Goal: Information Seeking & Learning: Learn about a topic

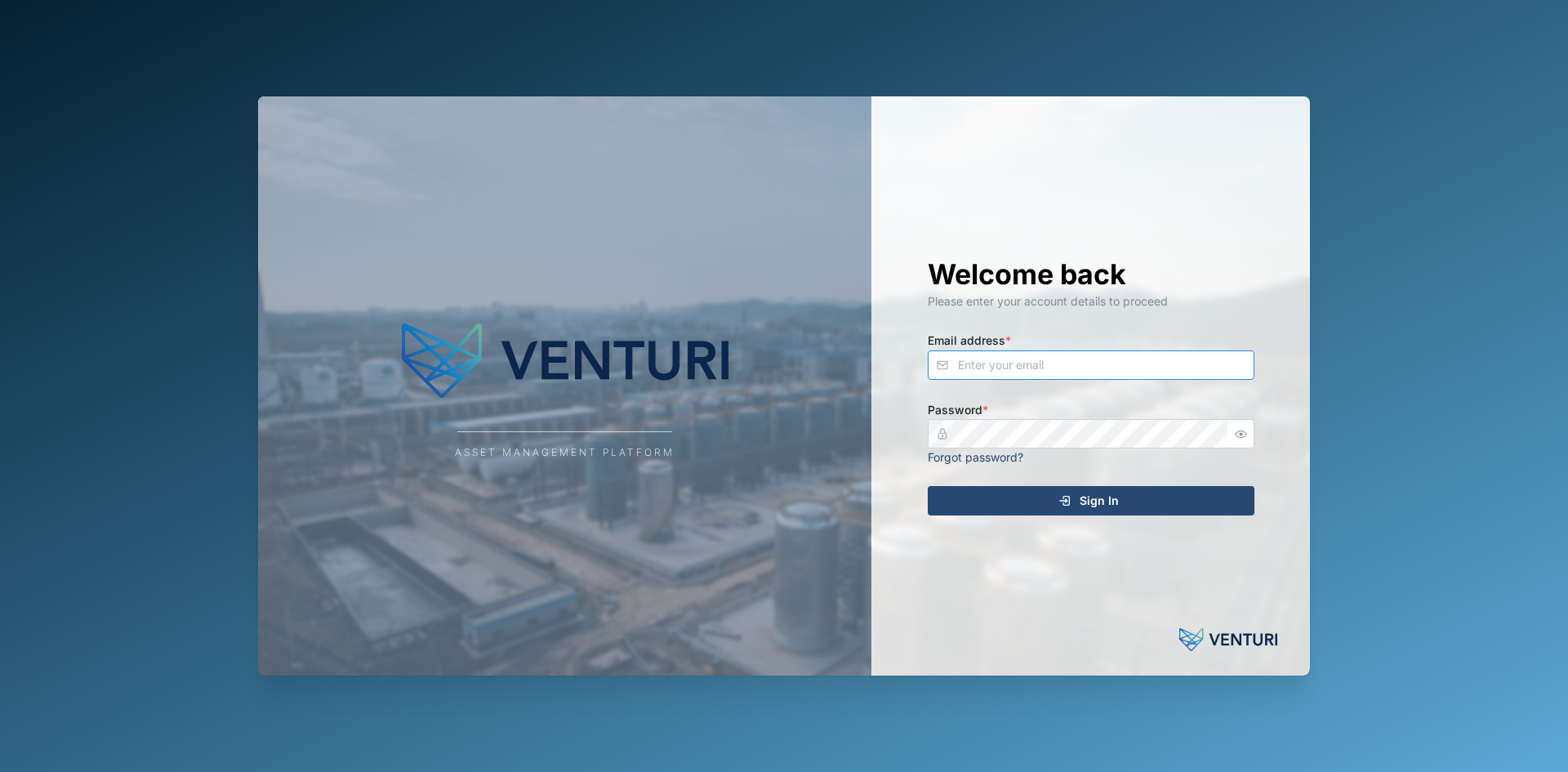
click at [1057, 355] on input "Email address *" at bounding box center [1091, 365] width 326 height 29
type input "sam.gopez@venturi.io"
click at [928, 487] on button "Sign In" at bounding box center [1091, 501] width 326 height 29
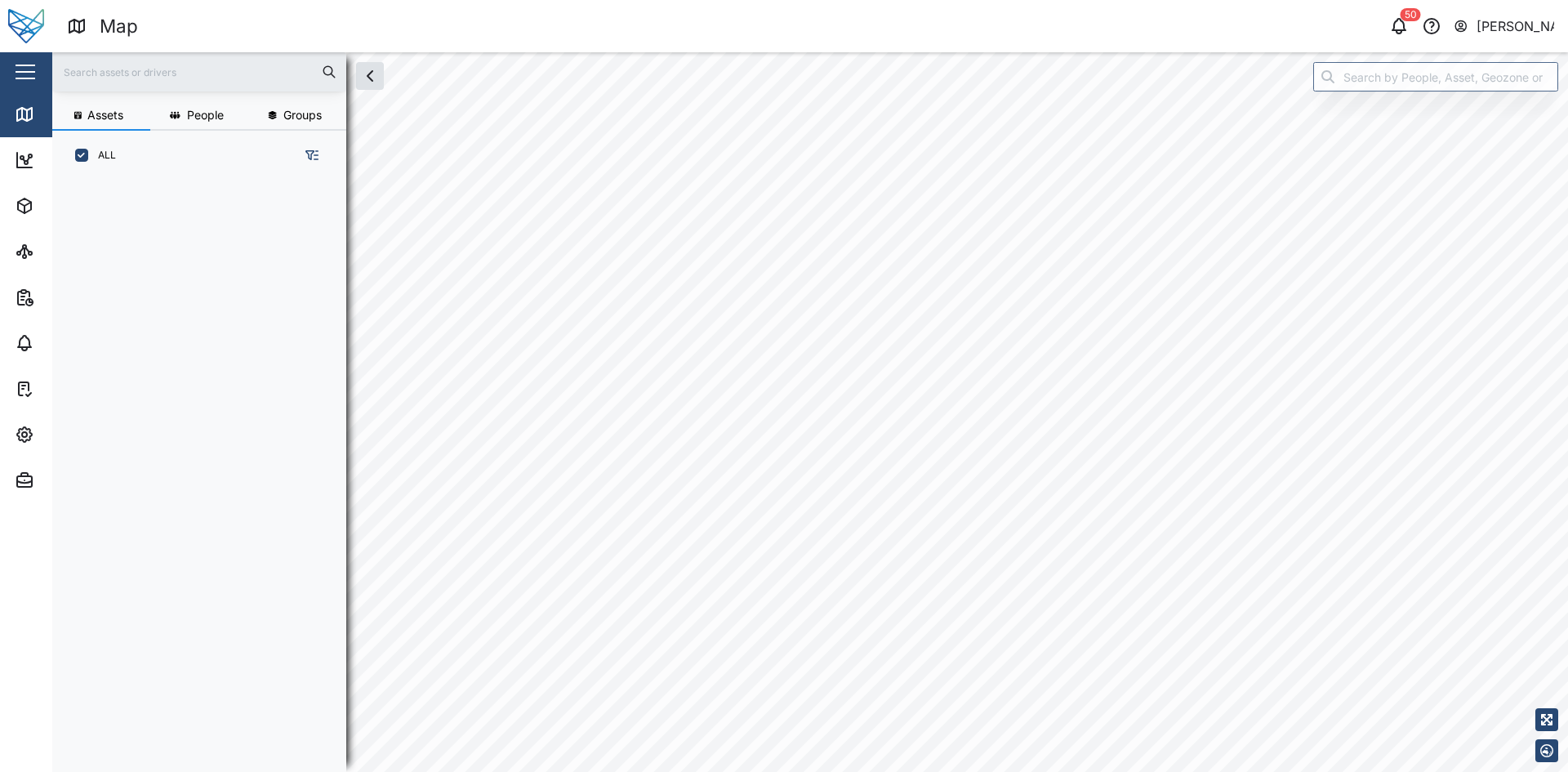
scroll to position [572, 256]
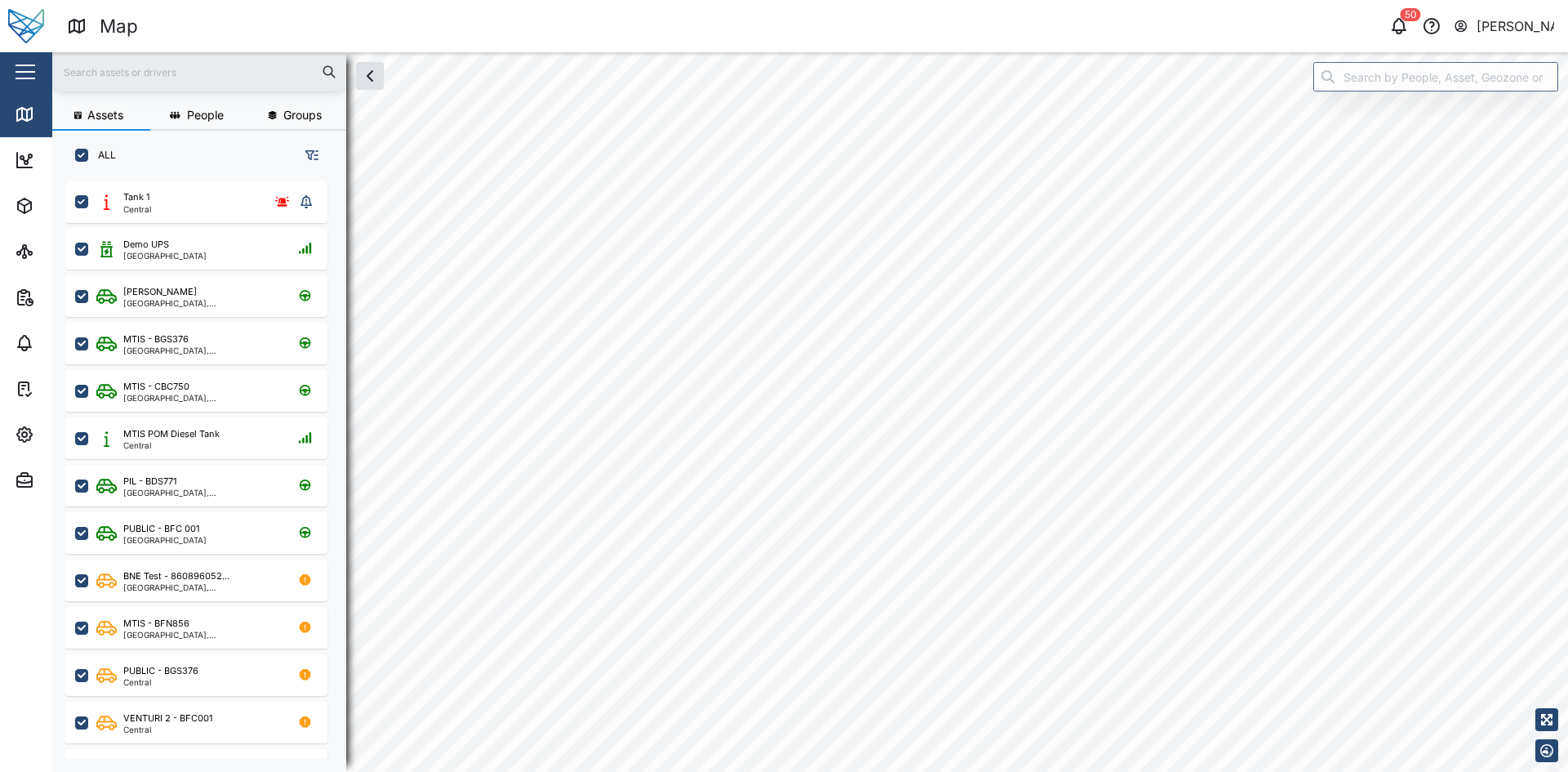
checkbox input "true"
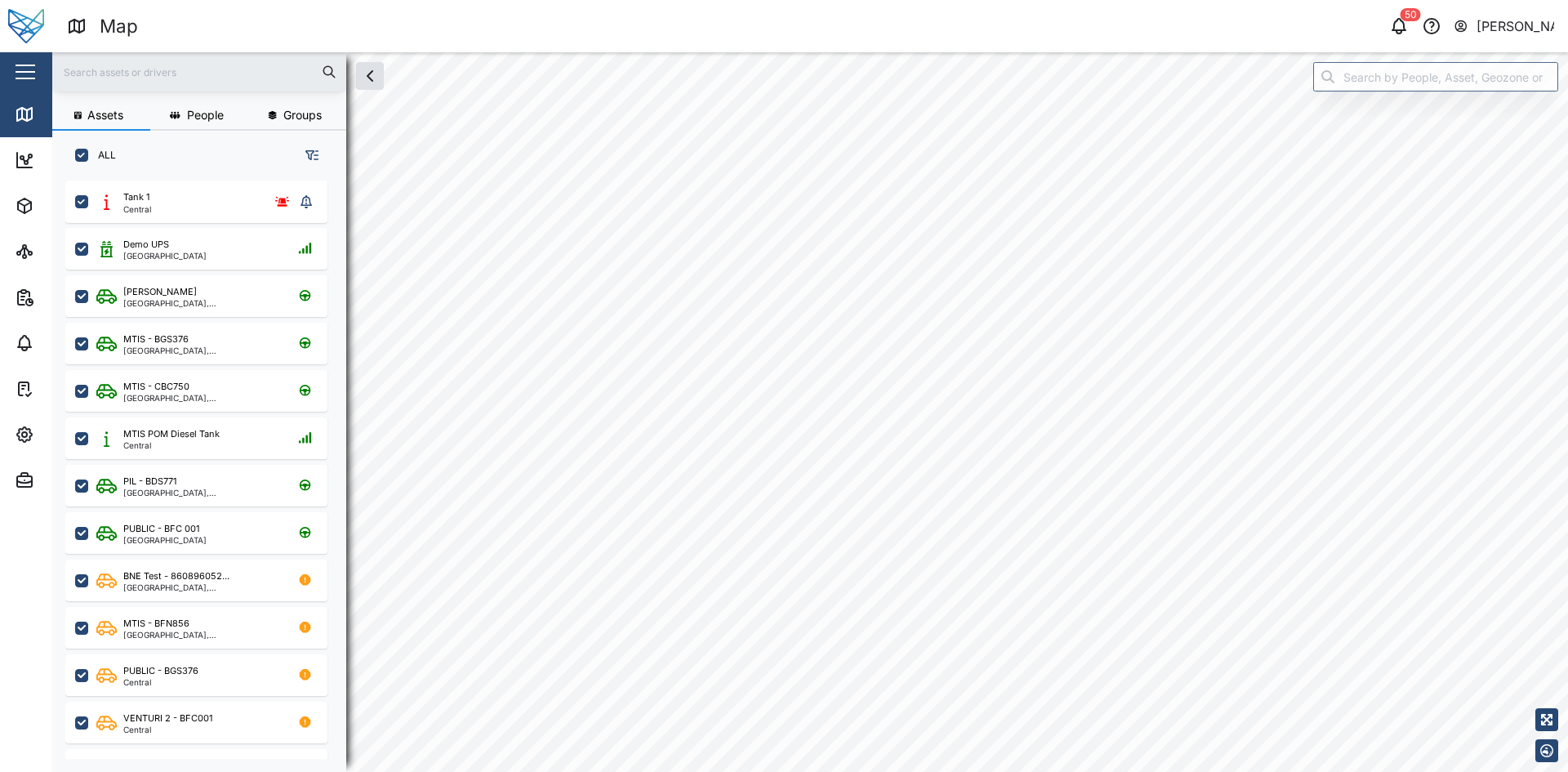
checkbox input "true"
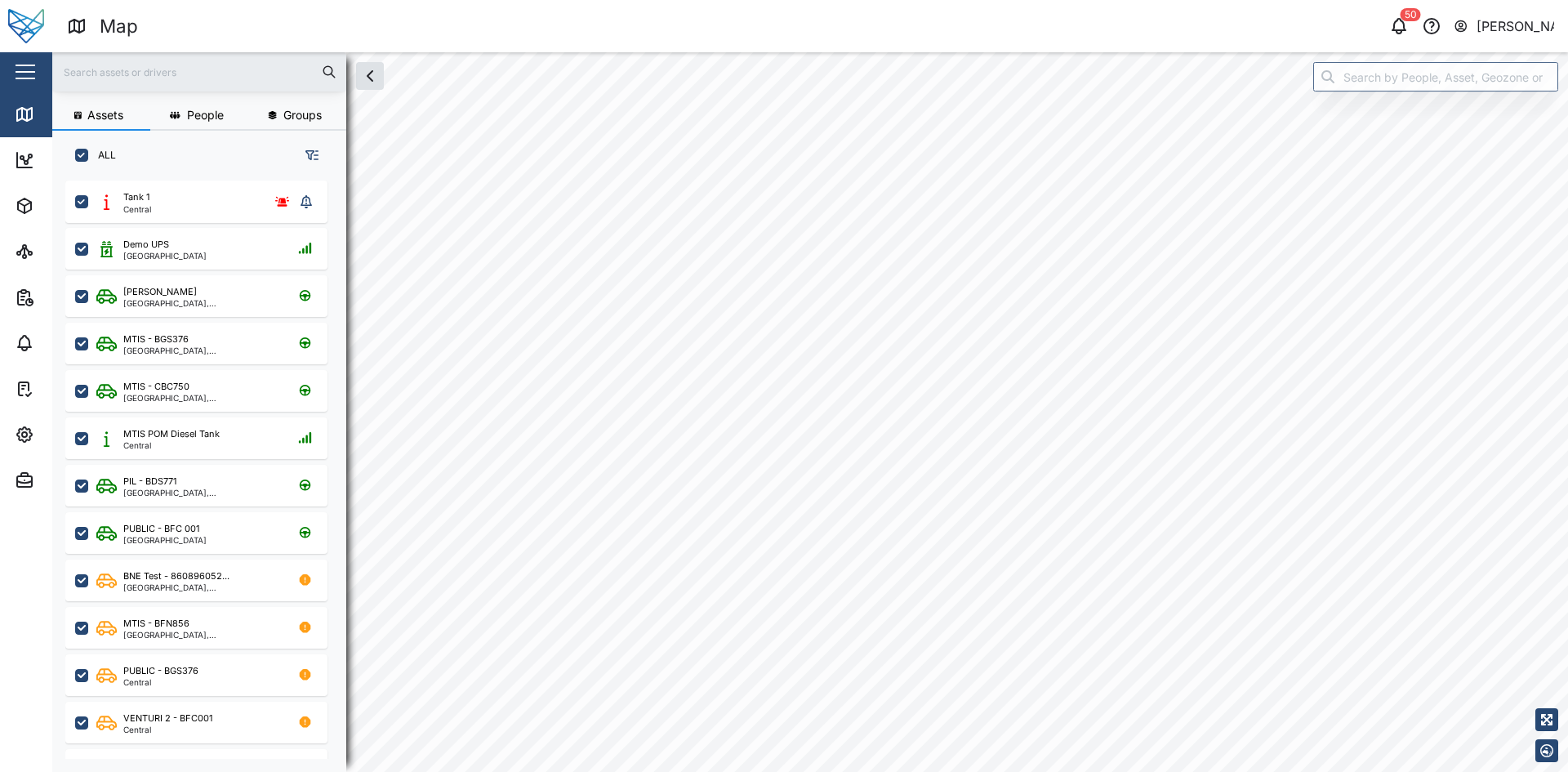
checkbox input "true"
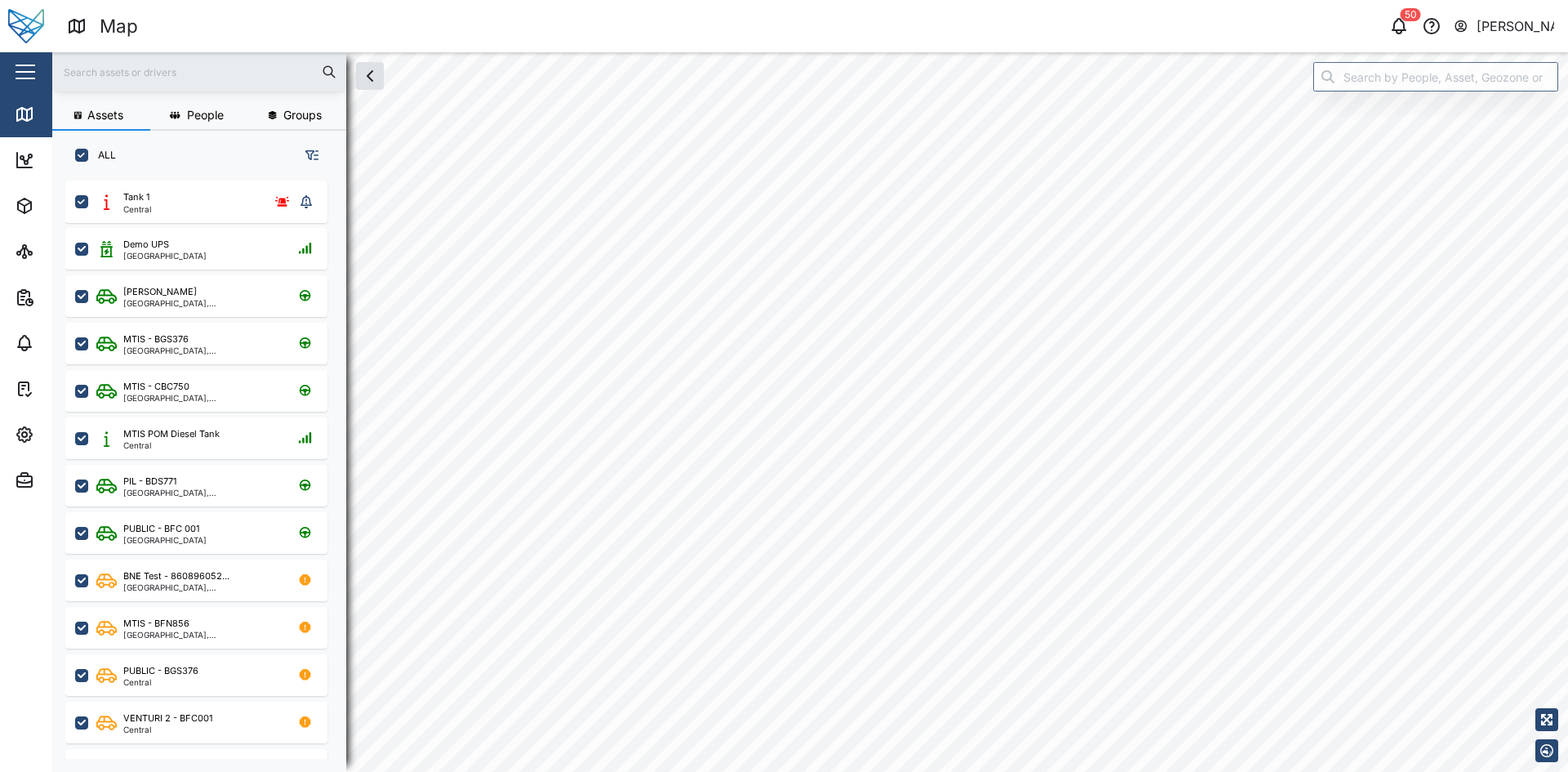
checkbox input "true"
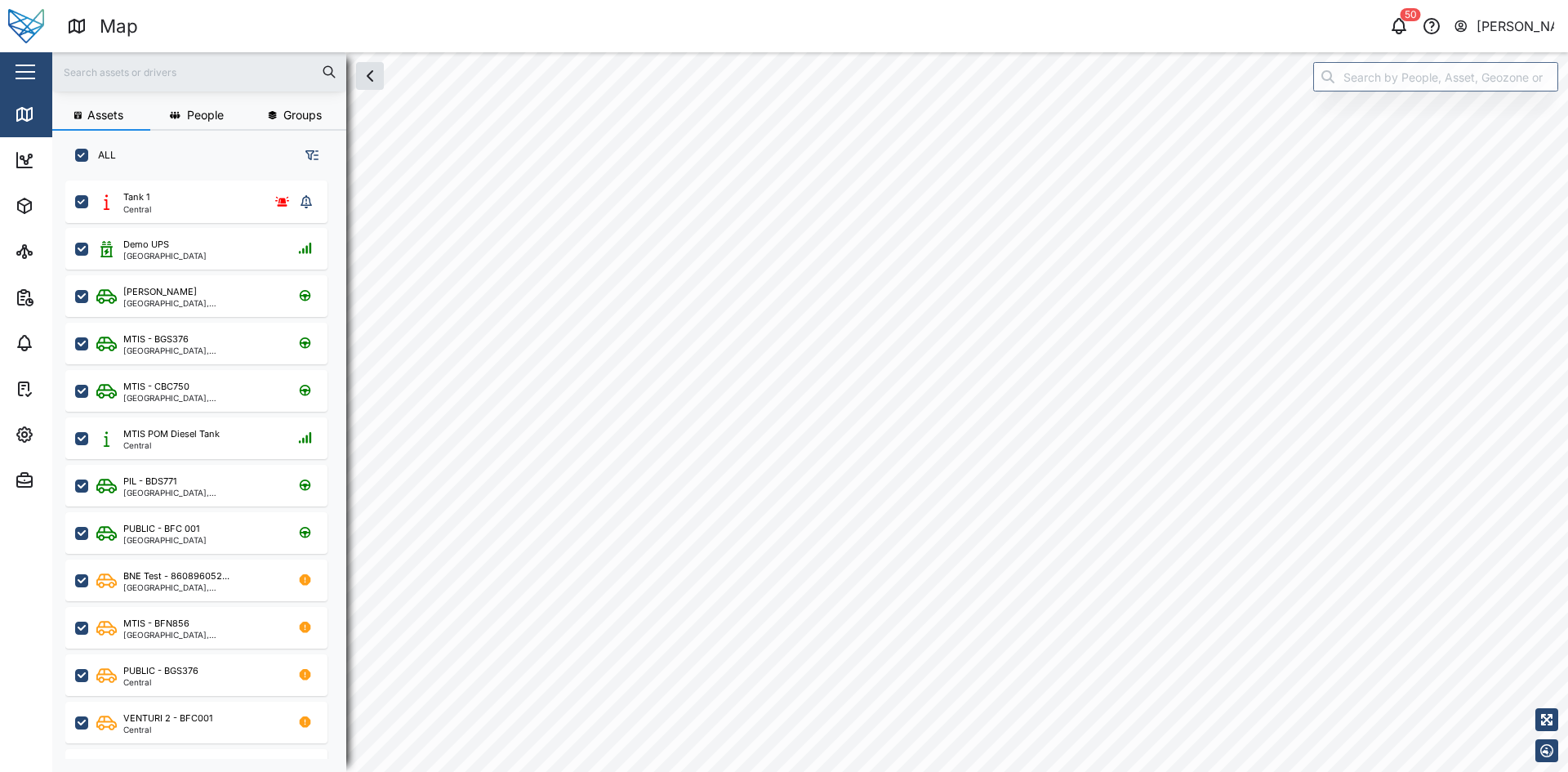
checkbox input "true"
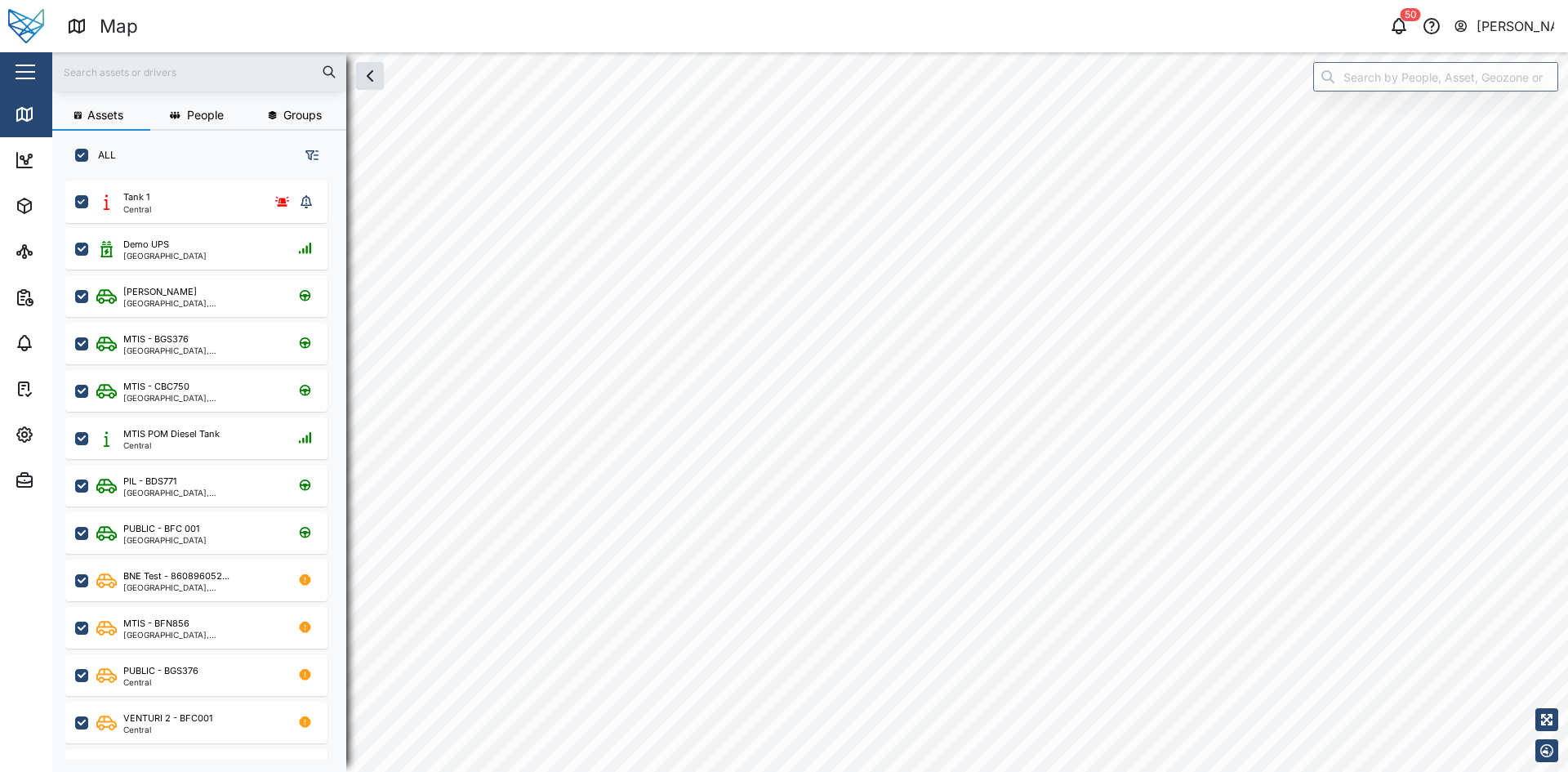
checkbox input "true"
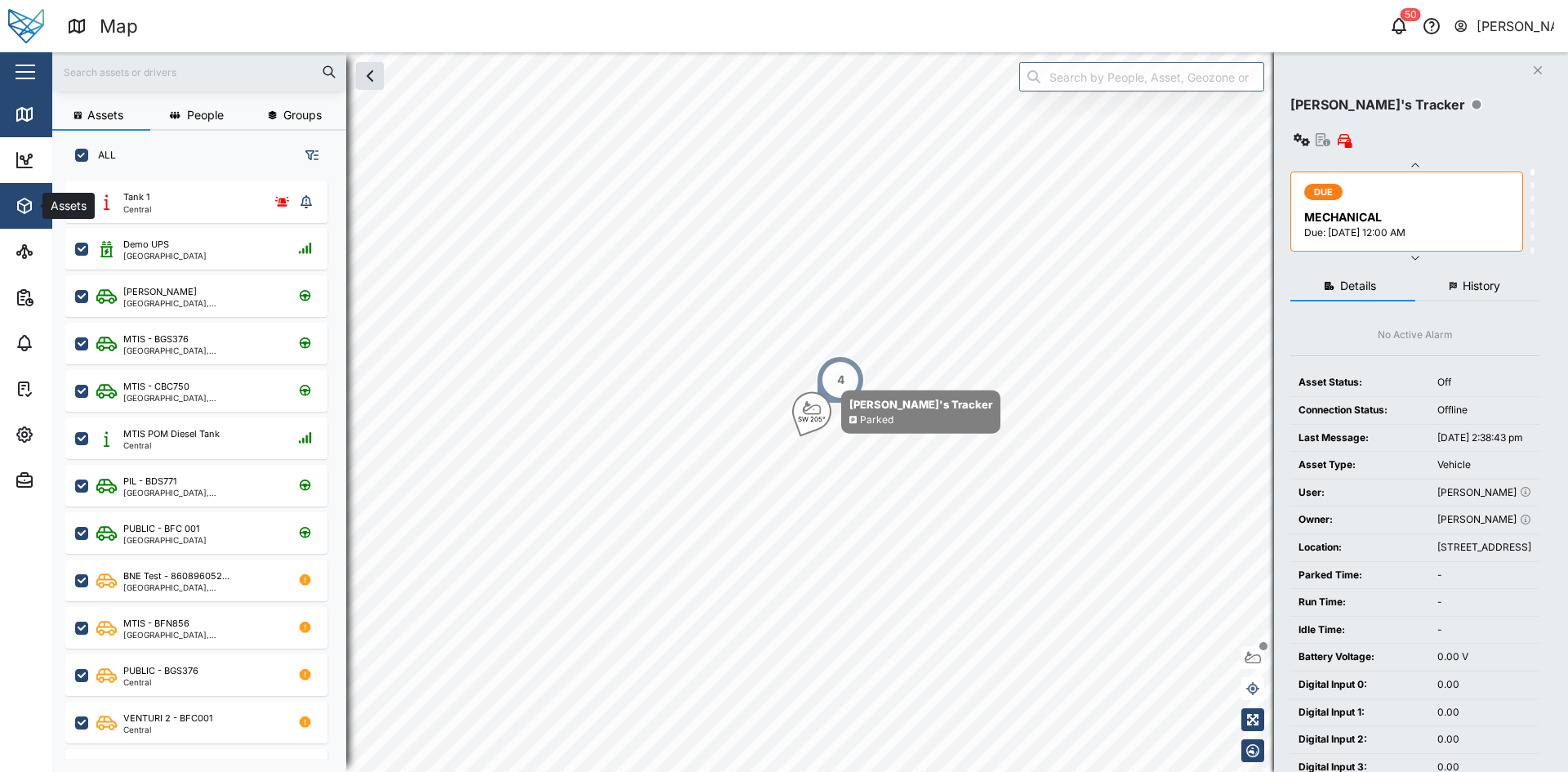
click at [14, 214] on button "Assets" at bounding box center [106, 206] width 212 height 46
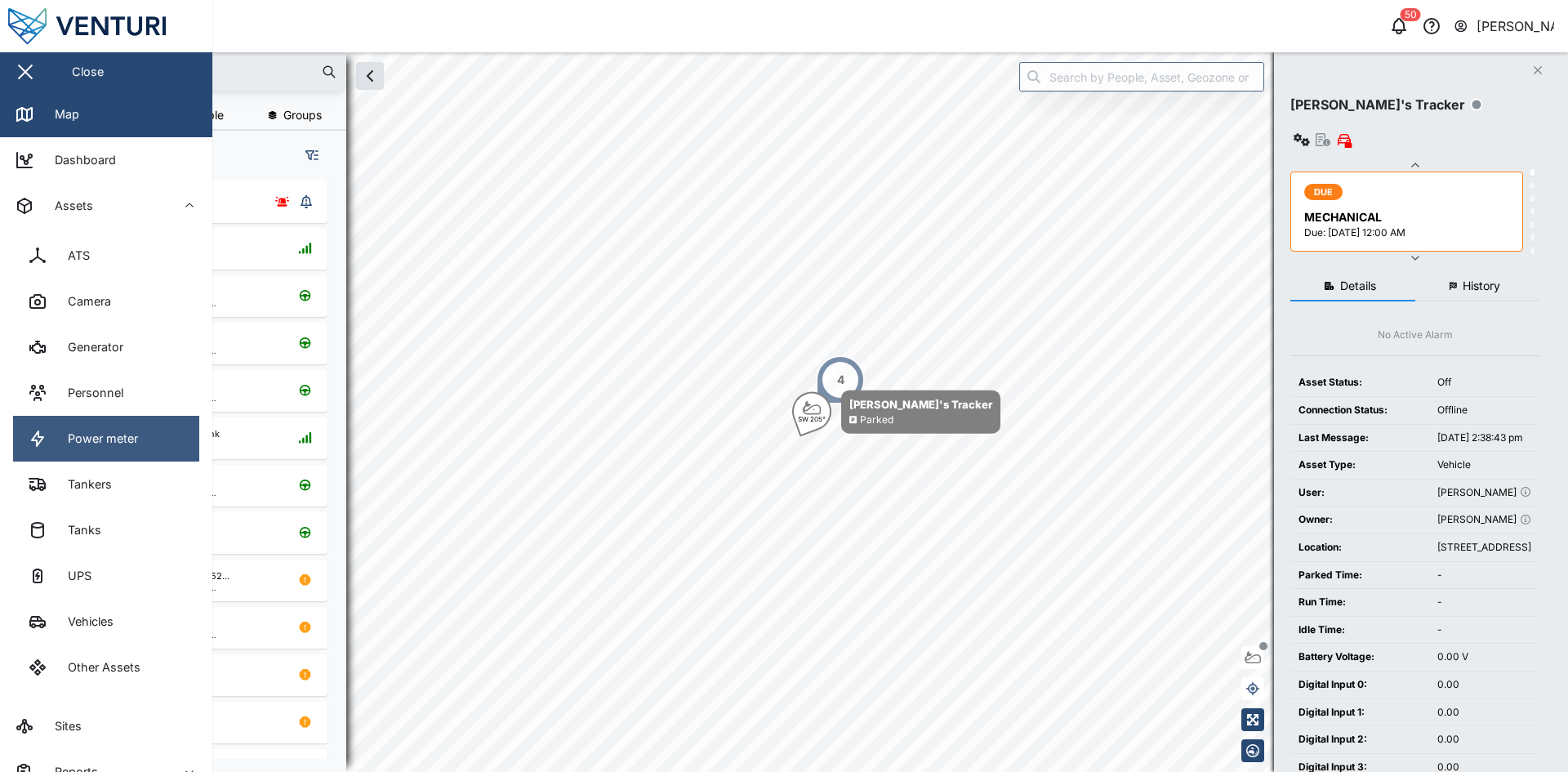
click at [112, 437] on div "Power meter" at bounding box center [97, 439] width 83 height 18
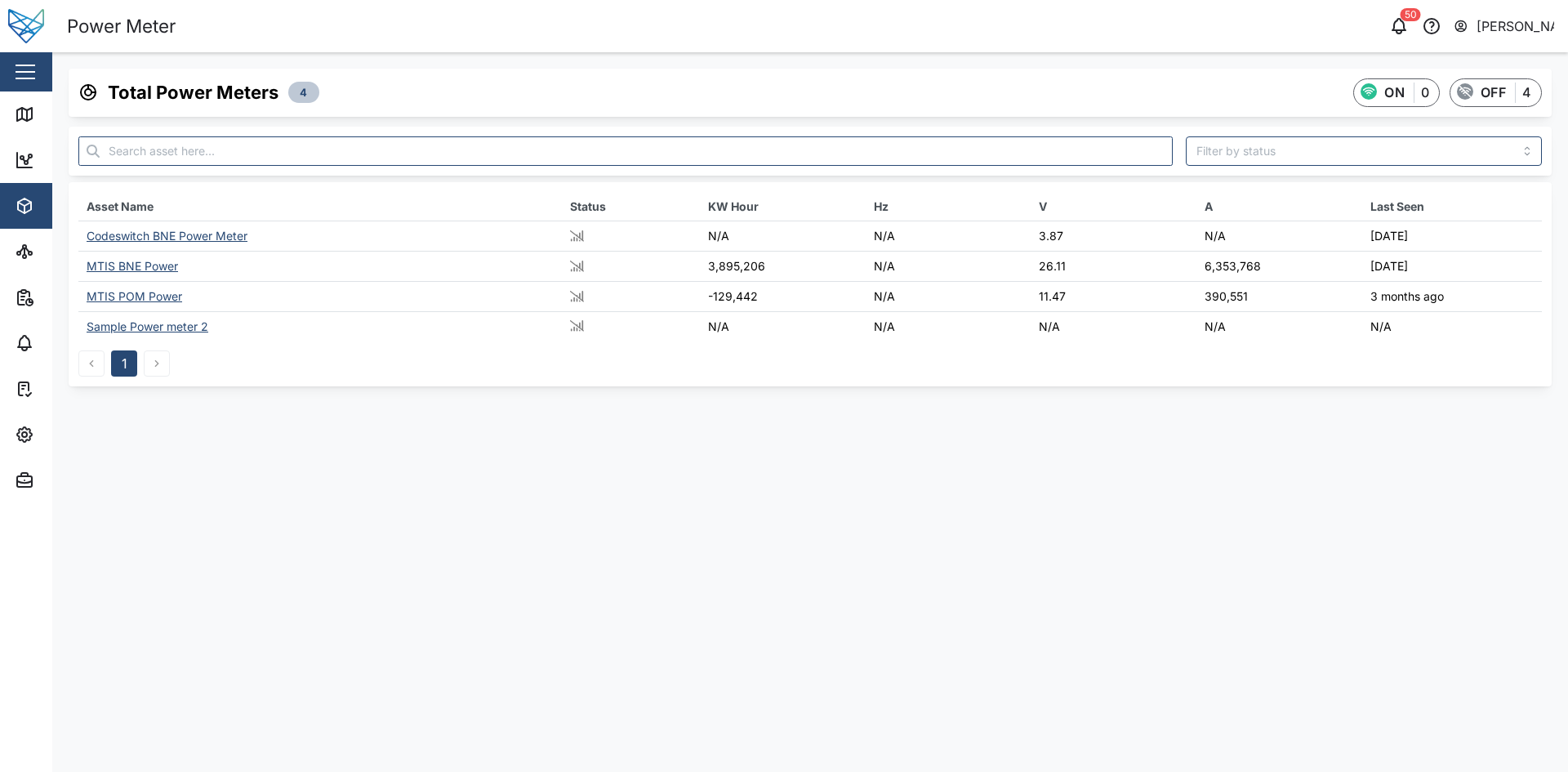
click at [146, 303] on div "MTIS POM Power" at bounding box center [134, 295] width 96 height 14
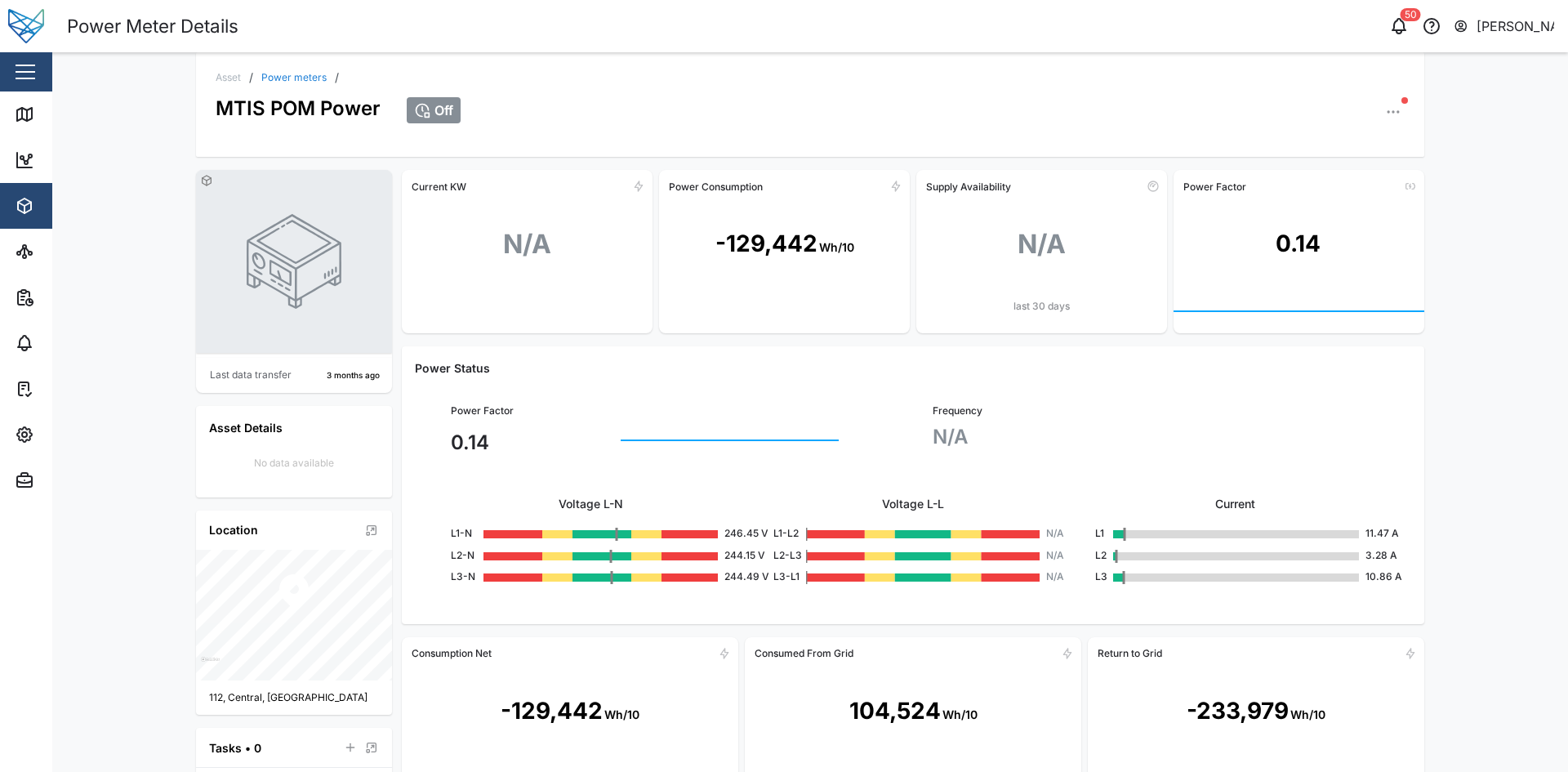
click at [792, 251] on div "-129,442" at bounding box center [766, 244] width 102 height 35
click at [813, 281] on div "-129,442 Wh/10" at bounding box center [784, 245] width 251 height 90
click at [743, 241] on div "-129,442" at bounding box center [766, 244] width 102 height 35
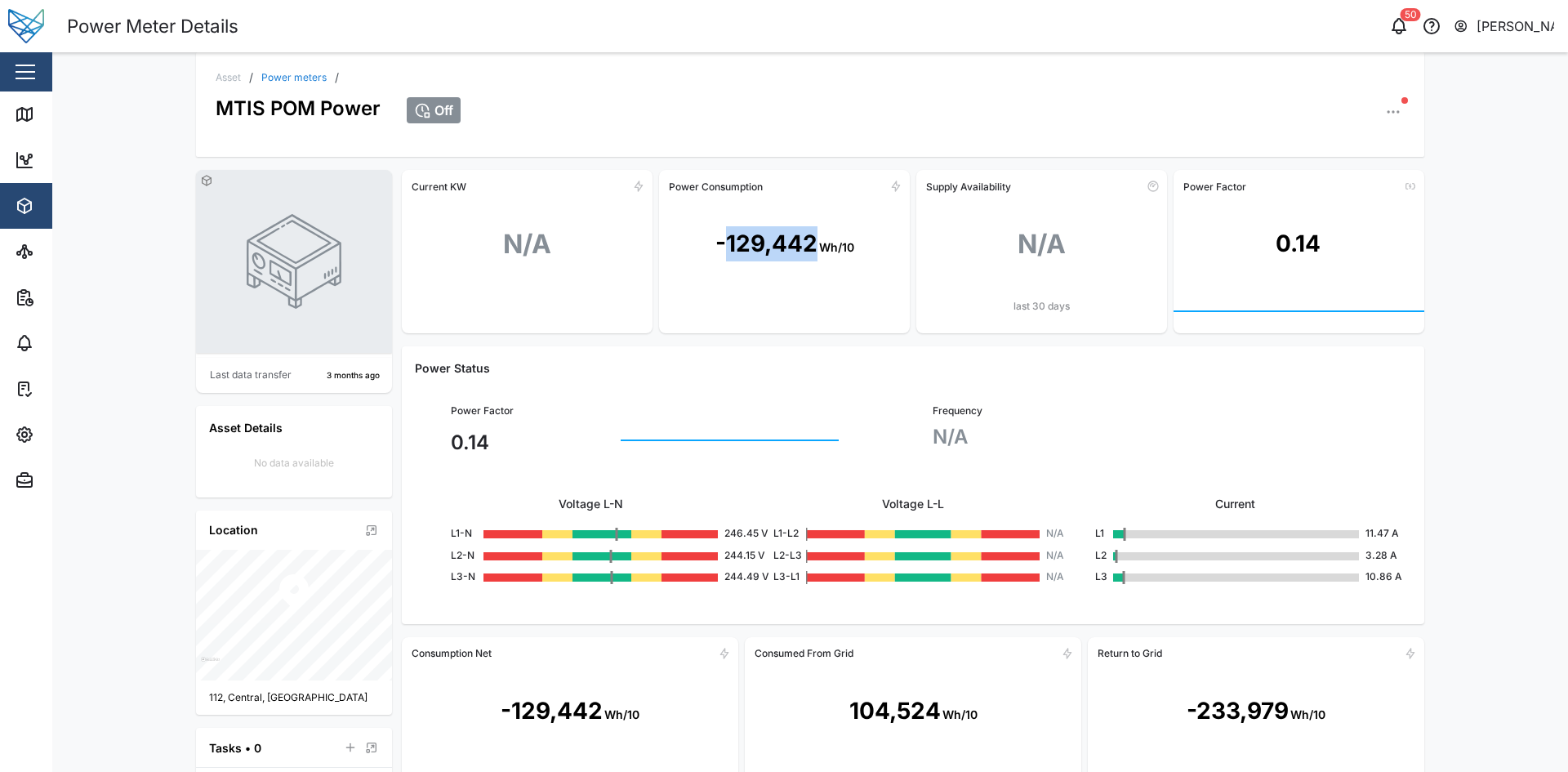
click at [743, 241] on div "-129,442" at bounding box center [766, 244] width 102 height 35
click at [1385, 110] on icon "button" at bounding box center [1393, 112] width 17 height 17
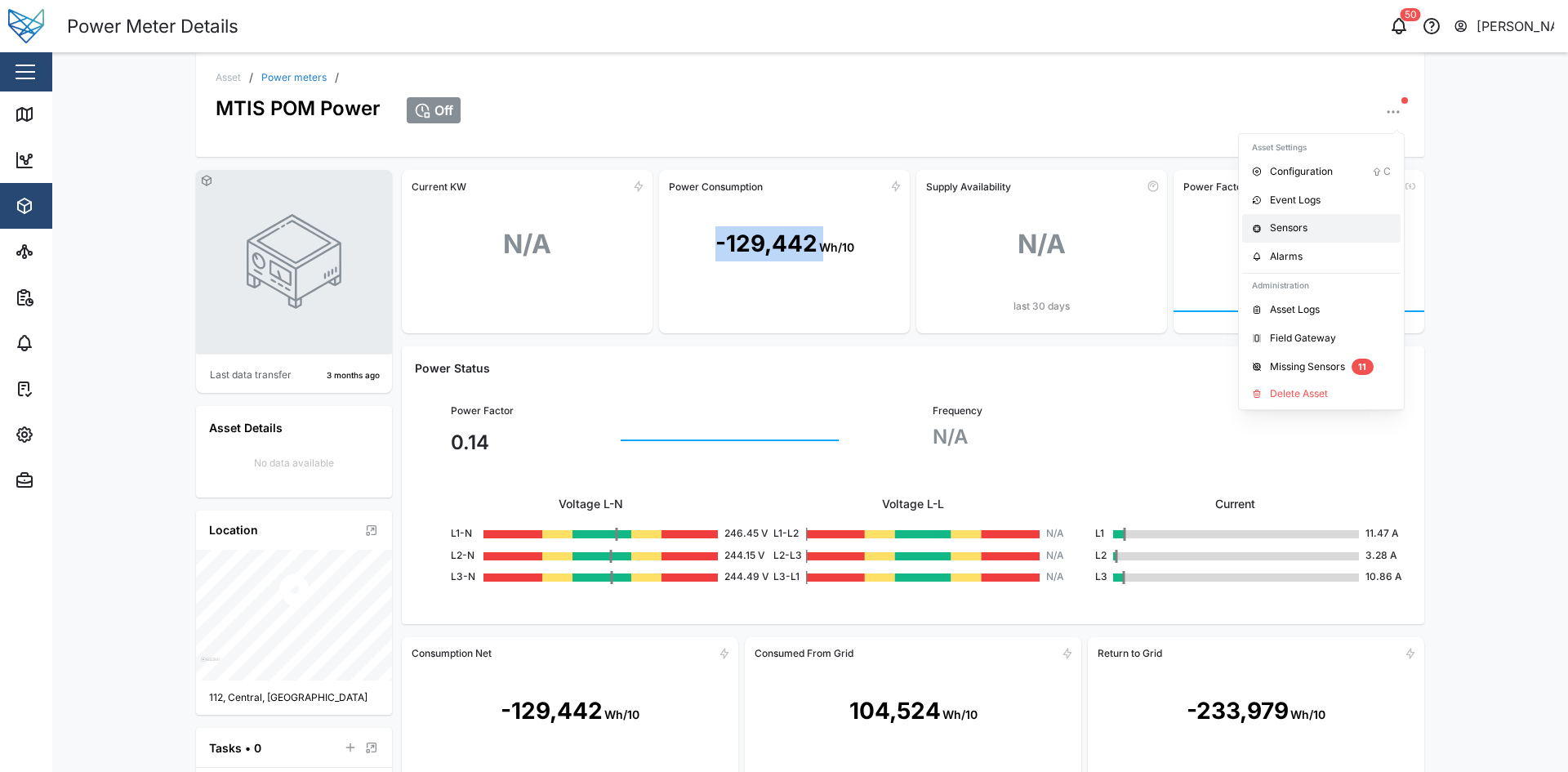
click at [1298, 225] on div "Sensors" at bounding box center [1330, 228] width 120 height 16
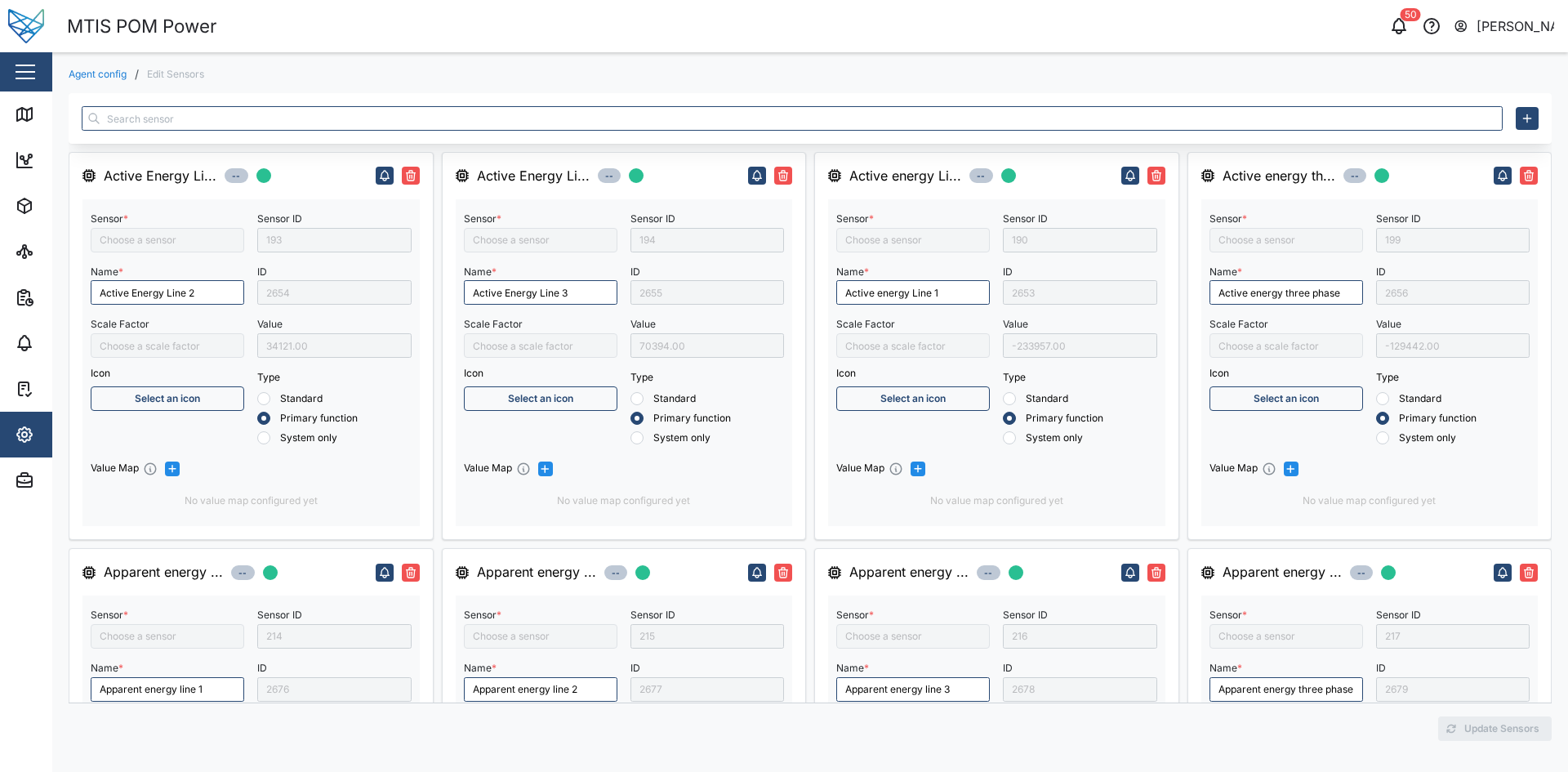
type input "Apparent energy line 2"
type input "Capacitive Reactive energy line 2"
type input "Active Energy Line 3"
type input "Active energy Line 1"
type input "Active Energy Line 2"
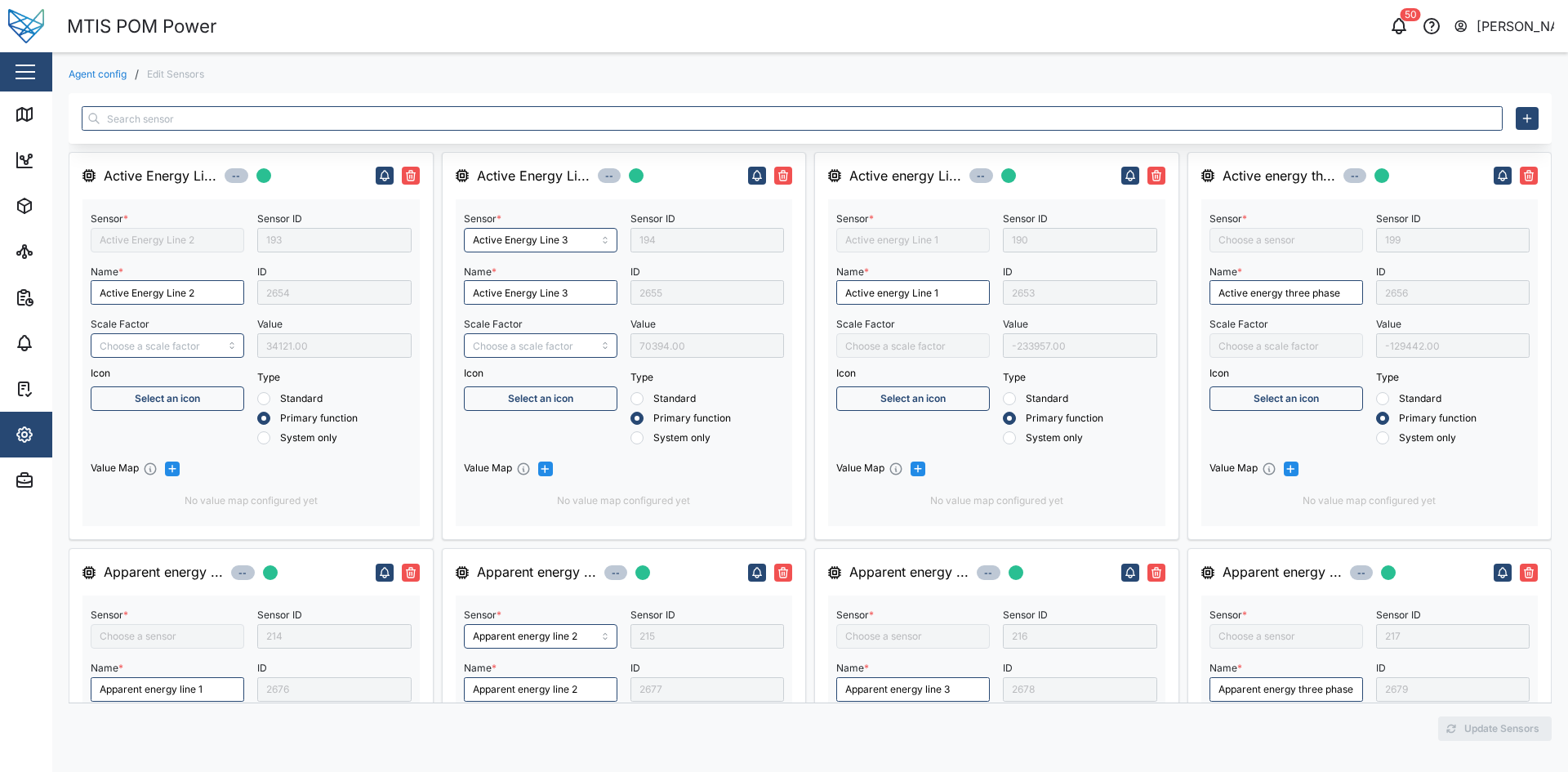
type input "Inductive Reactive energy line 1"
type input "Inductive Reactive energy line 2"
type input "Capacitive Reactive energy line 3"
type input "Capacitive Reactive energy line 1"
type input "Apparent energy line 1"
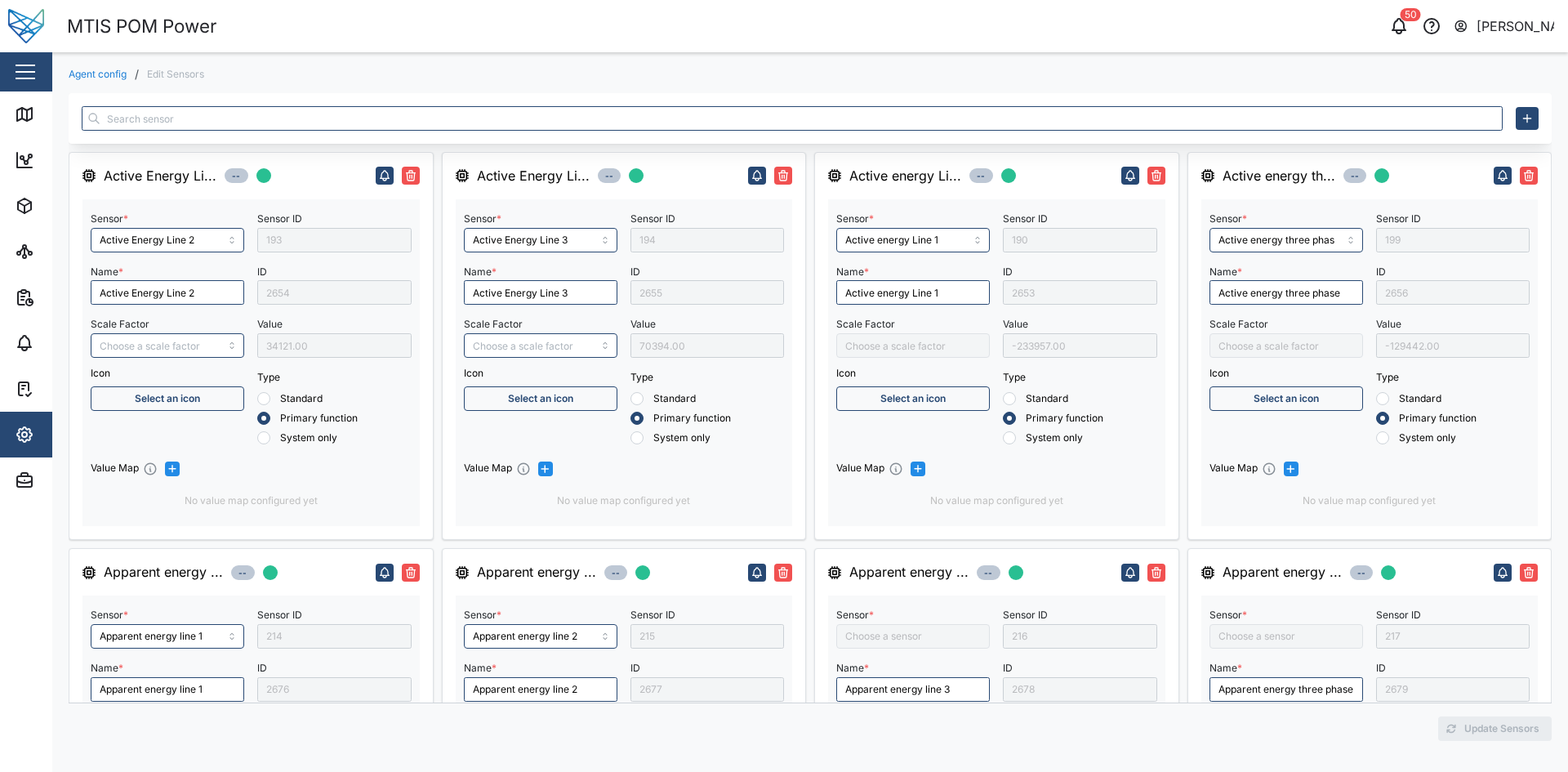
type input "Active energy three phase"
type input "Capacitive Reactive energy three phase"
type input "Apparent energy three phase"
type input "Apparent energy line 3"
type input "Inductive Reactive energy line 3"
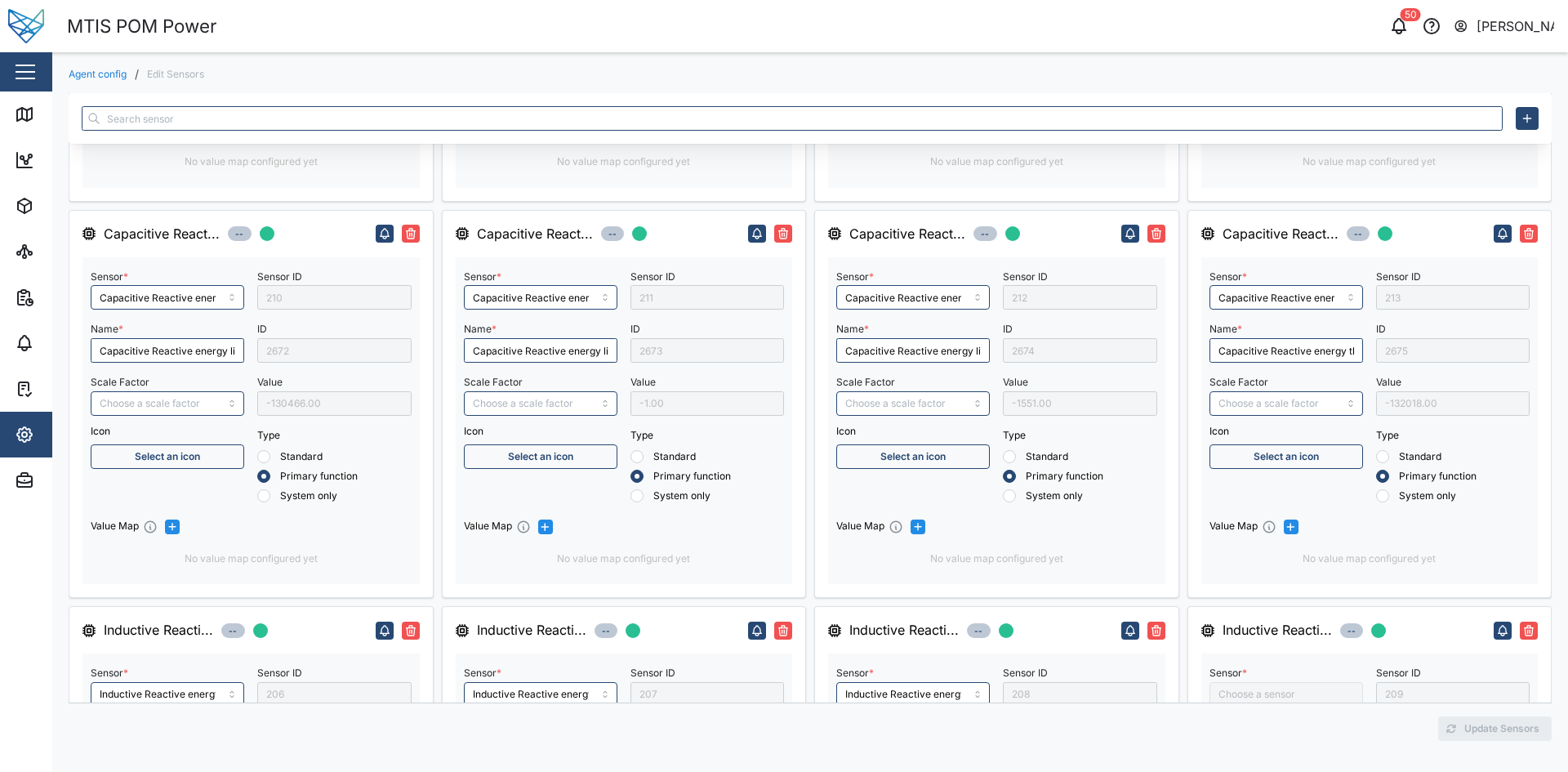
scroll to position [899, 0]
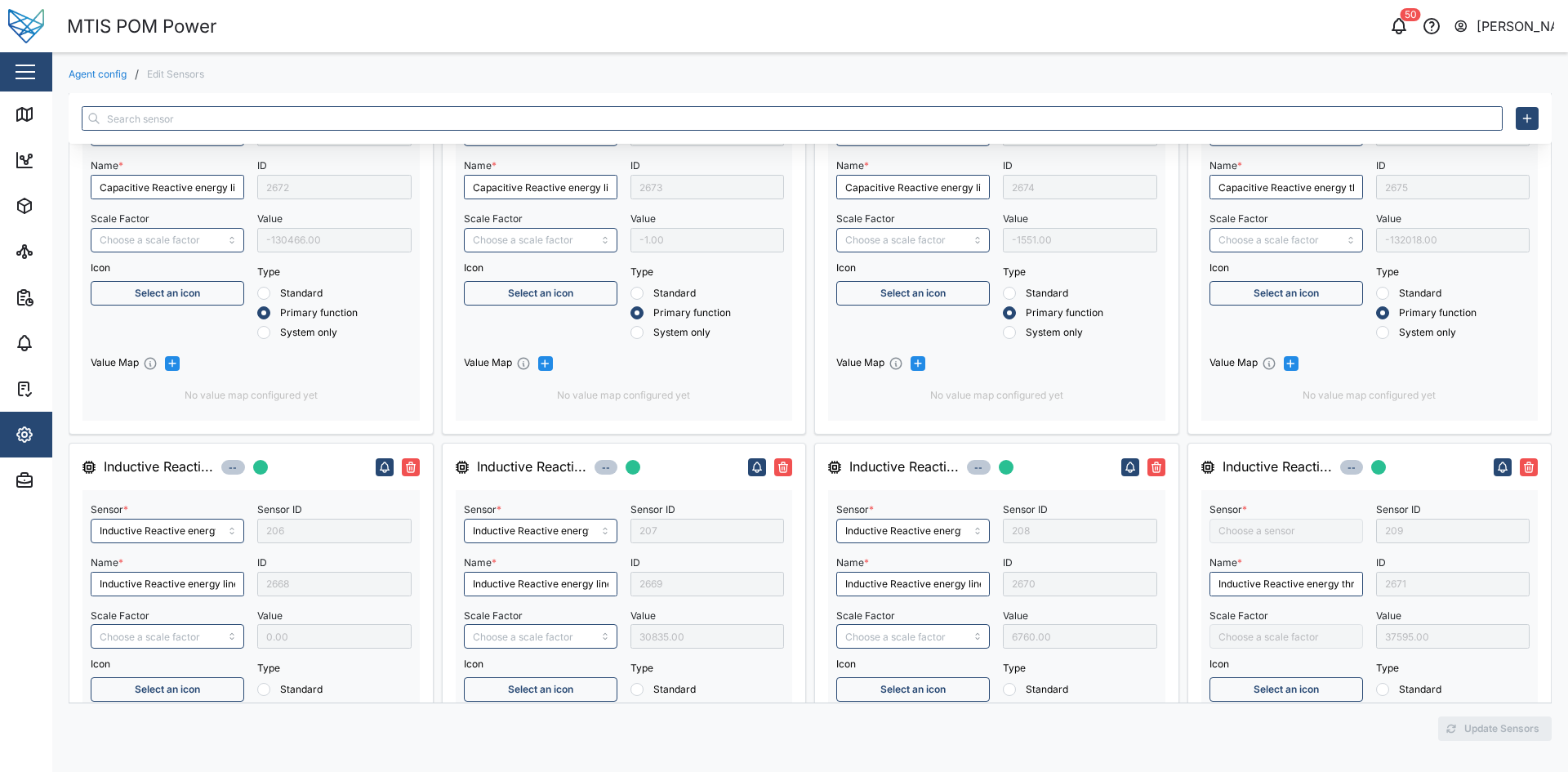
type input "Battery Voltage"
type input "Positive Active energy three phase"
type input "Negative Active Energy Line 1"
type input "Positive Active Energy Line 1"
type input "Negative Active energy 3 phase"
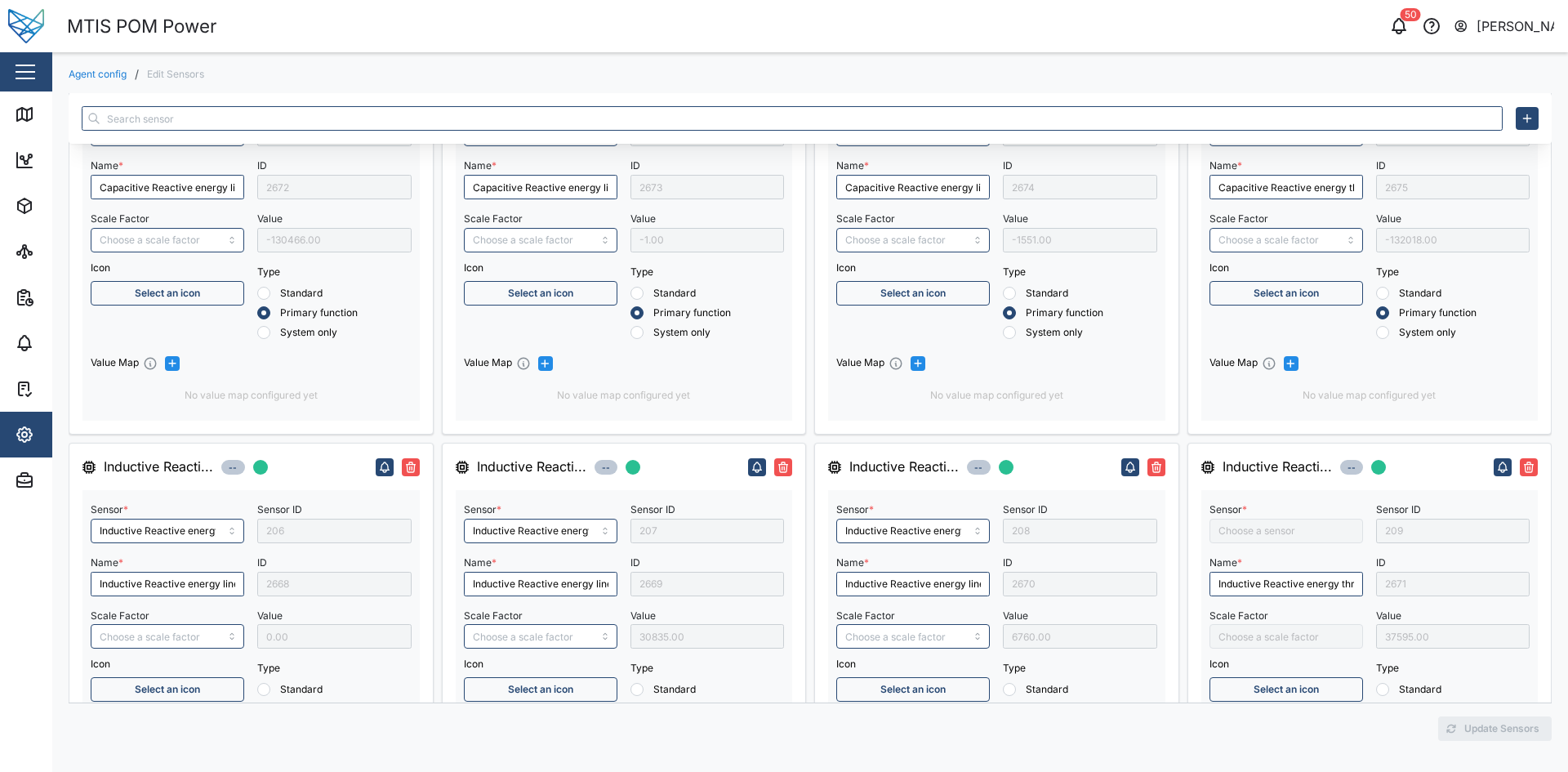
type input "Power Factor Three Phase"
type input "Power Factor Line 3"
type input "RMS line current Line 1"
type input "Power Factor Line 1"
type input "Negative Active Energy Line 2"
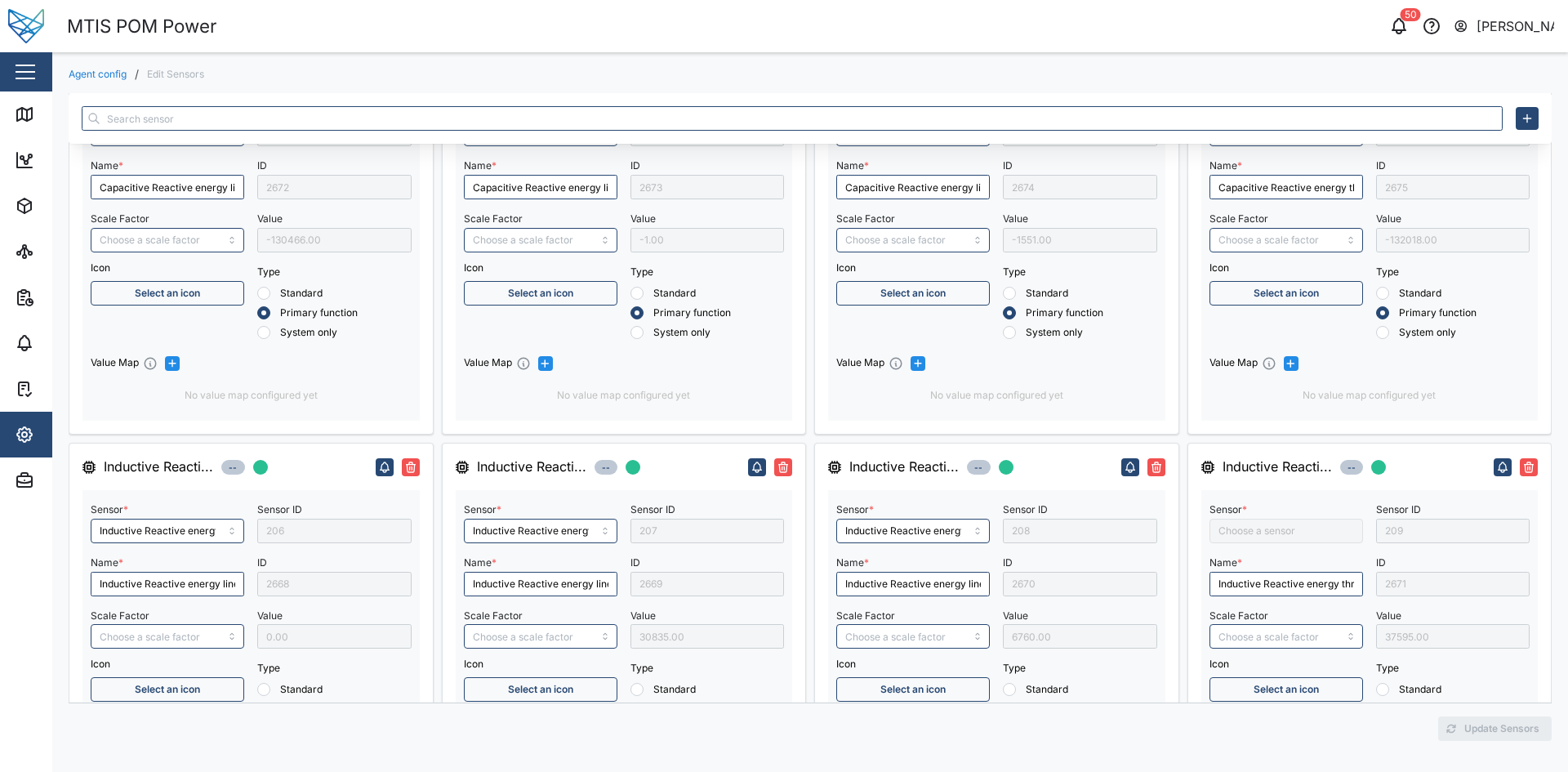
type input "Positive Active Energy Line 2"
type input "Power Factor Line 2"
type input "Inductive Reactive energy three phase"
type input "Negative Active Energy Line 3"
type input "Positive Active Energy Line 3"
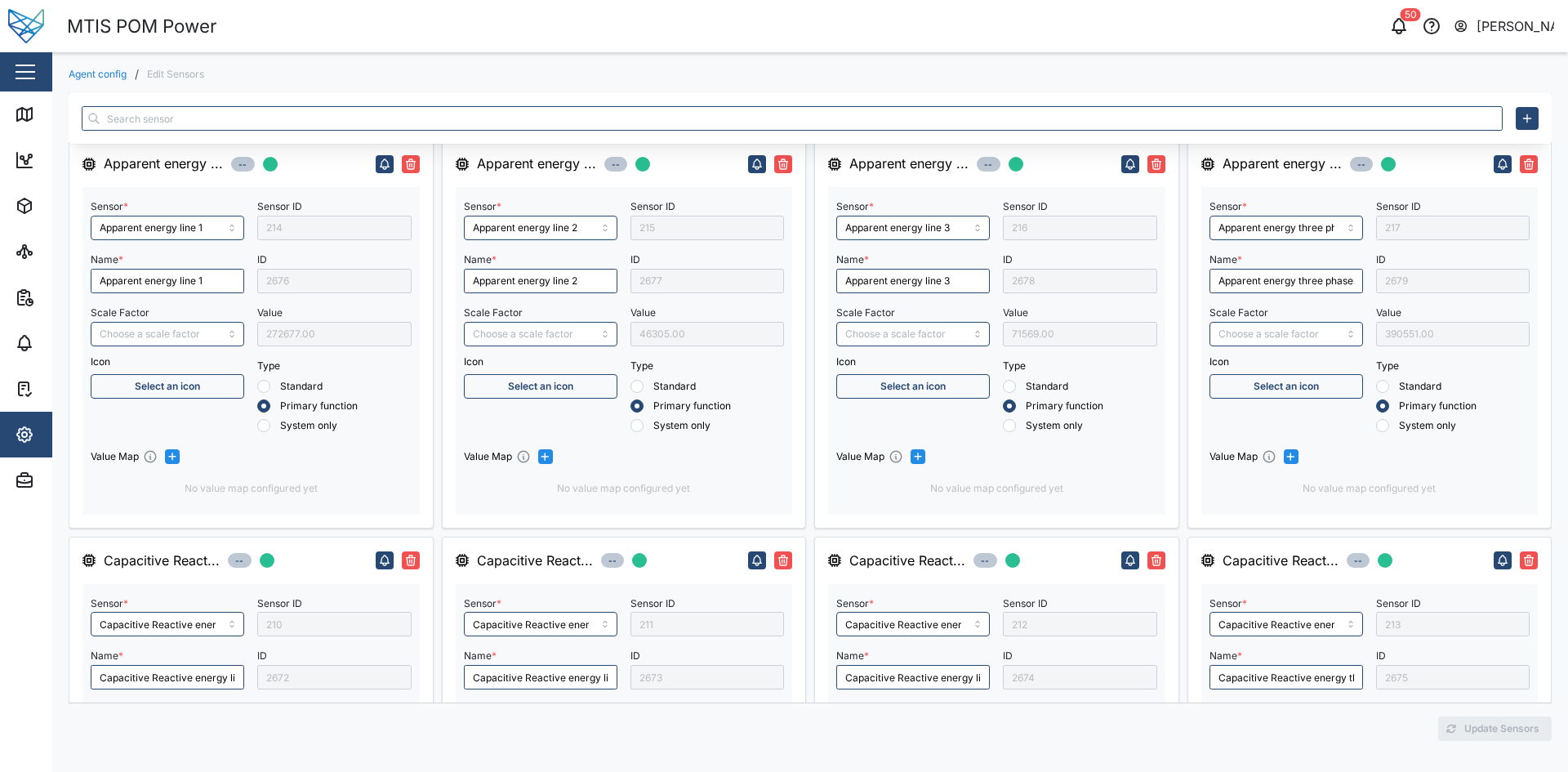
scroll to position [327, 0]
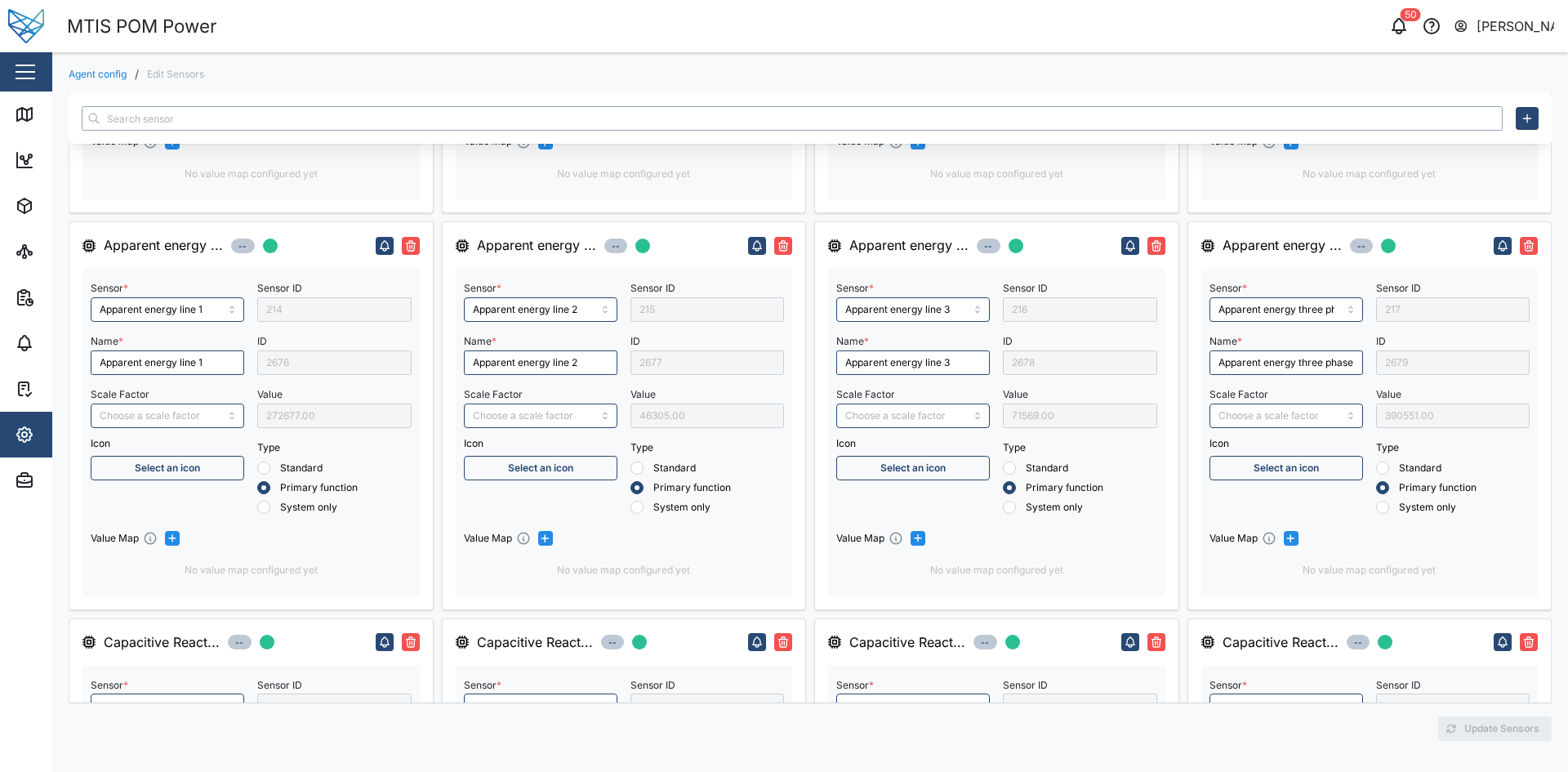
click at [471, 114] on input "text" at bounding box center [793, 118] width 1422 height 25
type input "ac"
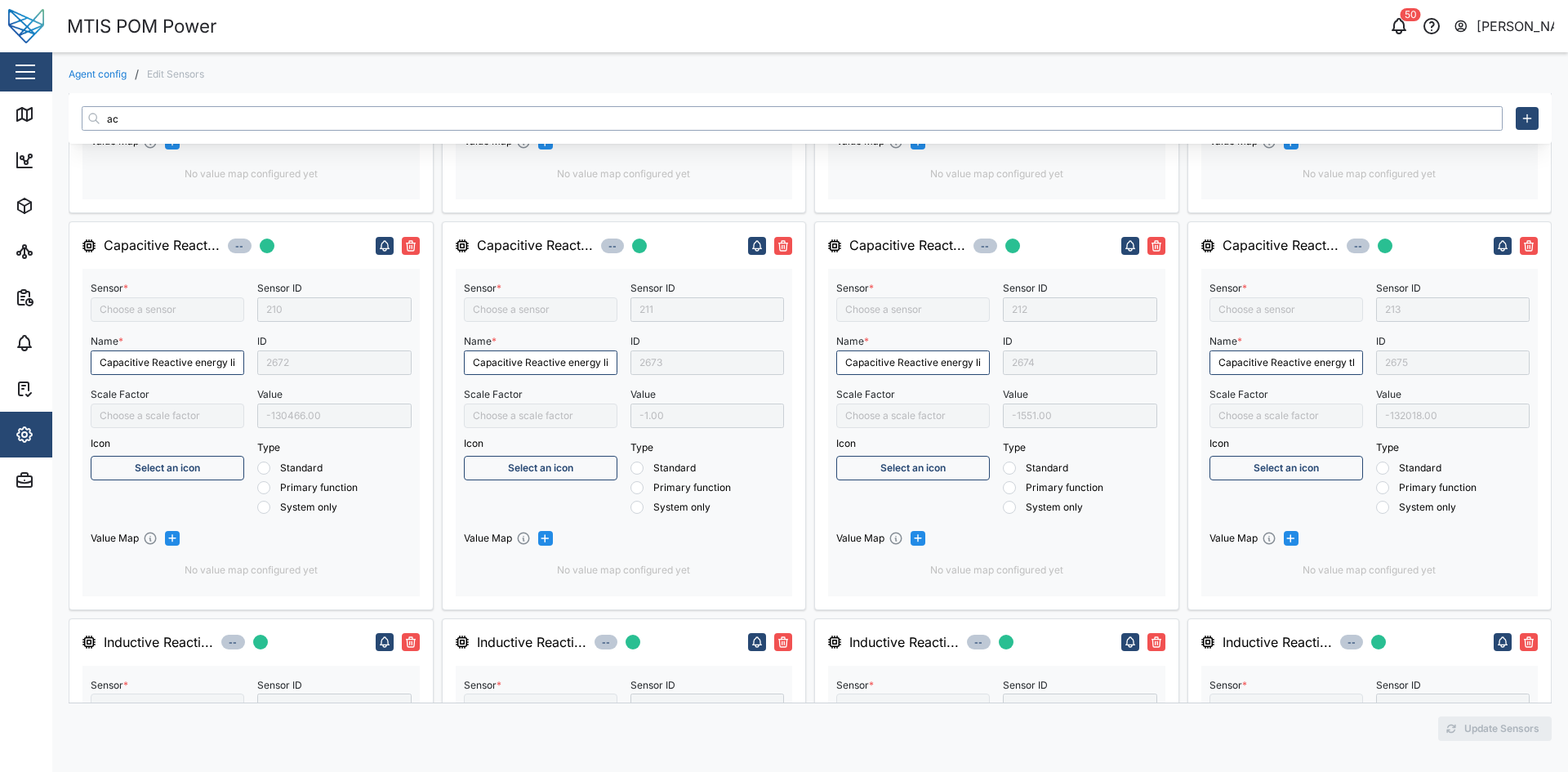
radio input "true"
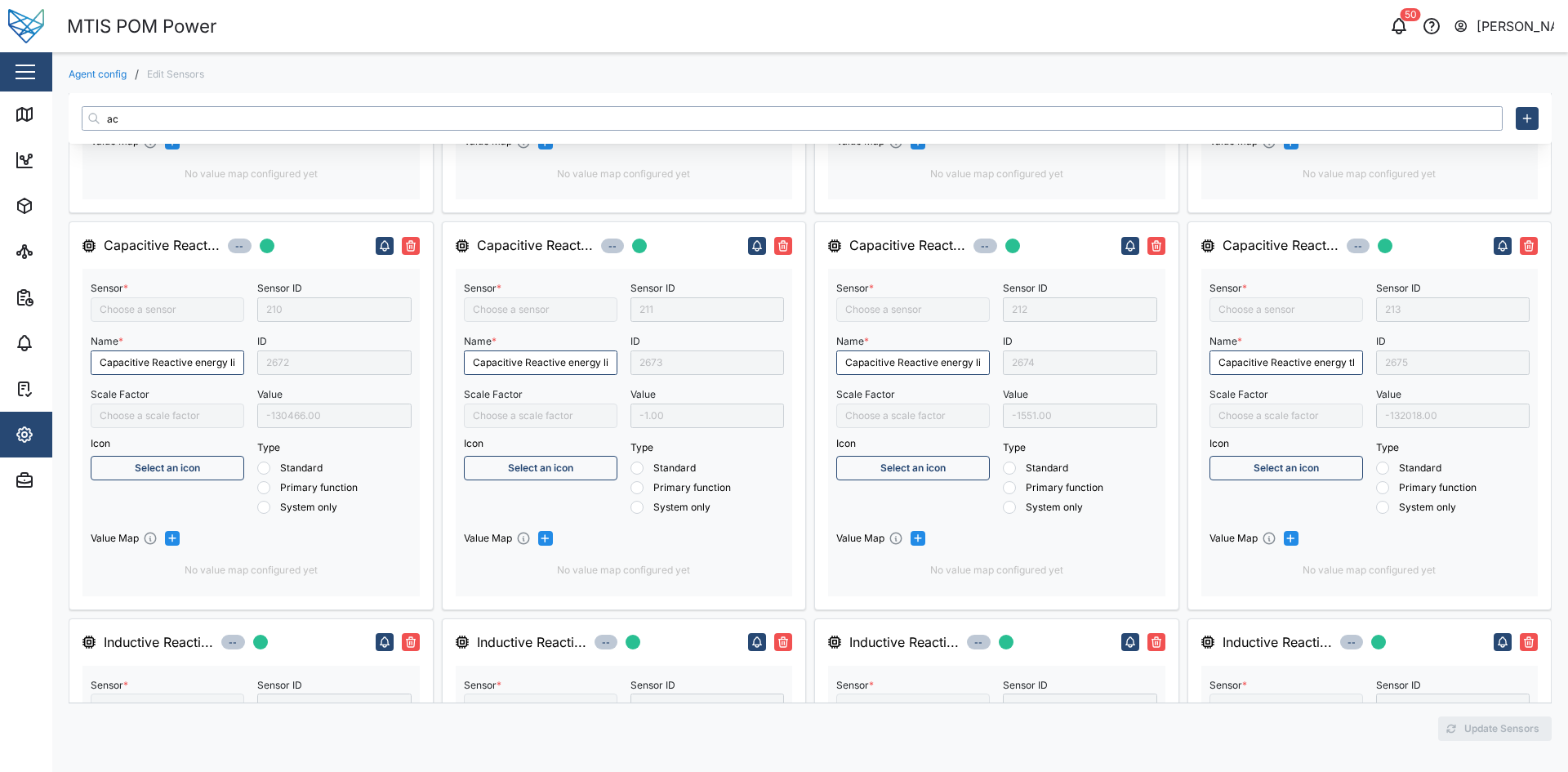
radio input "true"
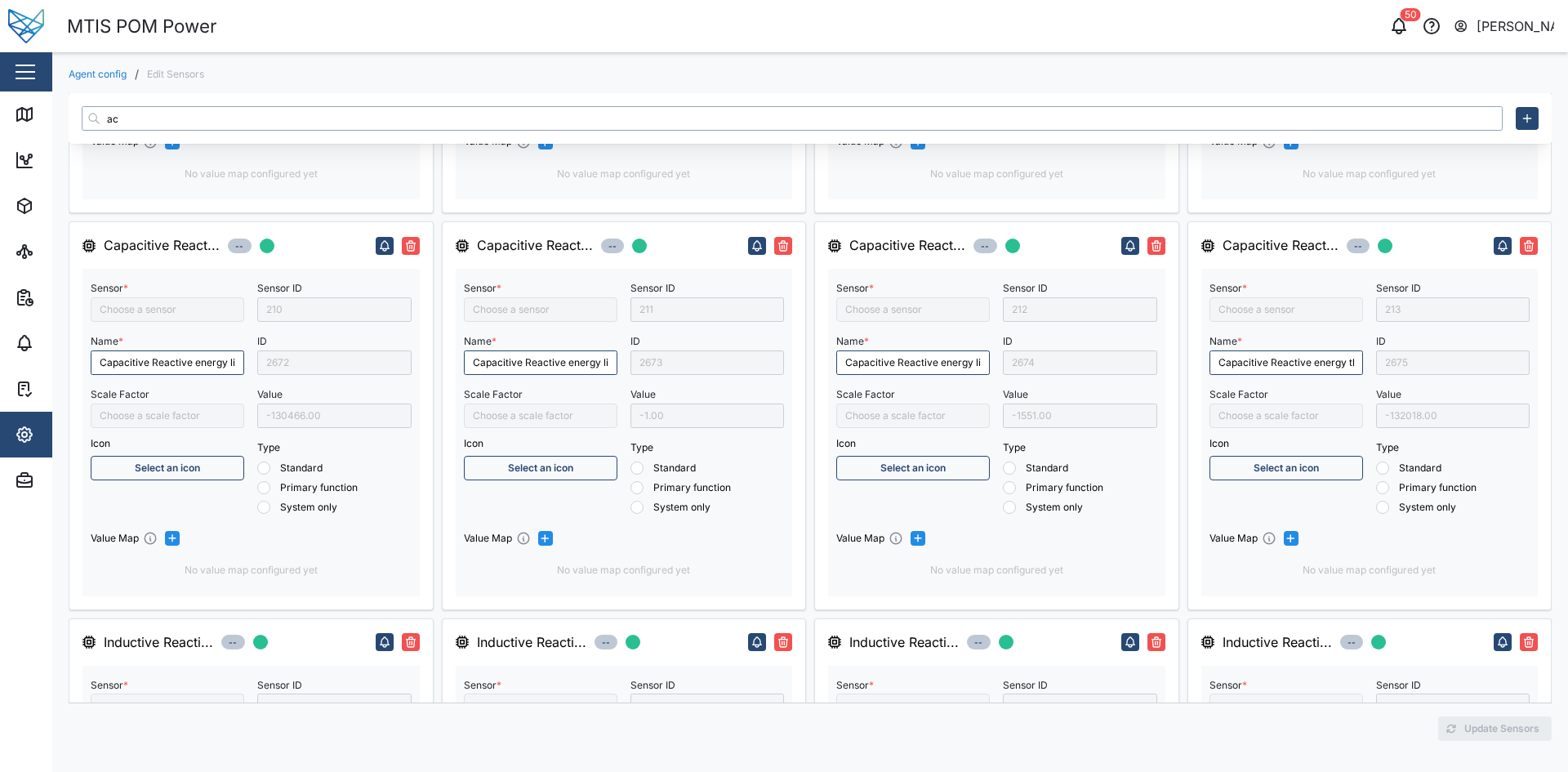
radio input "true"
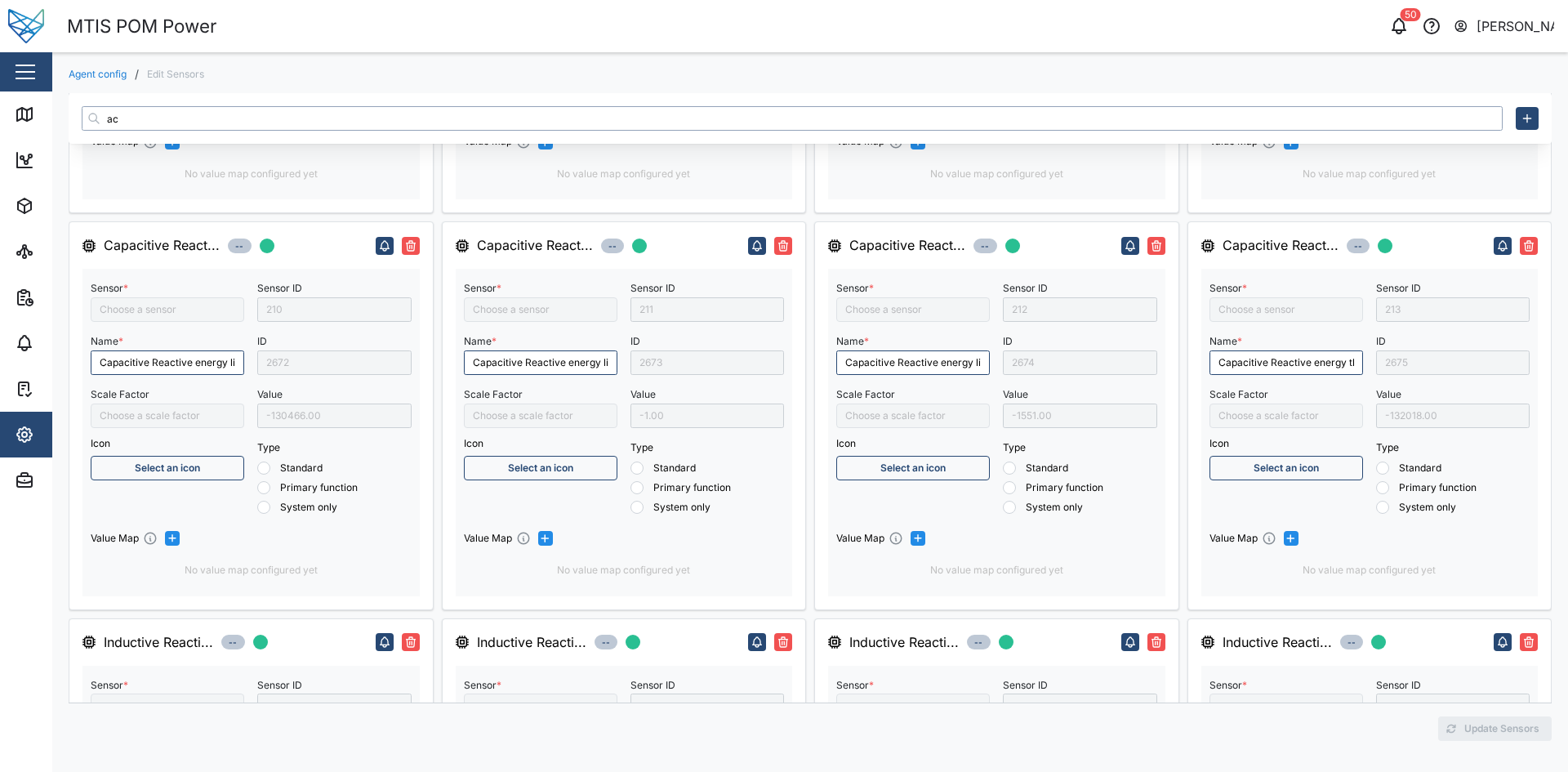
radio input "true"
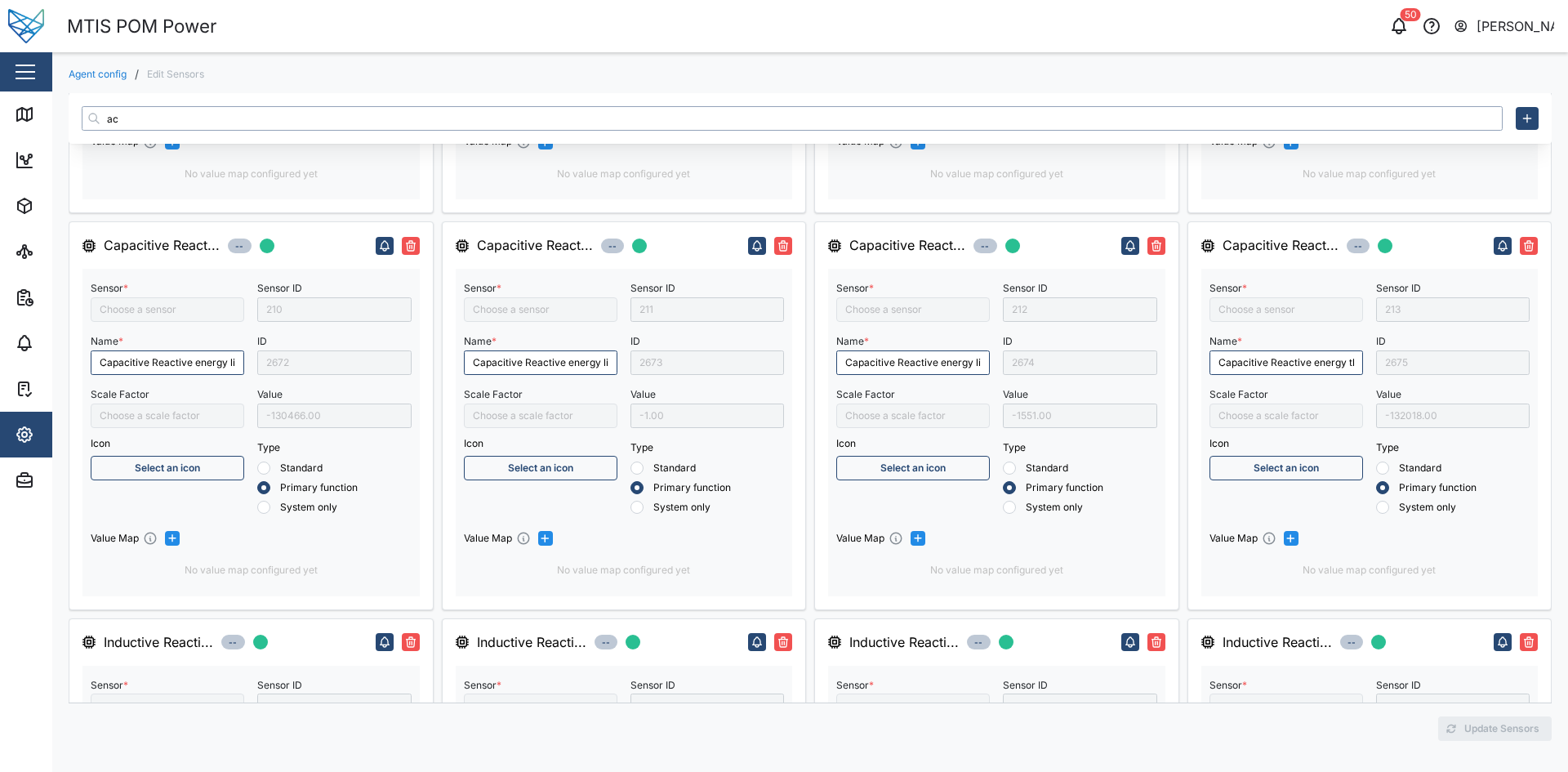
radio input "true"
type input "Battery Voltage"
type input "act"
type input "Inductive Reactive energy line 1"
type input "Negative Active Energy Line 1"
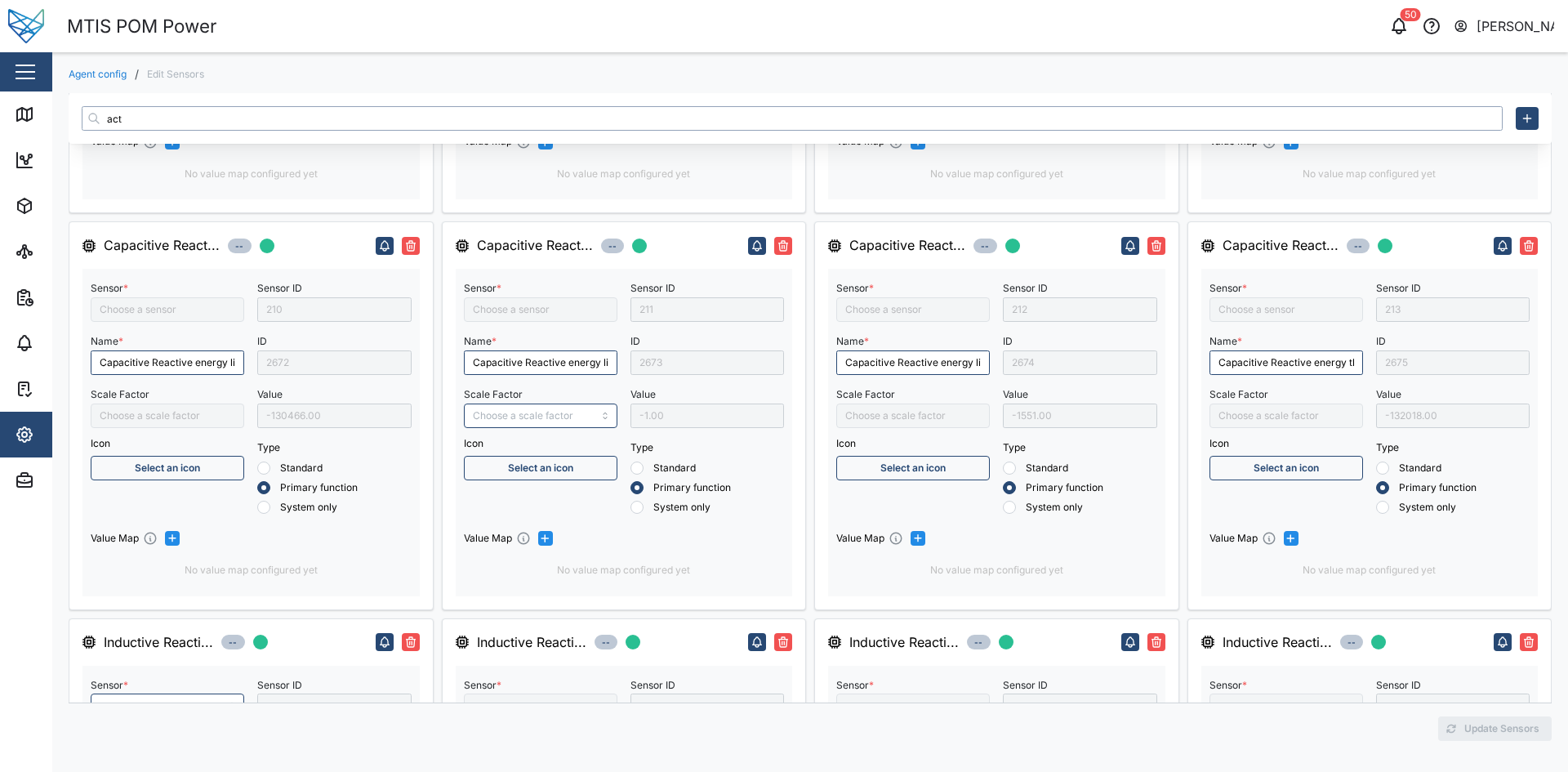
type input "Negative Active energy 3 phase"
type input "Inductive Reactive energy line 2"
type input "Positive Active Energy Line 1"
type input "Capacitive Reactive energy line 2"
type input "Negative Active Energy Line 2"
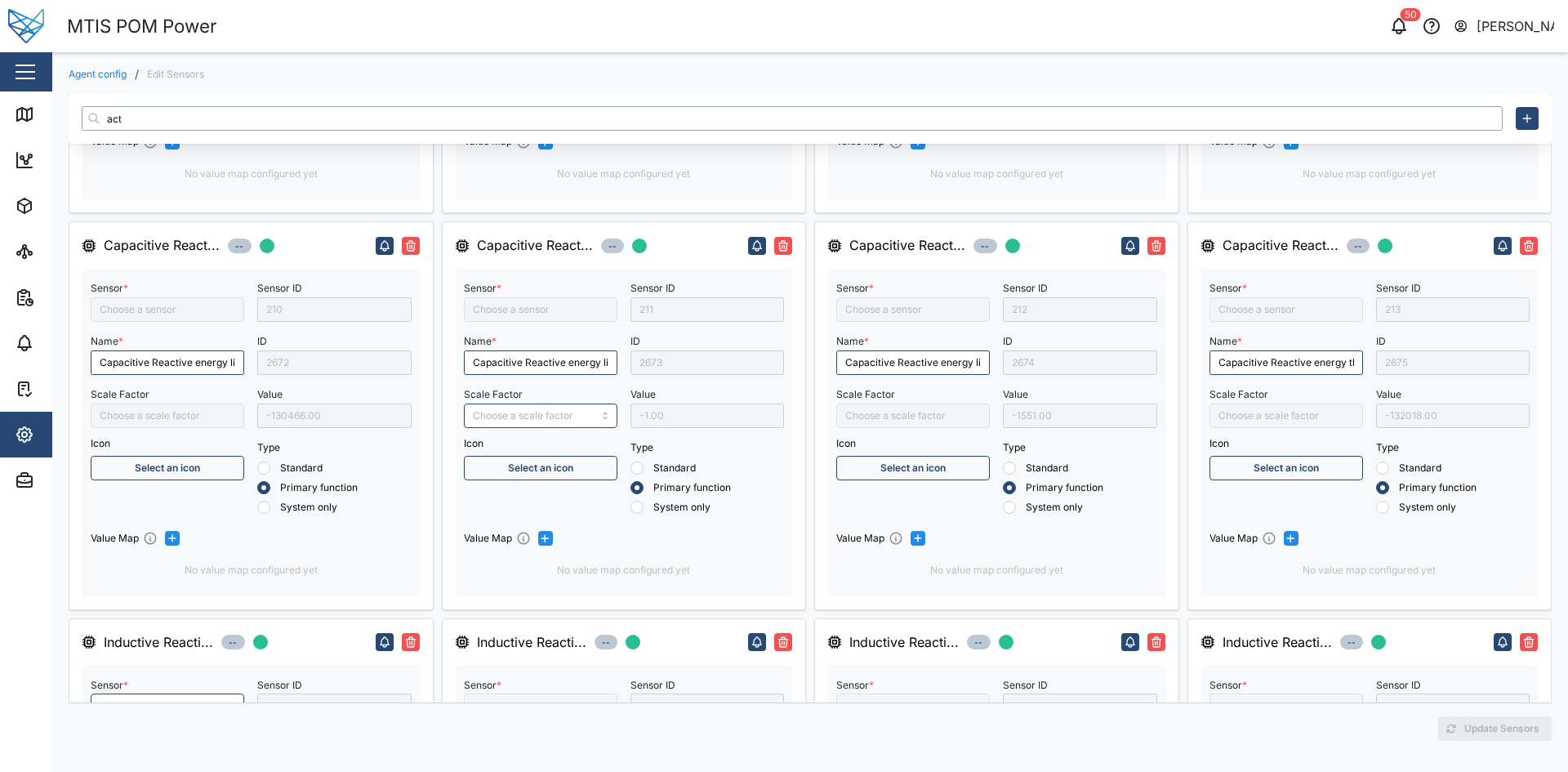
type input "Power Factor Line 1"
type input "Power Factor Three Phase"
type input "Positive Active energy three phase"
type input "Capacitive Reactive energy line 1"
type input "Positive Active Energy Line 2"
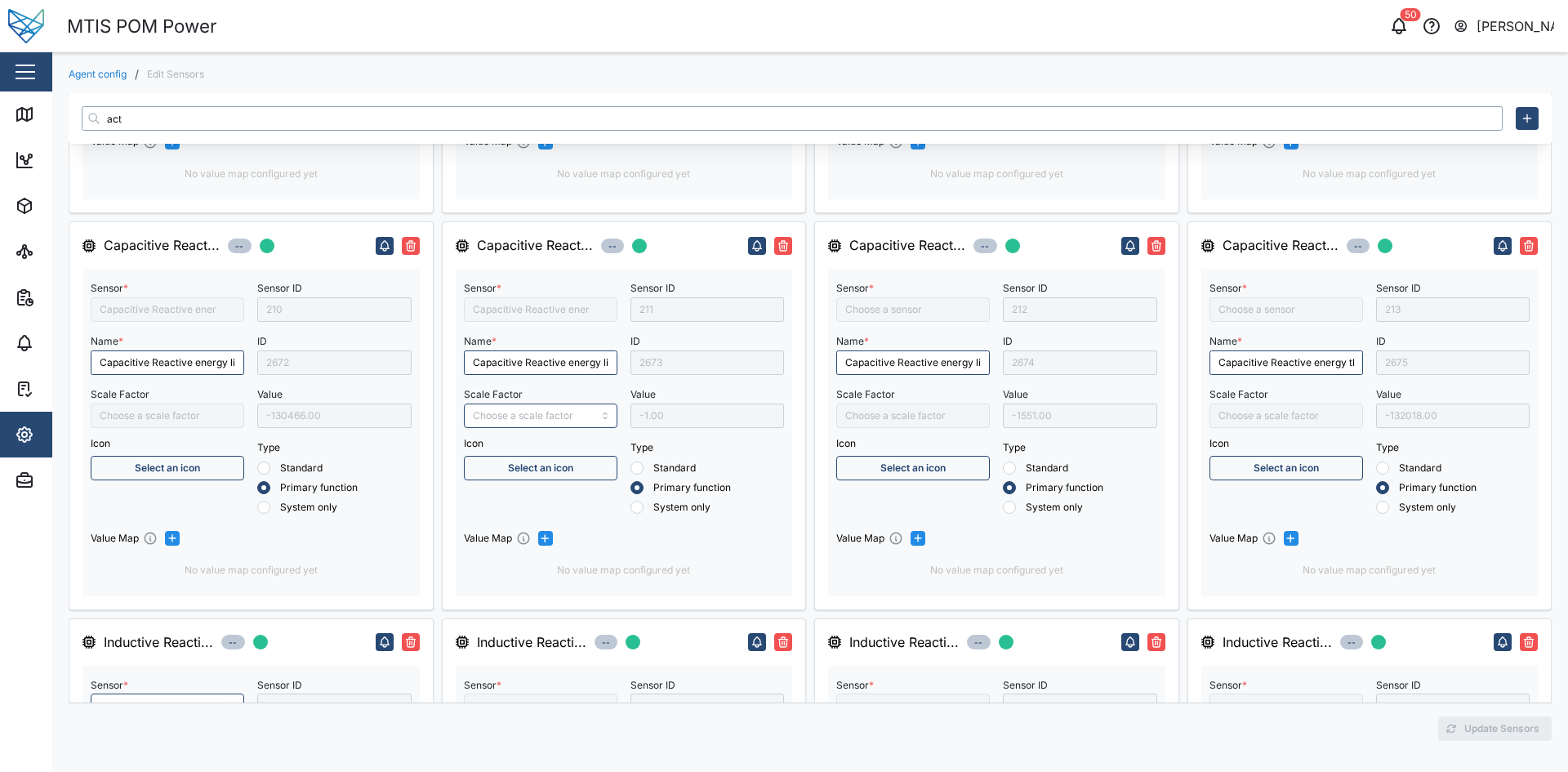
type input "Power Factor Line 2"
type input "Positive Active Energy Line 3"
type input "Capacitive Reactive energy line 3"
type input "Inductive Reactive energy line 3"
type input "Capacitive Reactive energy three phase"
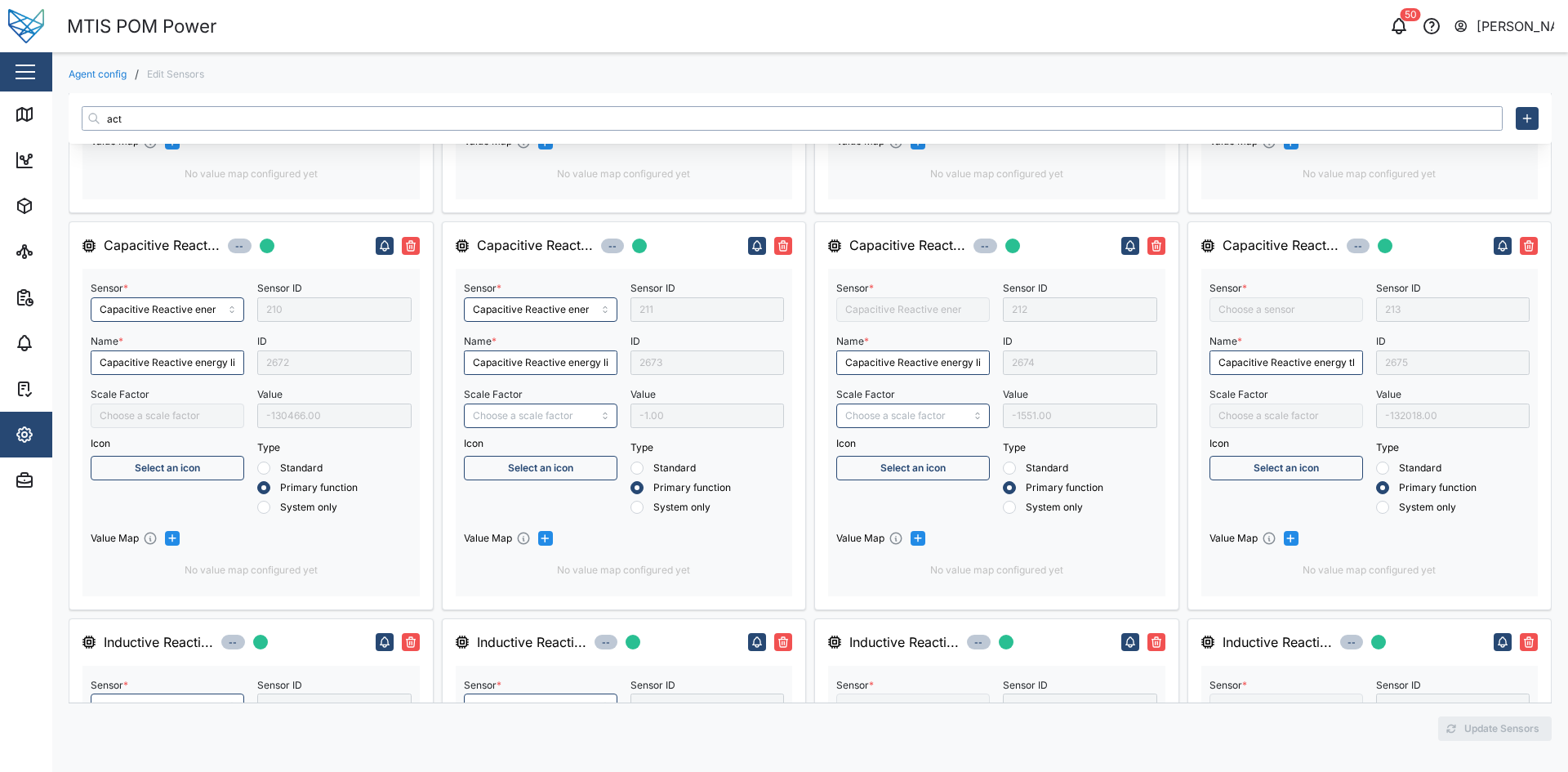
type input "Inductive Reactive energy three phase"
type input "Negative Active Energy Line 3"
type input "Power Factor Line 3"
type input "act"
type input "Negative Active Energy Line 1"
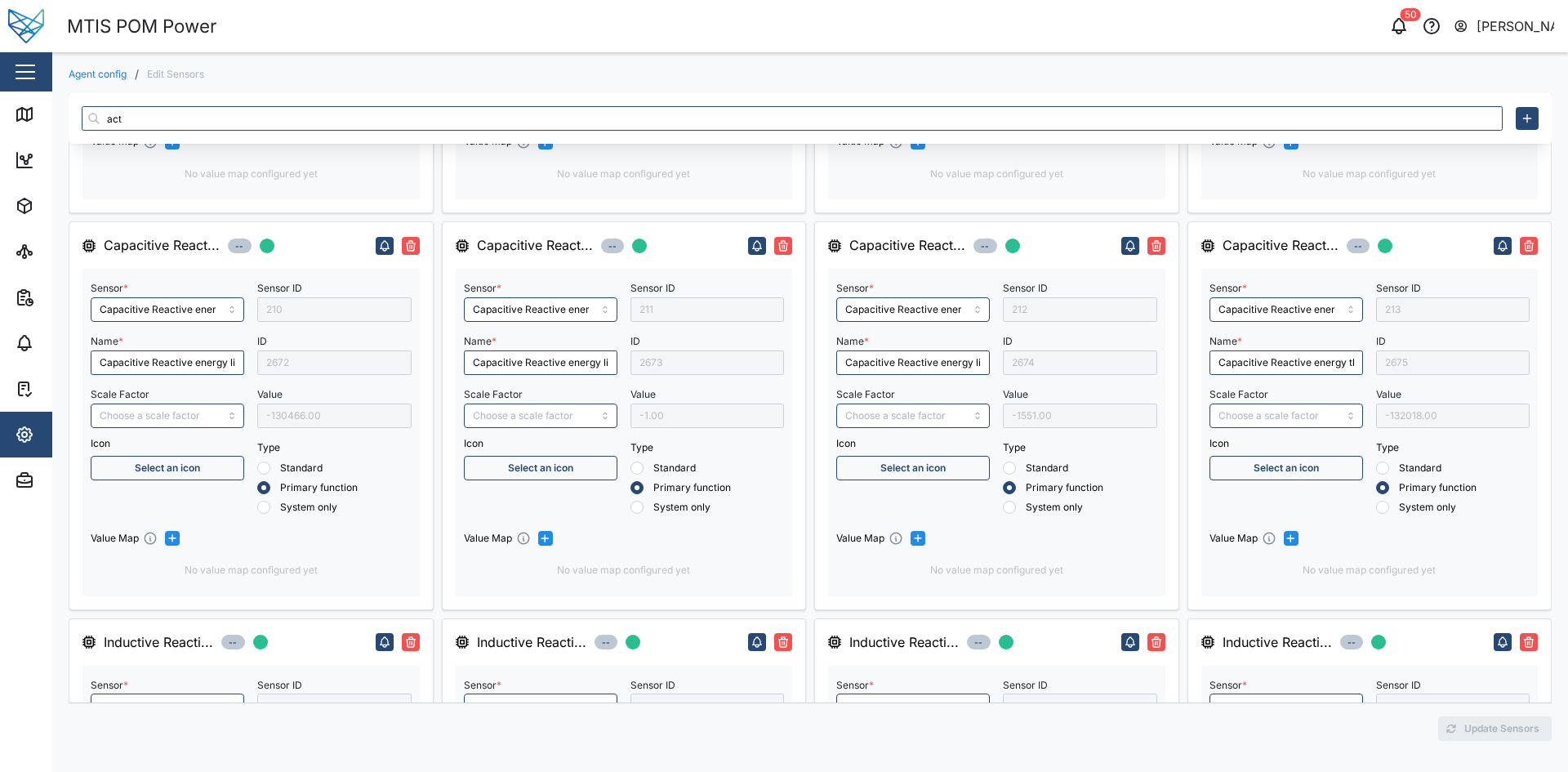
type input "Power Factor Line 1"
type input "Positive Active energy three phase"
type input "Negative Active Energy Line 2"
type input "Negative Active Energy Line 3"
type input "Positive Active Energy Line 1"
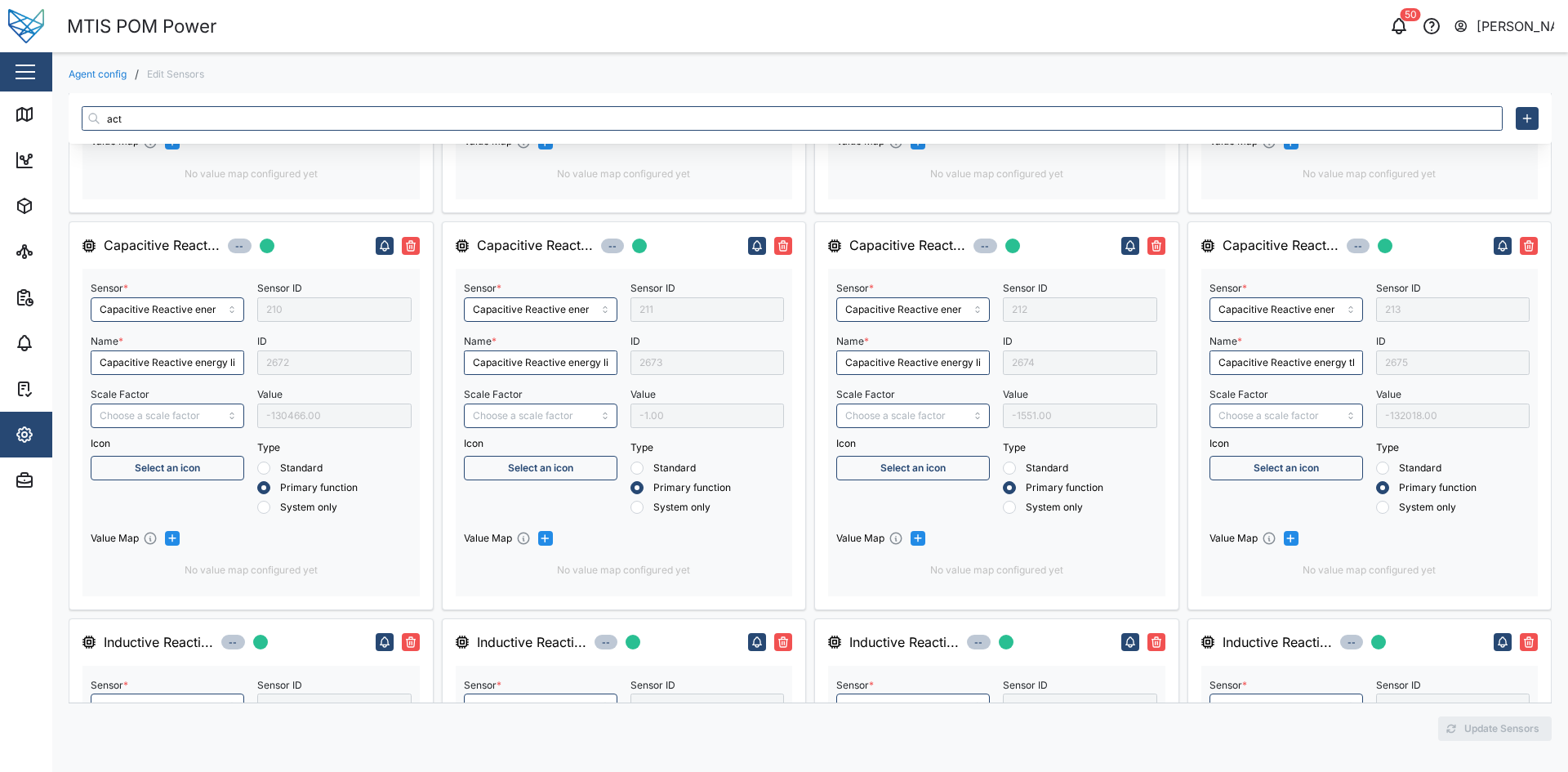
type input "Power Factor Line 2"
type input "Positive Active Energy Line 3"
type input "Positive Active Energy Line 2"
type input "Power Factor Line 3"
type input "Power Factor Three Phase"
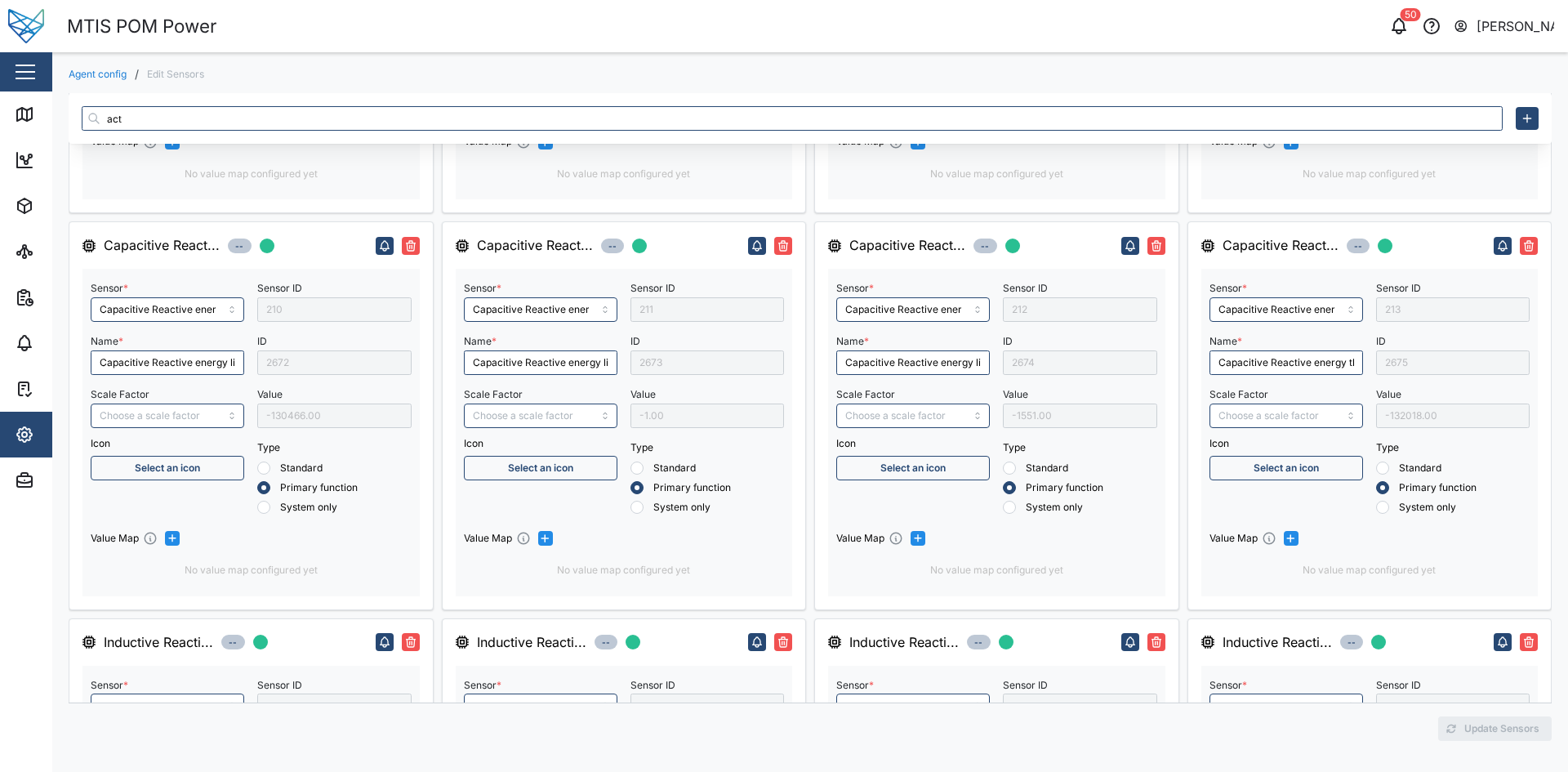
type input "Negative Active energy 3 phase"
type input "active"
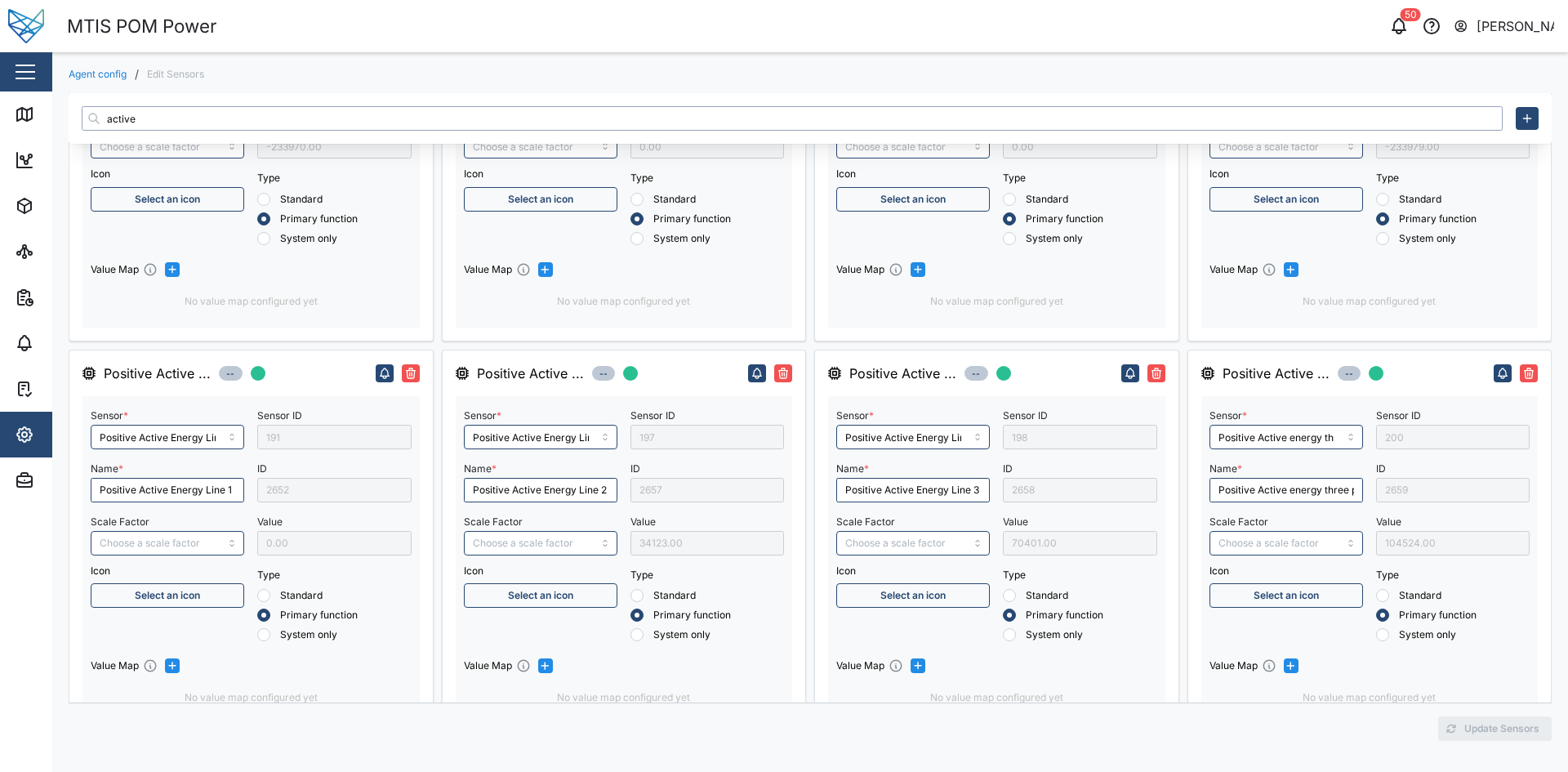
type input "Reactive energy line 2"
type input "Reactive energy three phase"
type input "Reactive energy line 1"
type input "Reactive energy line 3"
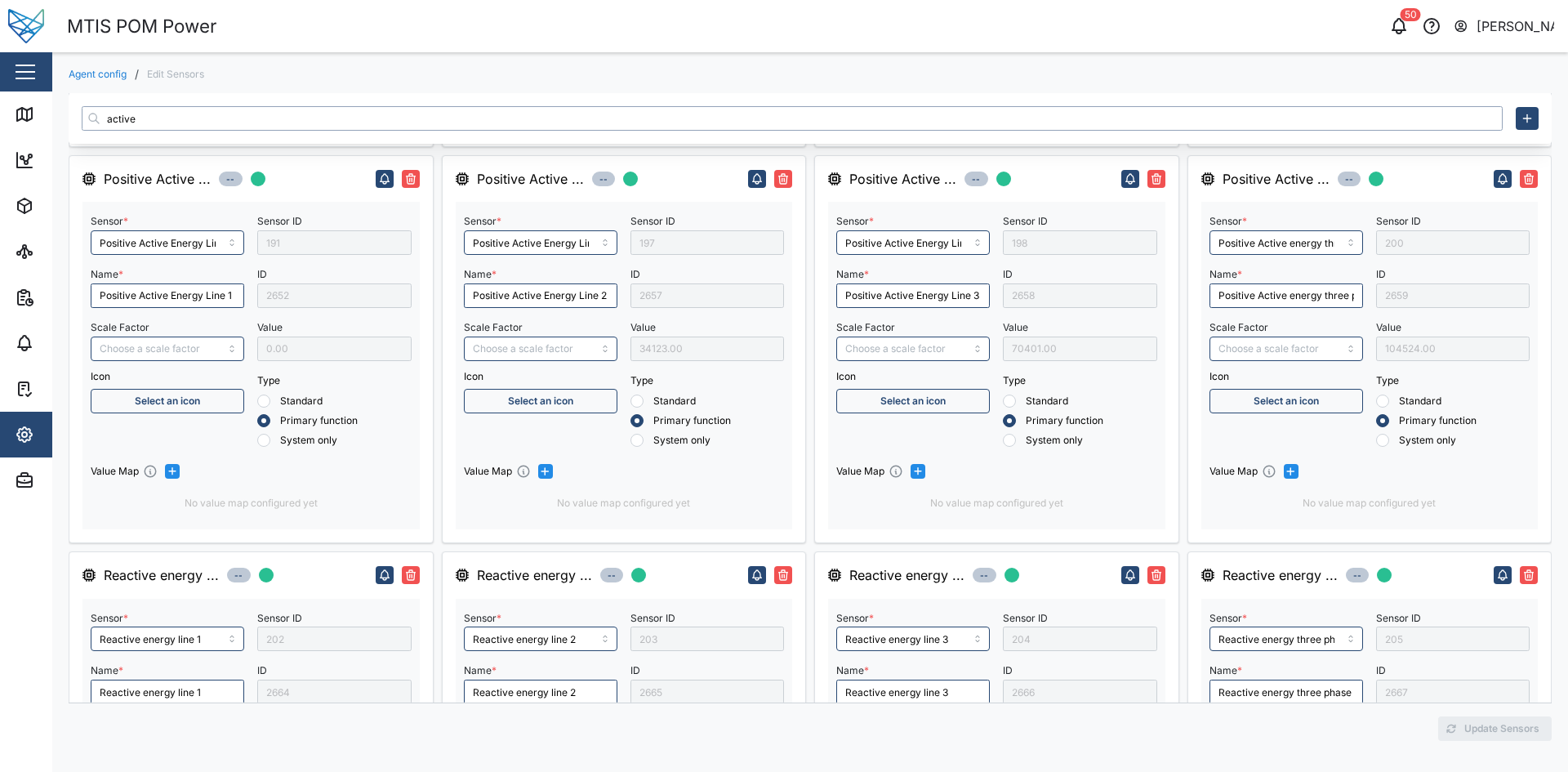
scroll to position [1503, 0]
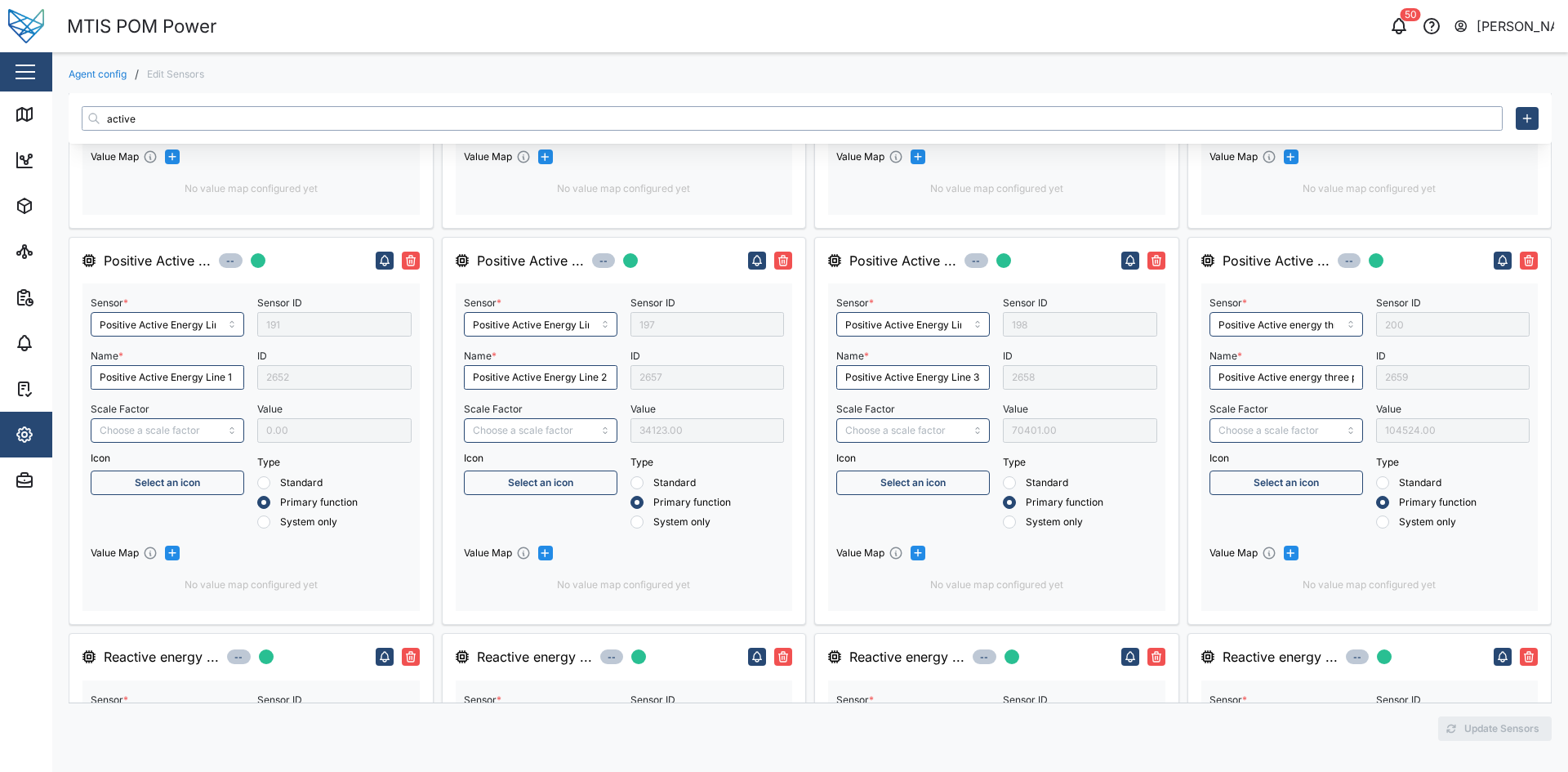
type input "active"
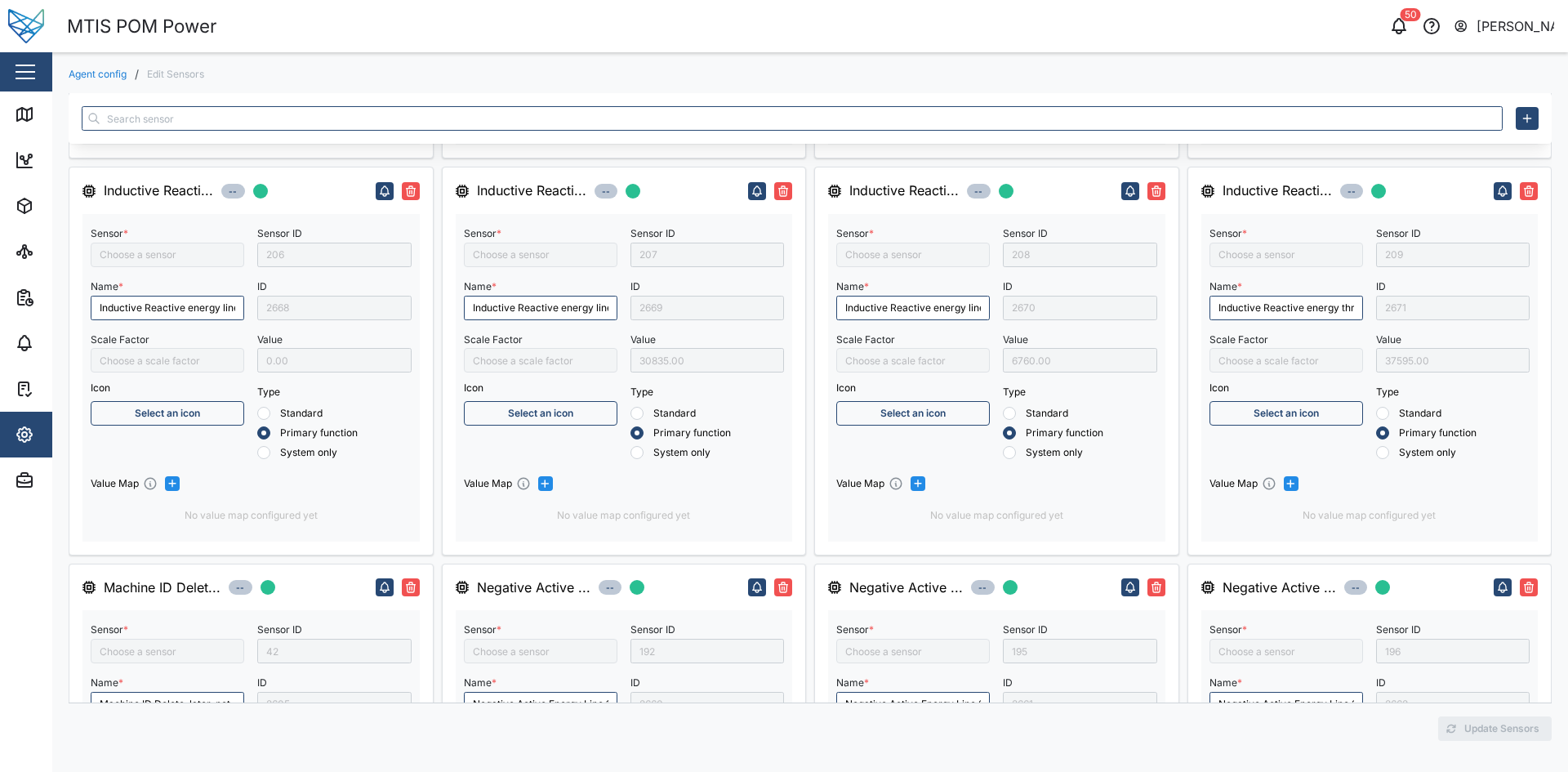
click at [1093, 55] on div "Agent config / Edit Sensors Active Energy Li... -- Sensor * Active Energy Line …" at bounding box center [810, 411] width 1516 height 719
type input "Apparent energy line 1"
type input "Capacitive Reactive energy line 1"
type input "Positive Active energy three phase"
type input "Power Factor Three Phase"
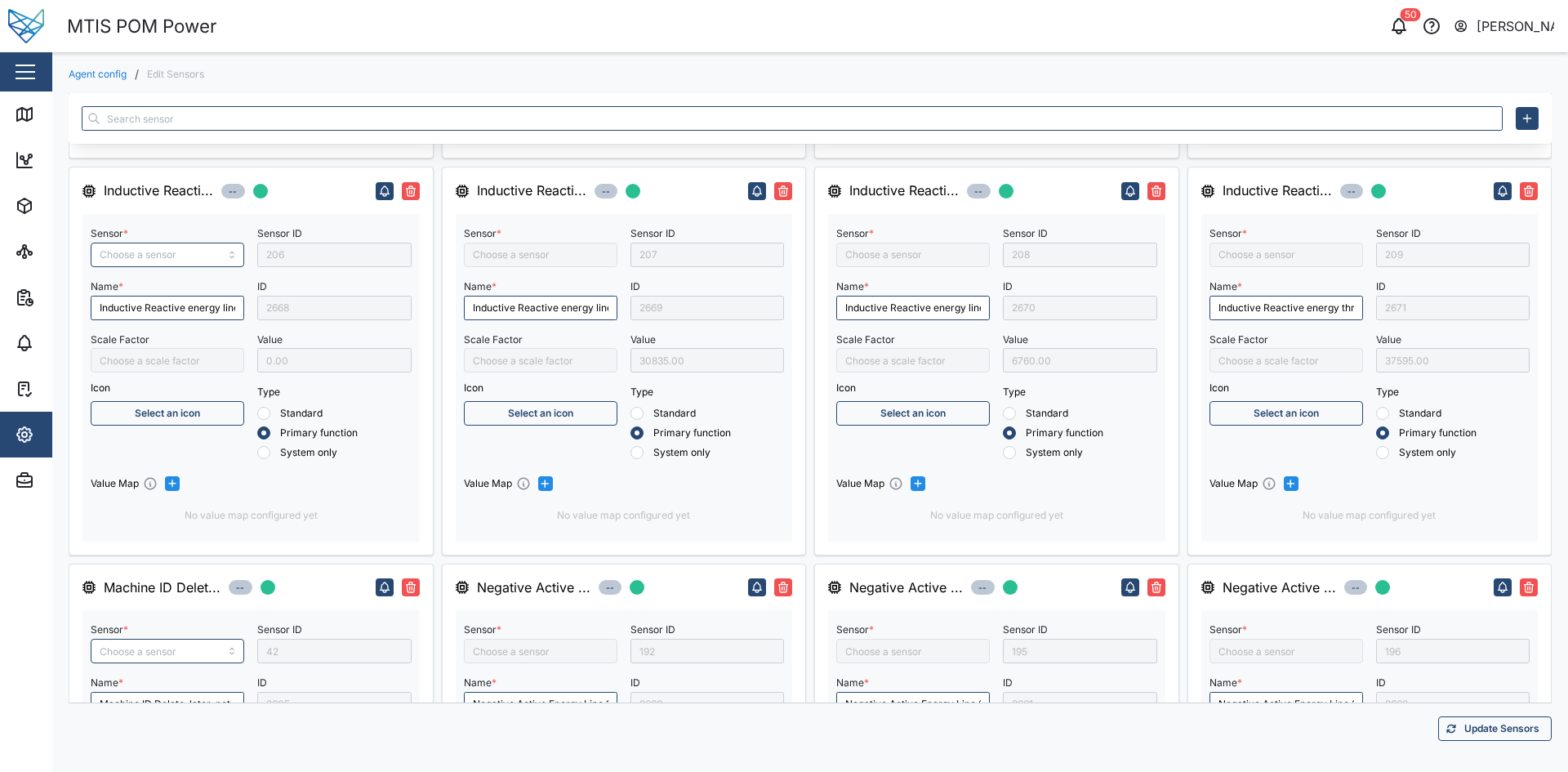
type input "RMS star voltage L3-N"
type input "Inductive Reactive energy line 1"
type input "Reactive energy line 1"
type input "Battery Voltage"
type input "RMS line current Line N"
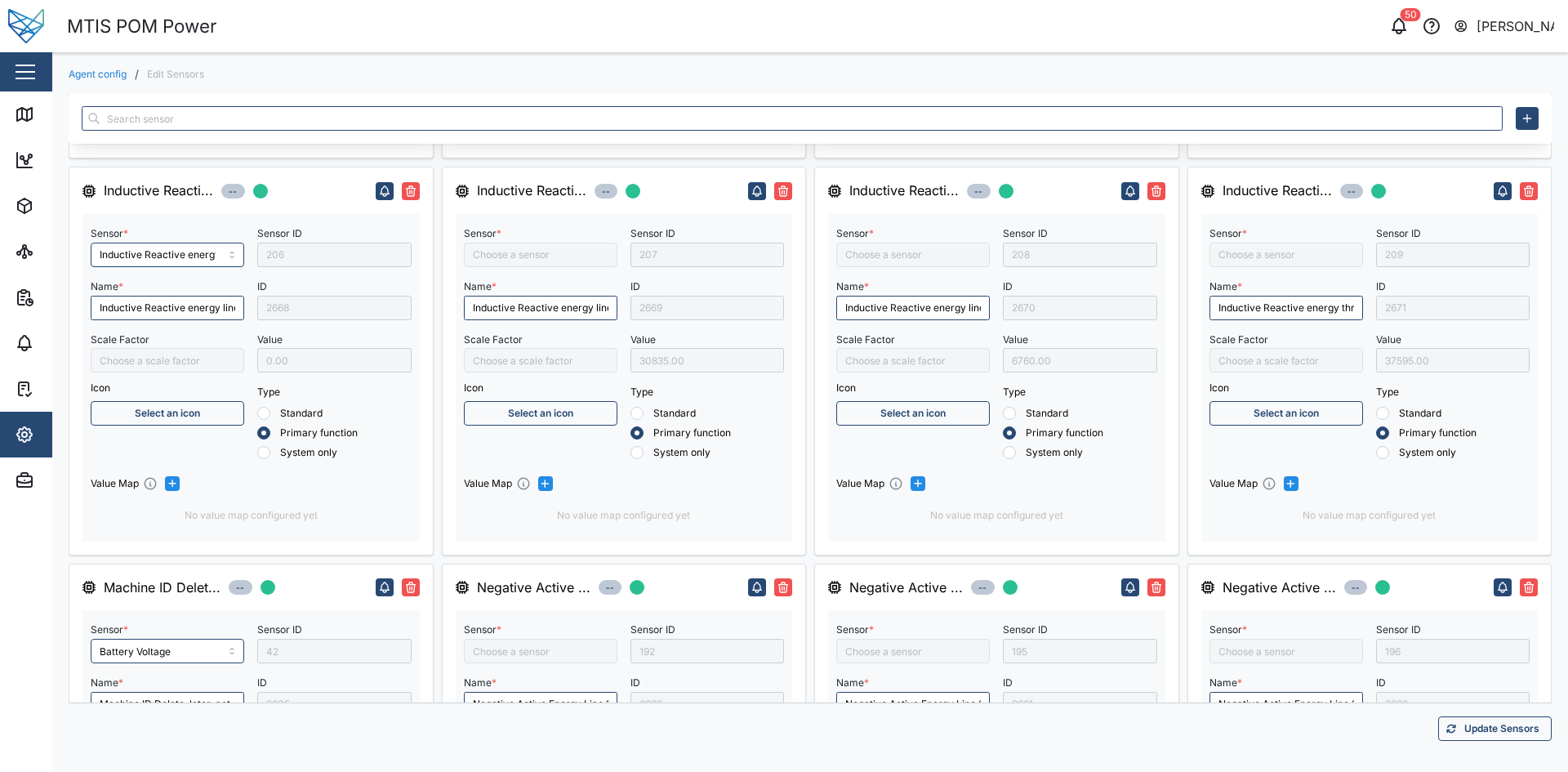
type input "Reactive energy three phase"
type input "RMS line current Line 1"
type input "RMS star avg value voltage"
type input "Power Factor Line 2"
type input "Negative Active Energy Line 1"
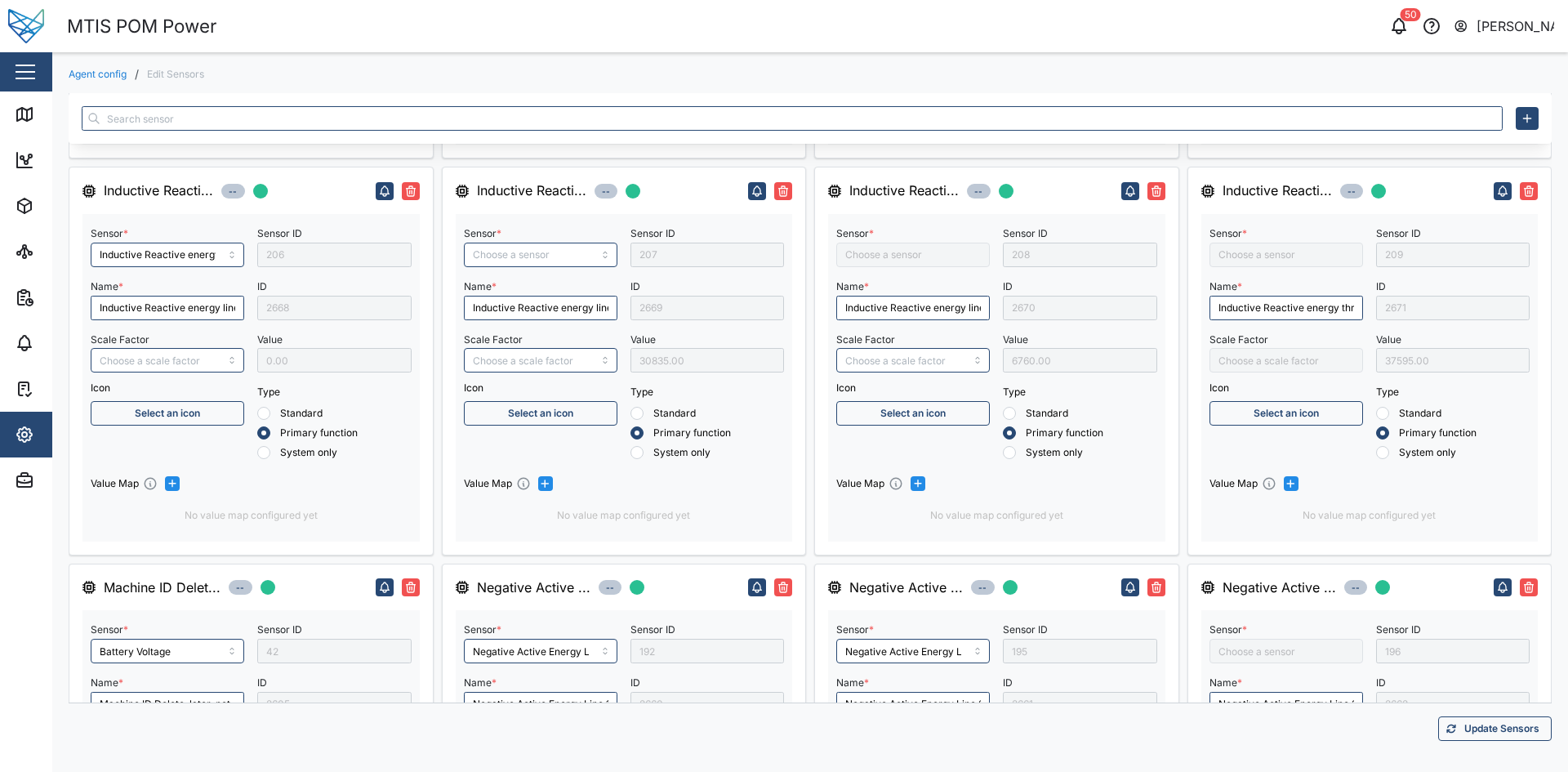
type input "Negative Active Energy Line 2"
type input "Negative Active energy 3 phase"
type input "Positive Active Energy Line 1"
type input "Apparent energy line 2"
type input "Inductive Reactive energy line 2"
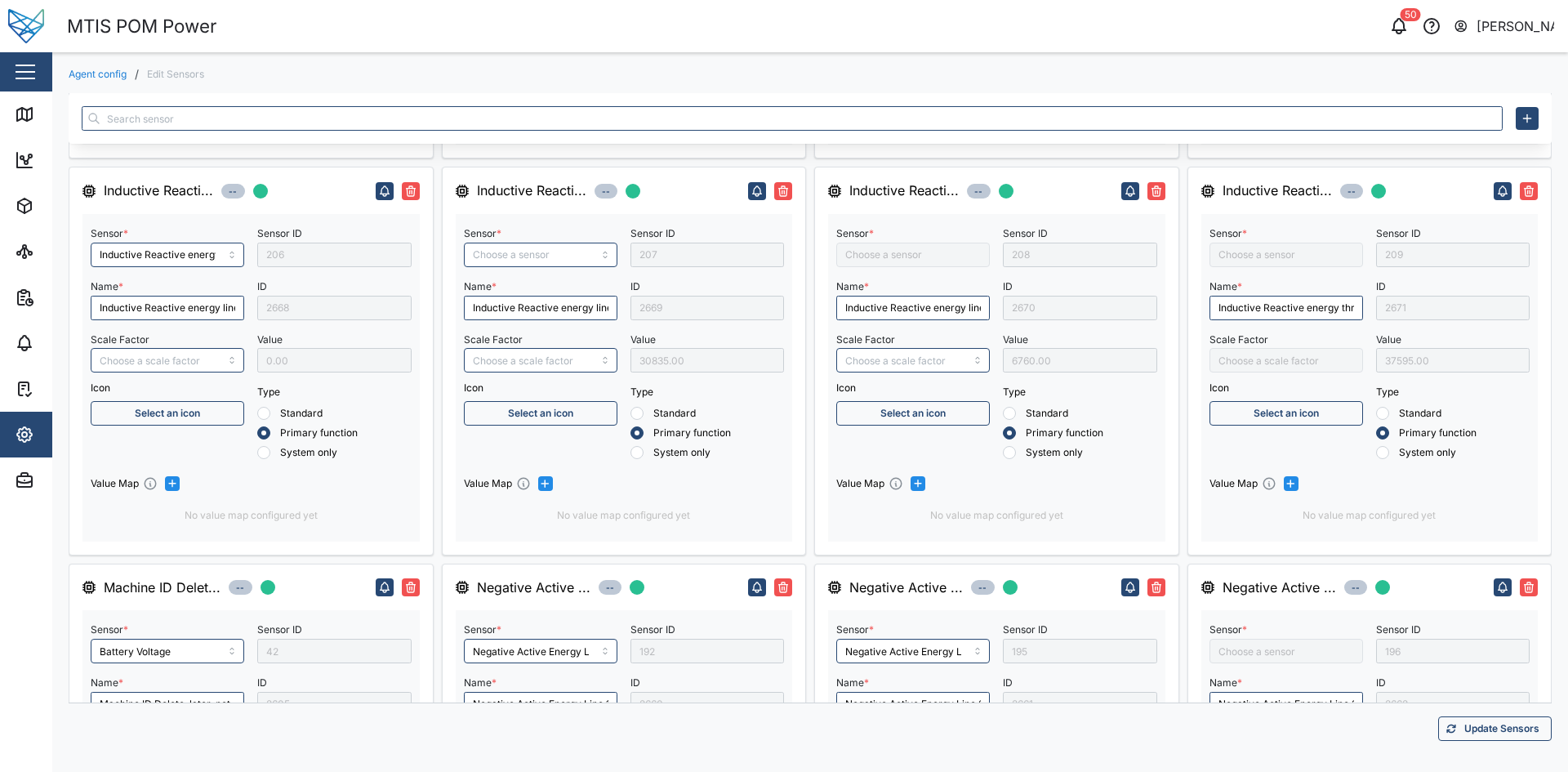
type input "Capacitive Reactive energy line 3"
type input "Positive Active Energy Line 3"
type input "Capacitive Reactive energy line 2"
type input "RMS line current Line 2"
type input "Engine operating state"
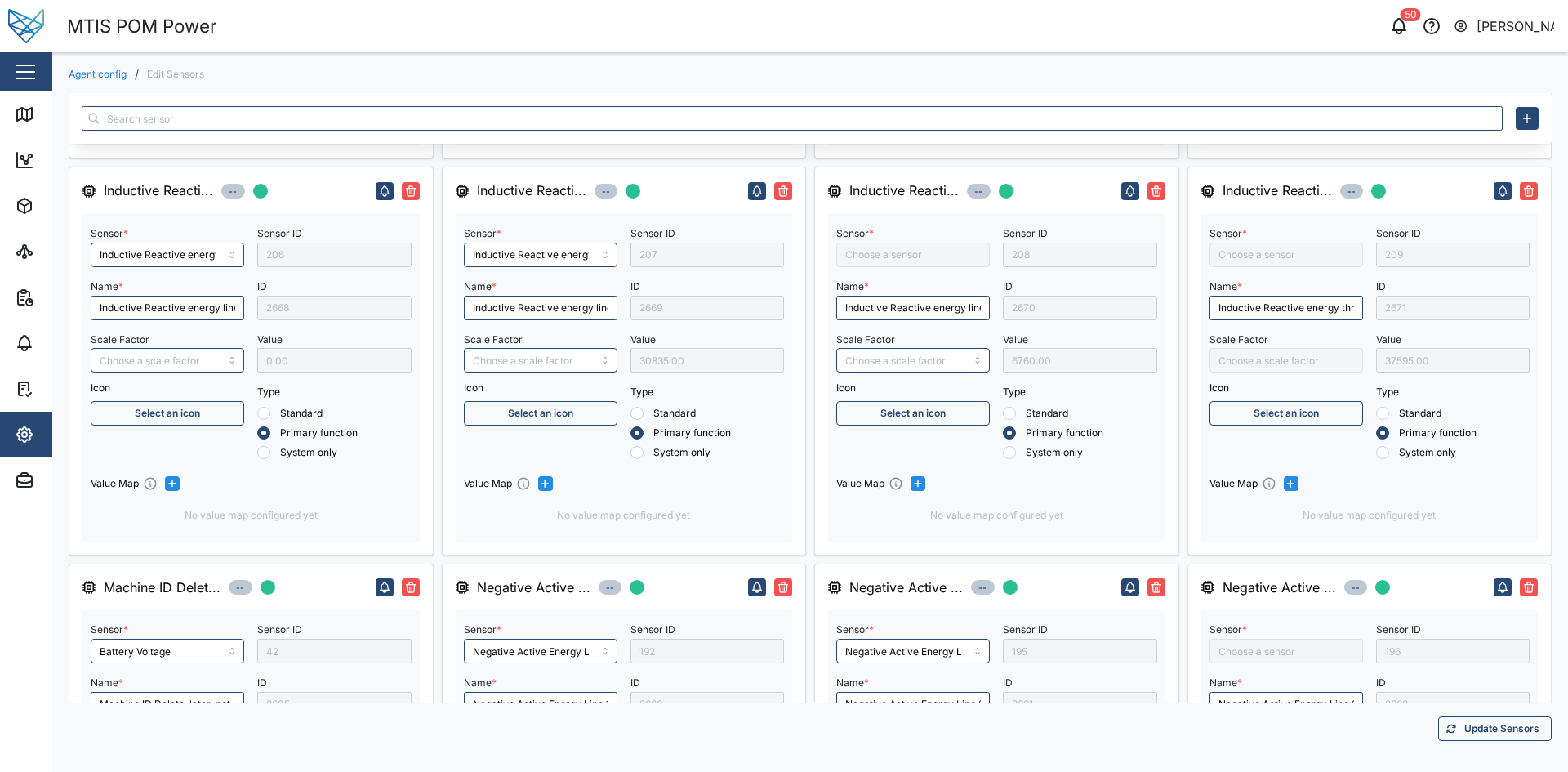
type input "Apparent energy three phase"
type input "Power Factor Line 3"
type input "Reactive energy line 3"
type input "Positive Active Energy Line 2"
type input "Power Factor Line 1"
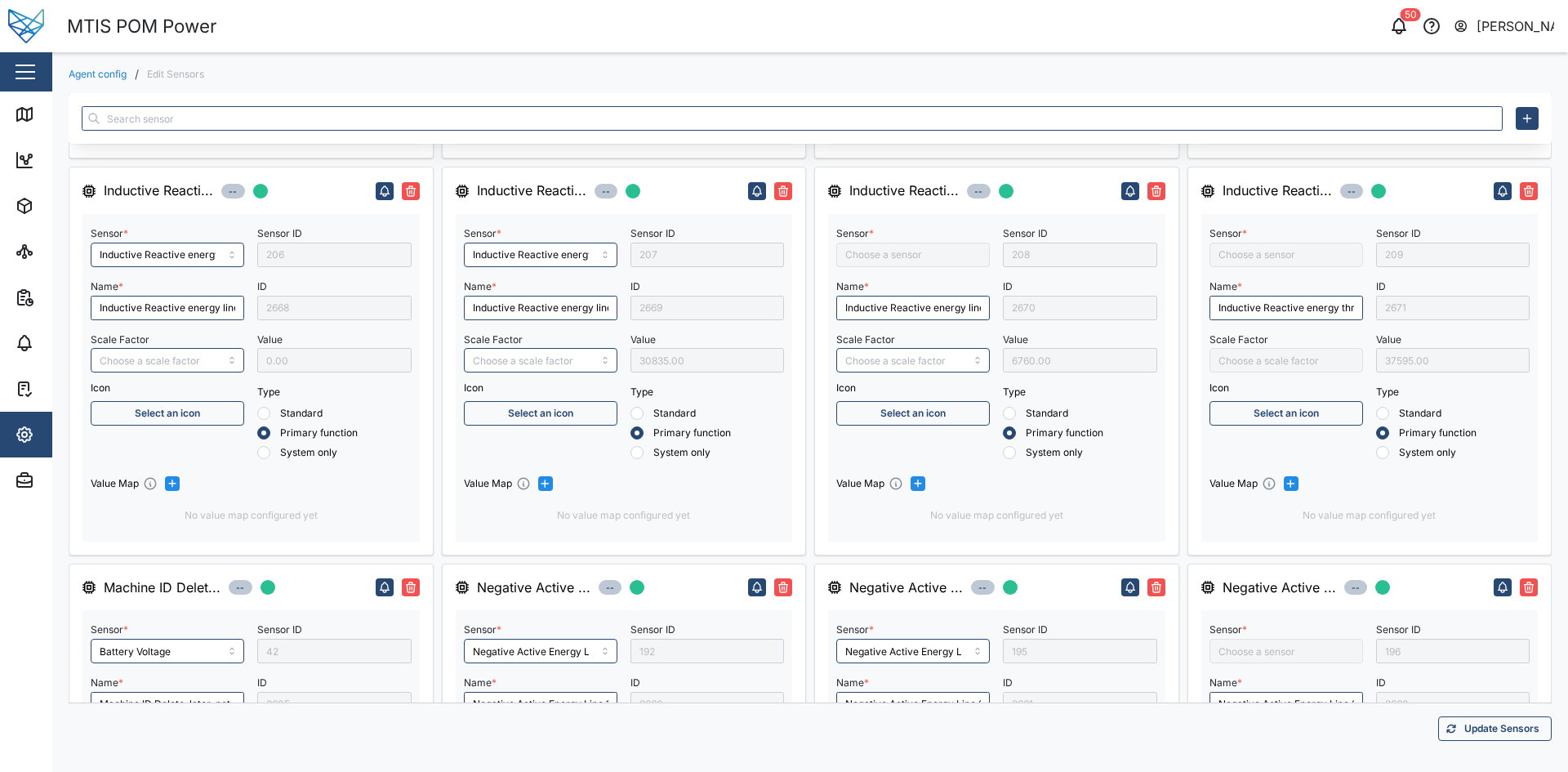
type input "Inductive Reactive energy line 3"
type input "RMS line current Line 3"
type input "Reactive energy line 2"
type input "Apparent energy line 3"
type input "Negative Active Energy Line 3"
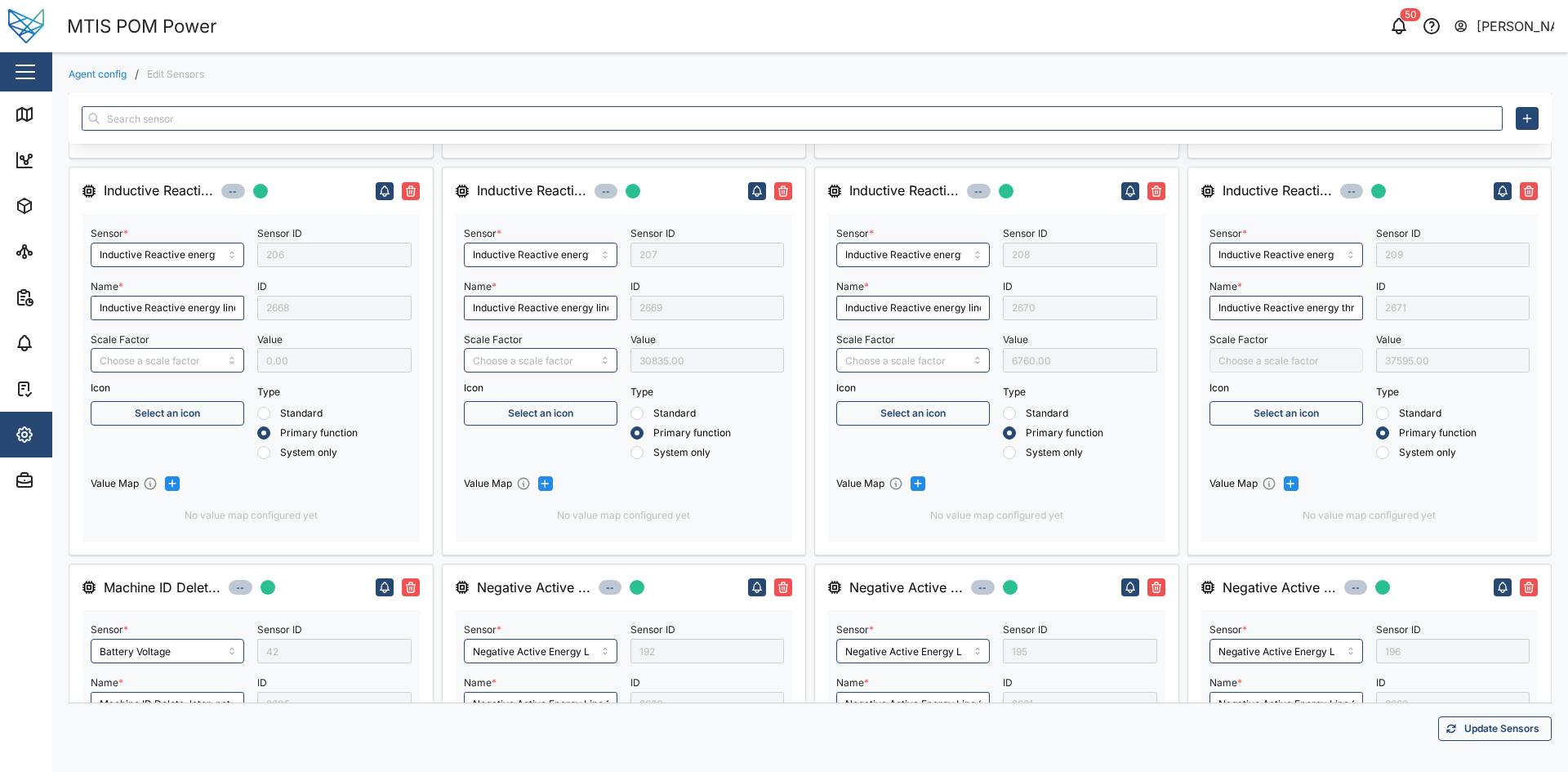
type input "Inductive Reactive energy three phase"
type input "RMS star voltage L2-N"
type input "Capacitive Reactive energy three phase"
type input "RMS star voltage L1-N"
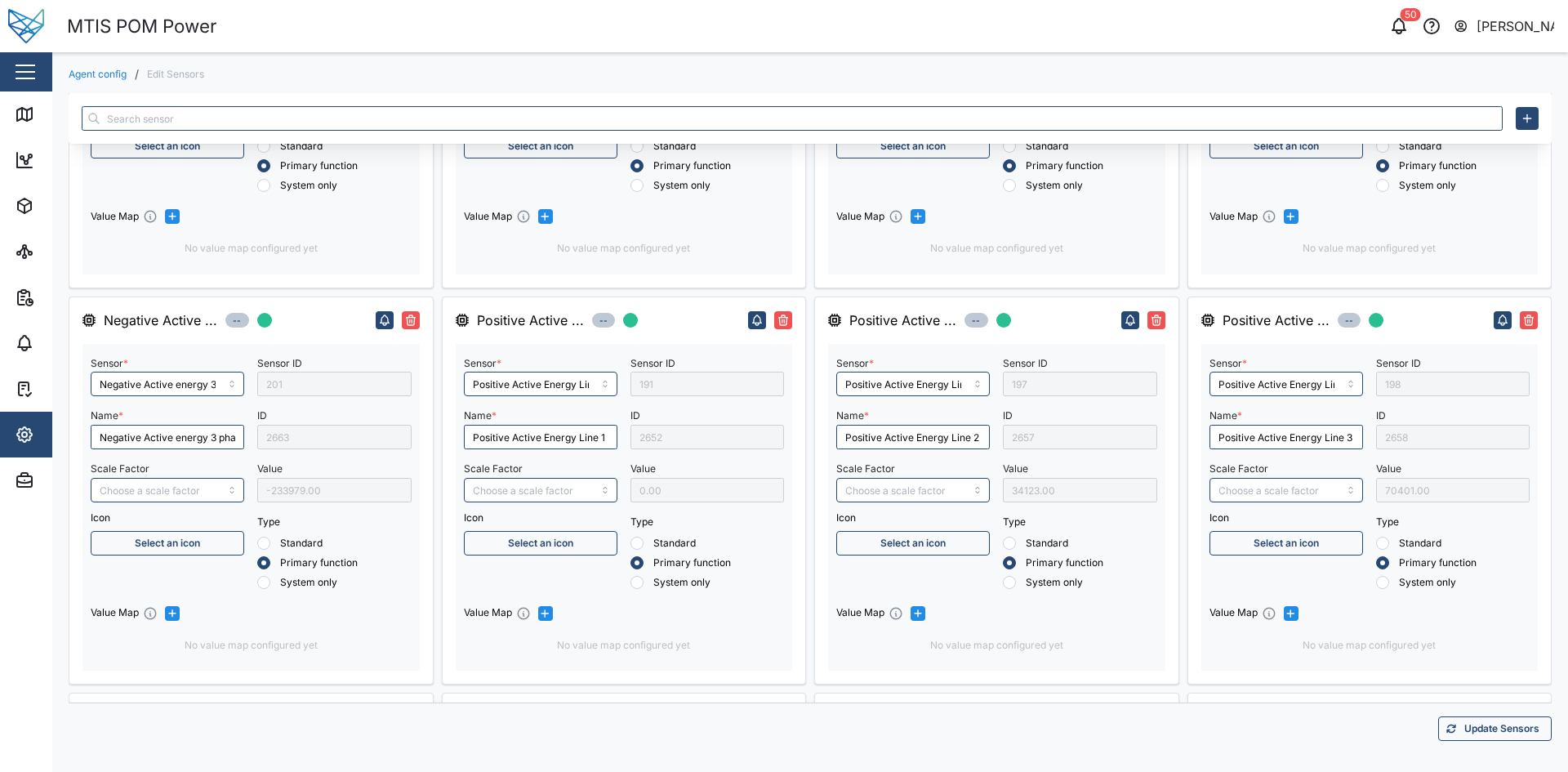
scroll to position [1757, 0]
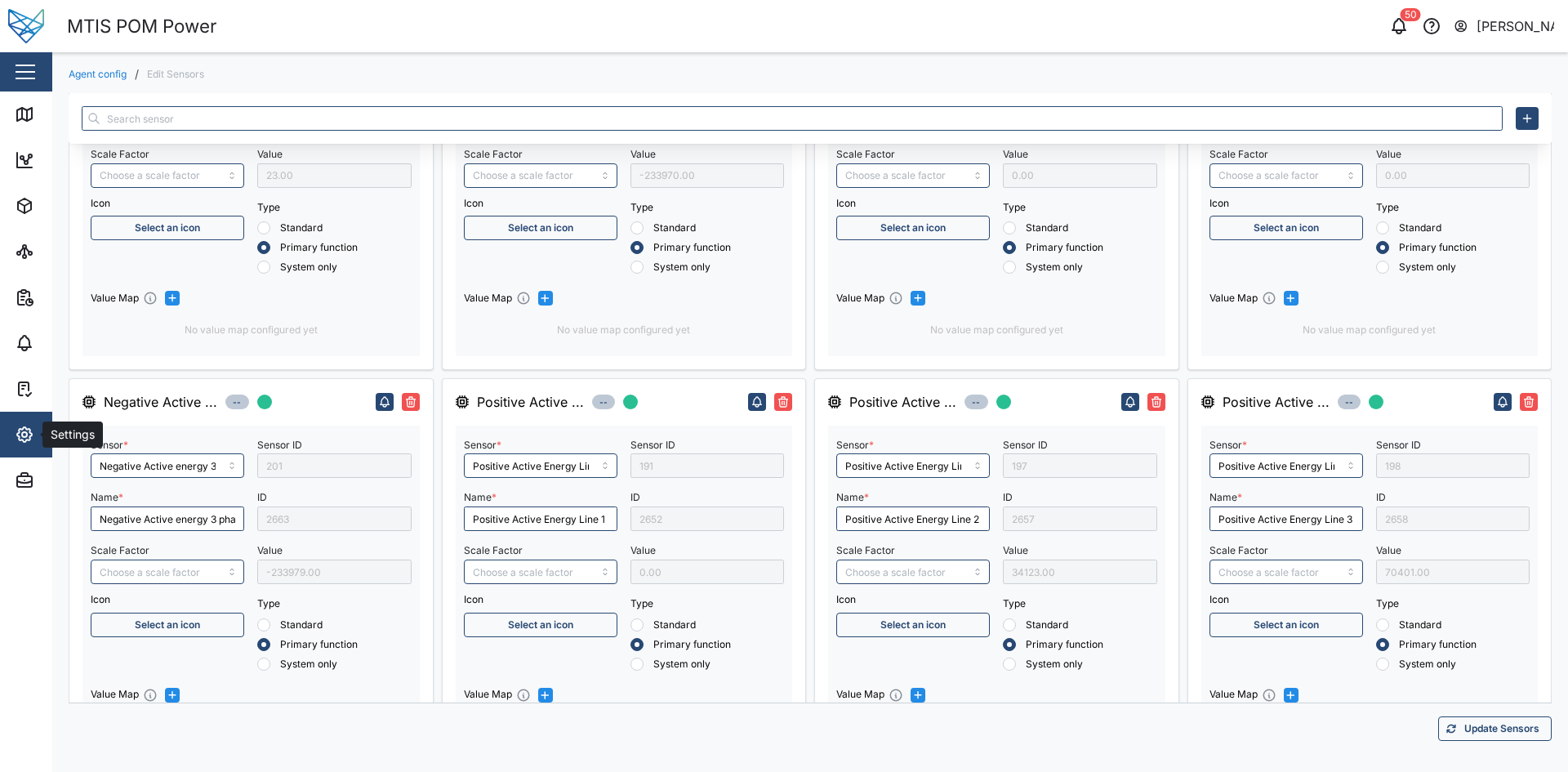
click at [15, 423] on span "Settings" at bounding box center [89, 435] width 149 height 46
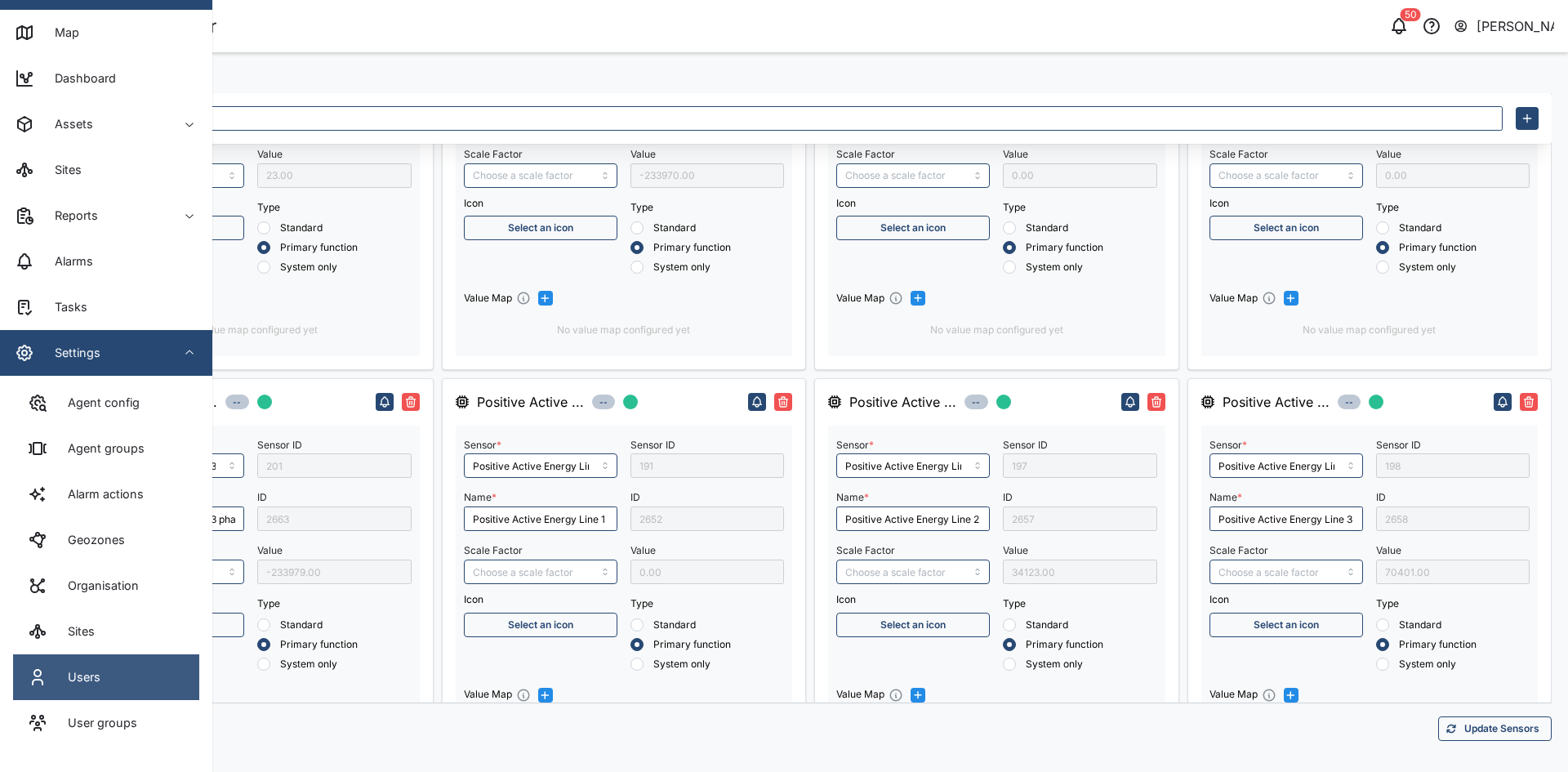
scroll to position [114, 0]
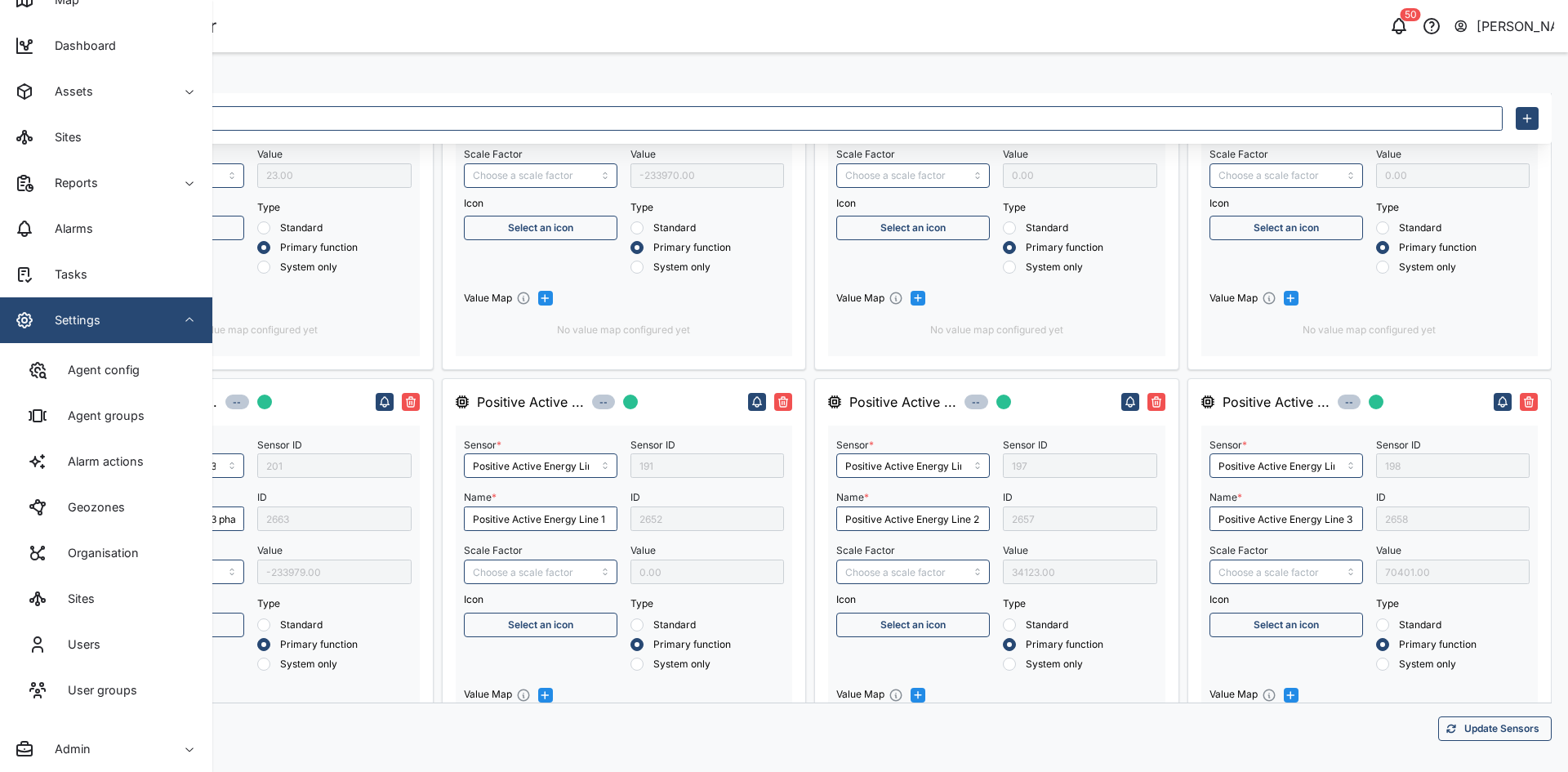
click at [82, 320] on div "Settings" at bounding box center [71, 320] width 58 height 18
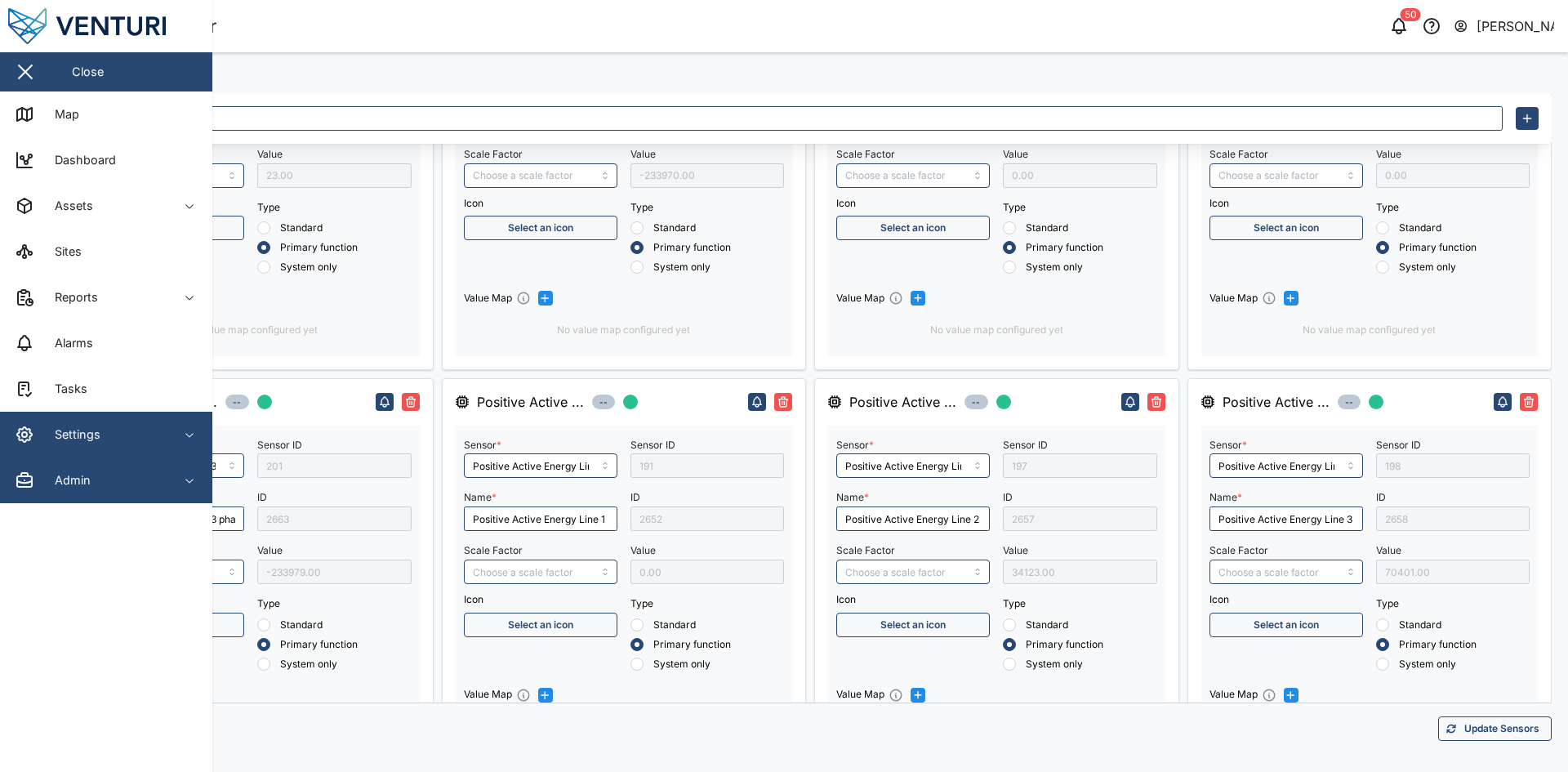
click at [77, 473] on div "Admin" at bounding box center [66, 481] width 48 height 18
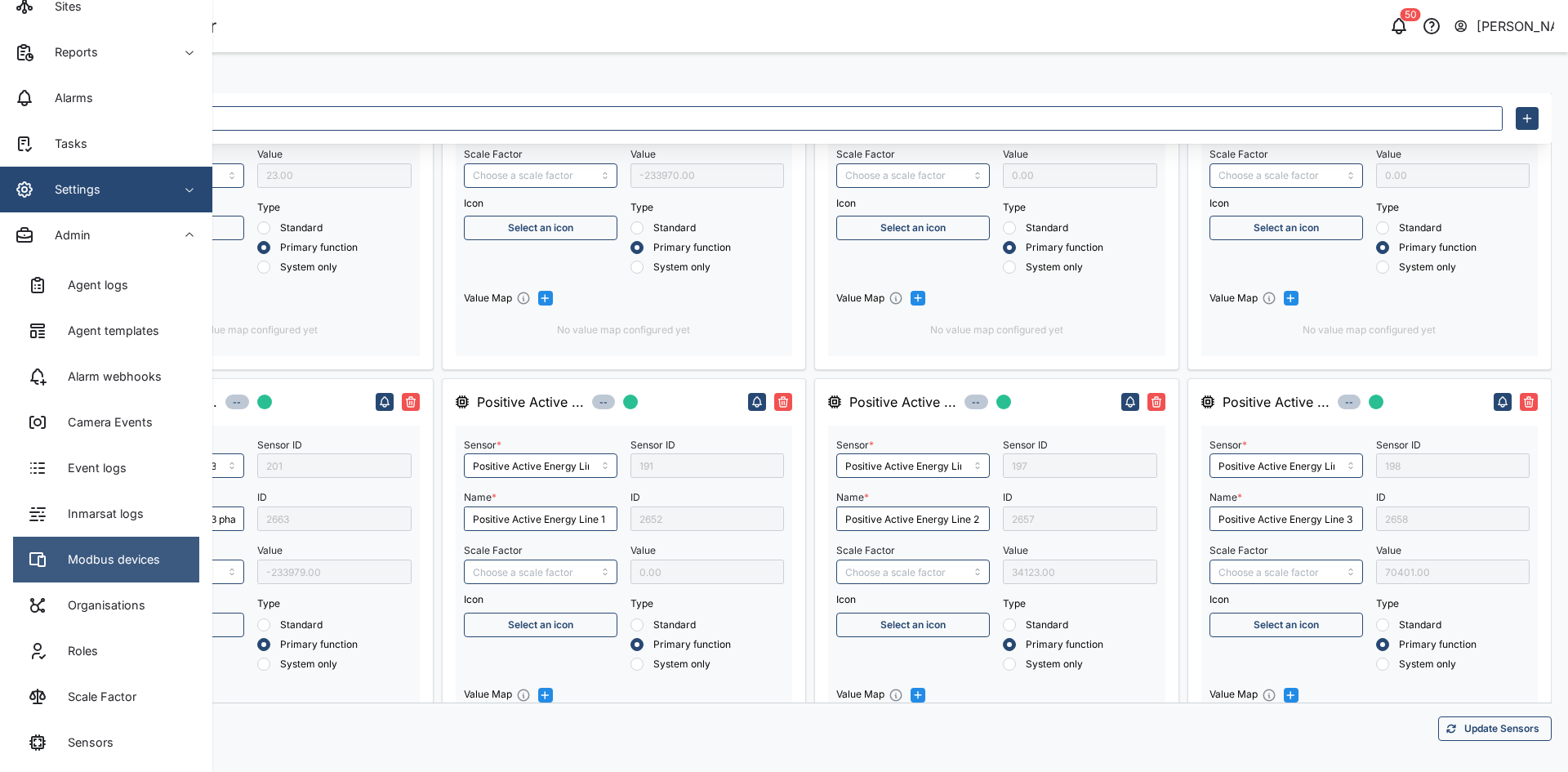
scroll to position [297, 0]
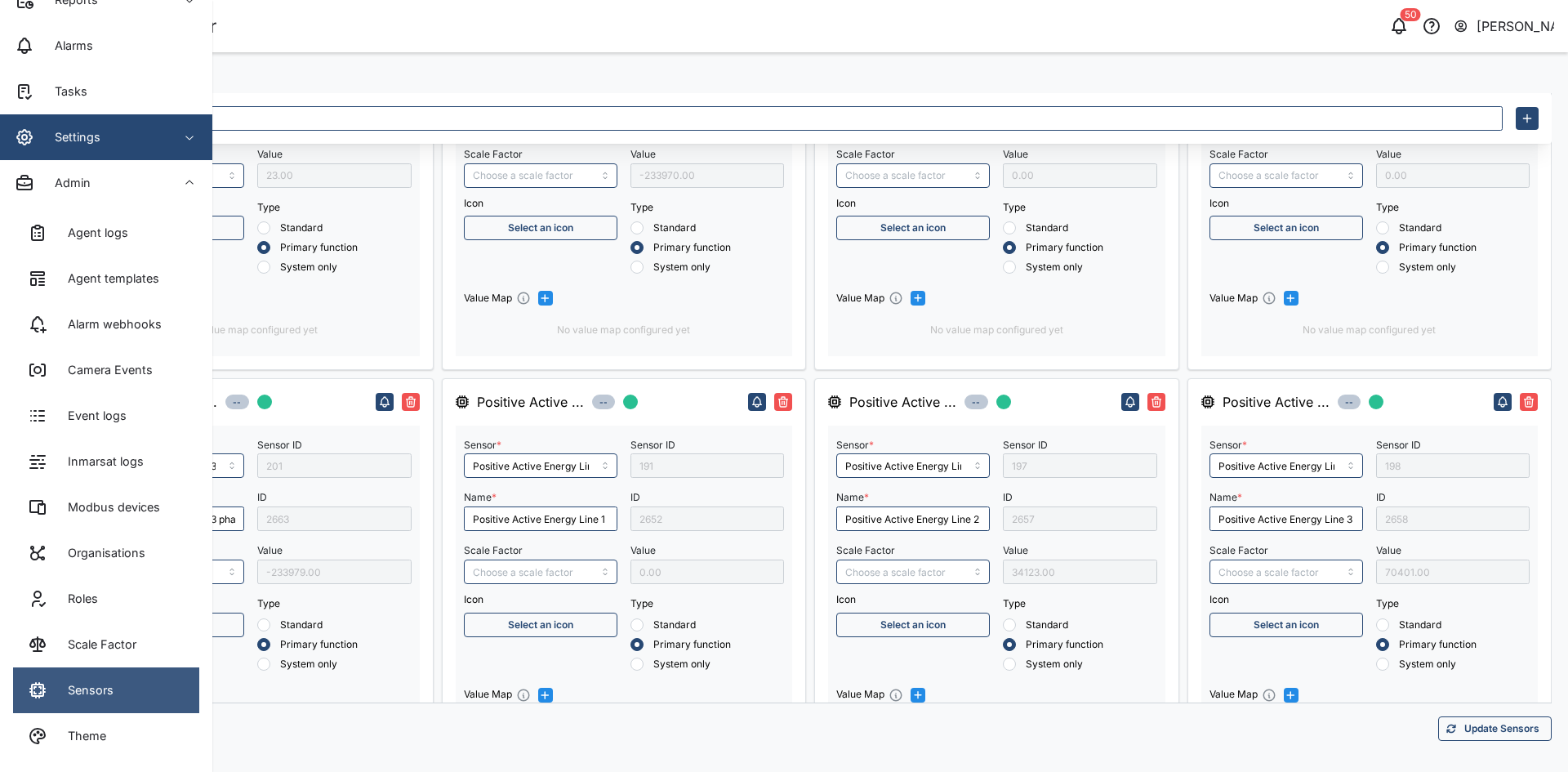
click at [132, 676] on link "Sensors" at bounding box center [106, 691] width 187 height 46
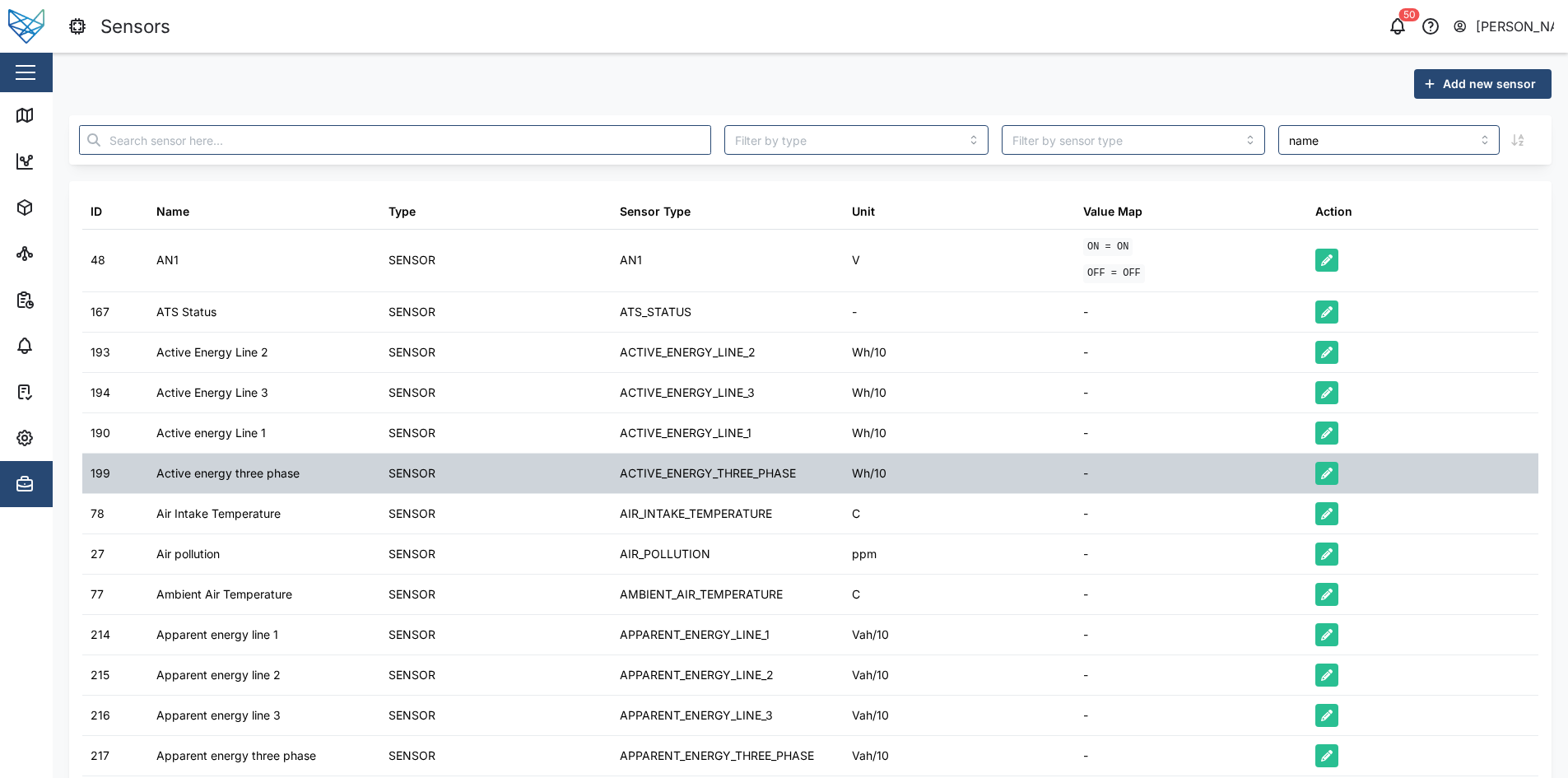
click at [253, 483] on div "Active energy three phase" at bounding box center [264, 473] width 232 height 40
click at [253, 482] on div "Active energy three phase" at bounding box center [264, 473] width 232 height 40
click at [253, 482] on div "Active energy three phase" at bounding box center [228, 474] width 144 height 19
click at [807, 476] on div "ACTIVE_ENERGY_THREE_PHASE" at bounding box center [727, 473] width 232 height 40
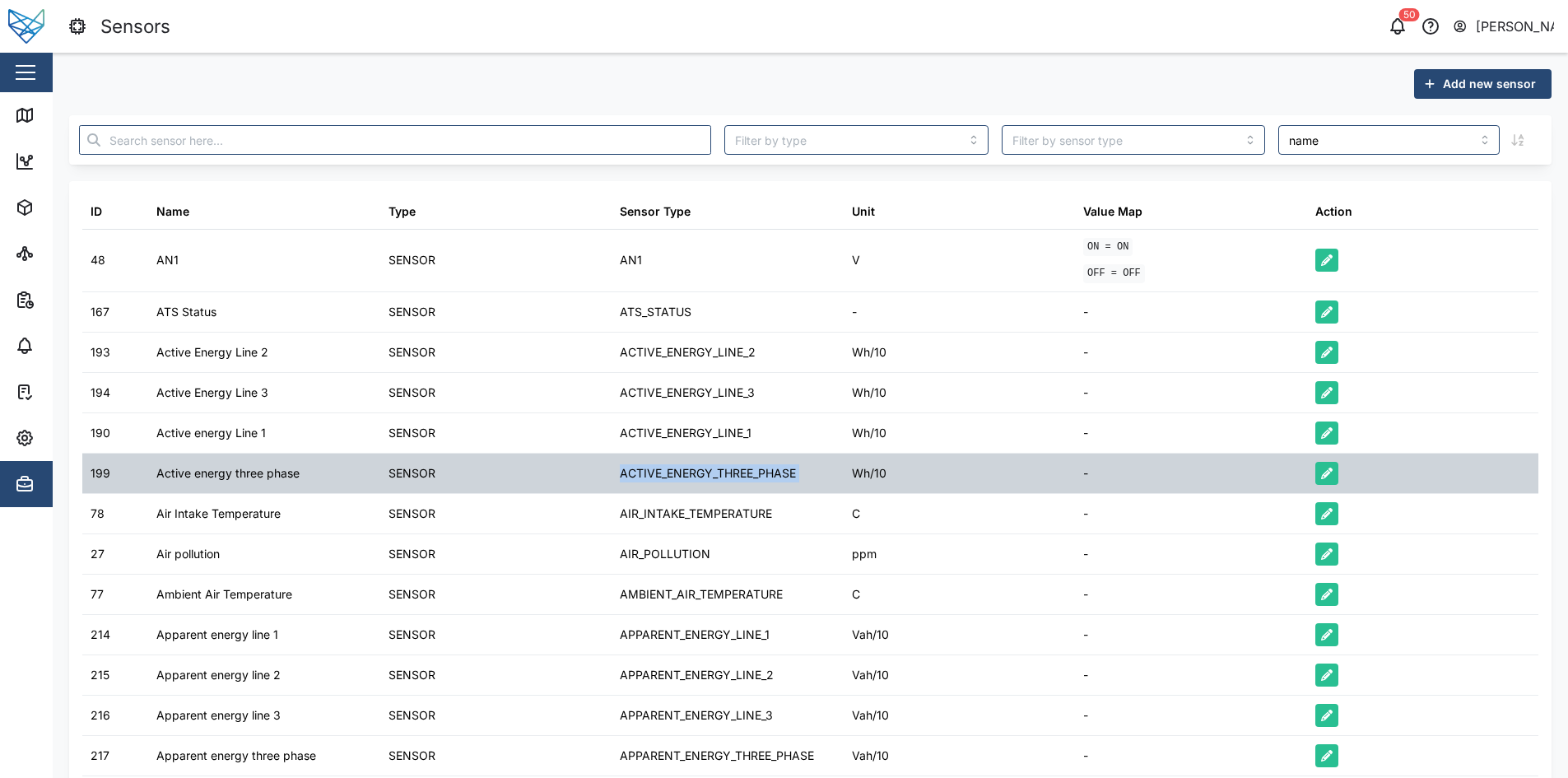
click at [807, 476] on div "ACTIVE_ENERGY_THREE_PHASE" at bounding box center [727, 473] width 232 height 40
click at [875, 477] on div "Wh/10" at bounding box center [868, 474] width 34 height 19
click at [826, 464] on div "ACTIVE_ENERGY_THREE_PHASE" at bounding box center [727, 473] width 232 height 40
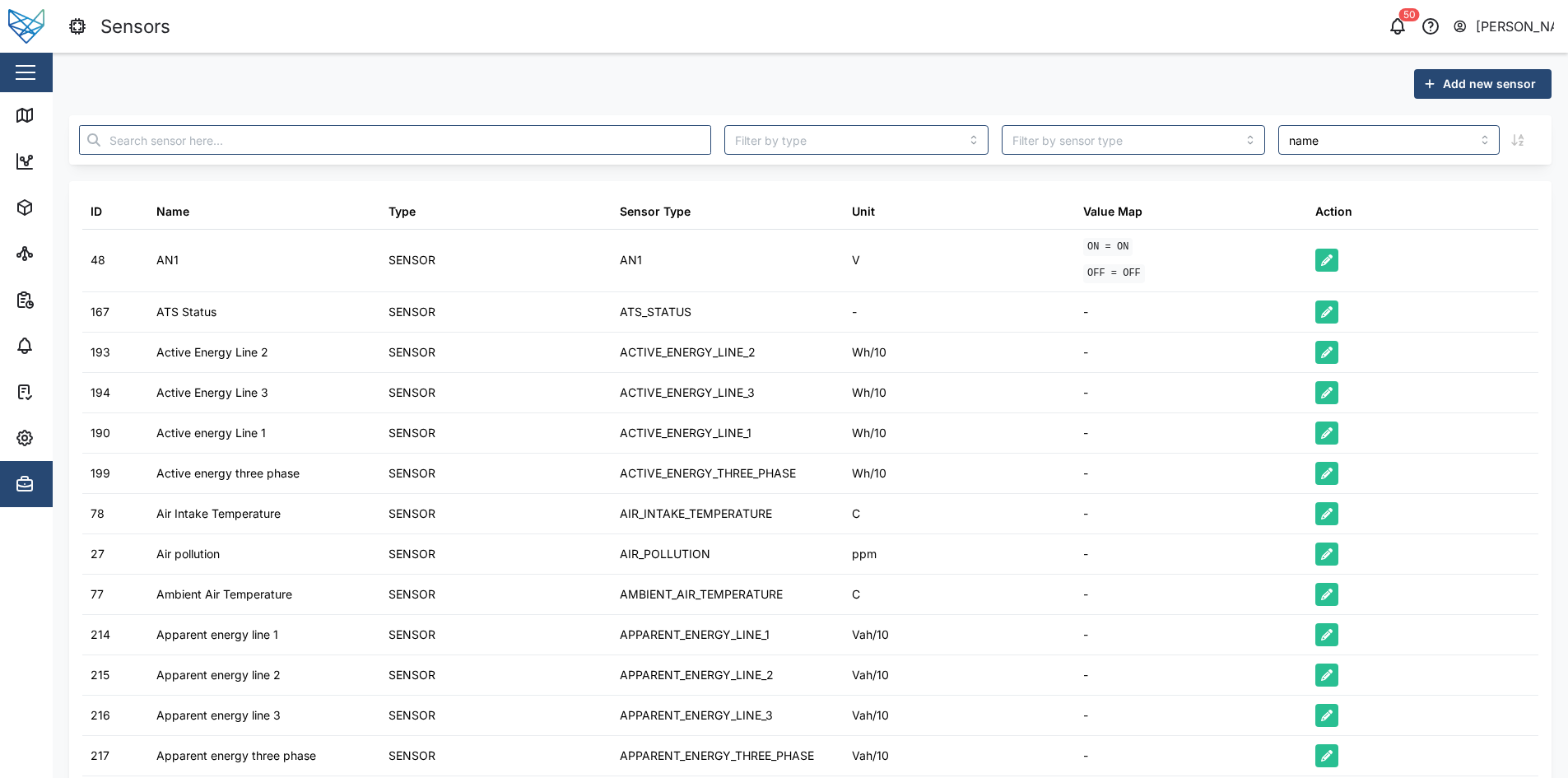
click at [30, 77] on button "button" at bounding box center [25, 72] width 28 height 28
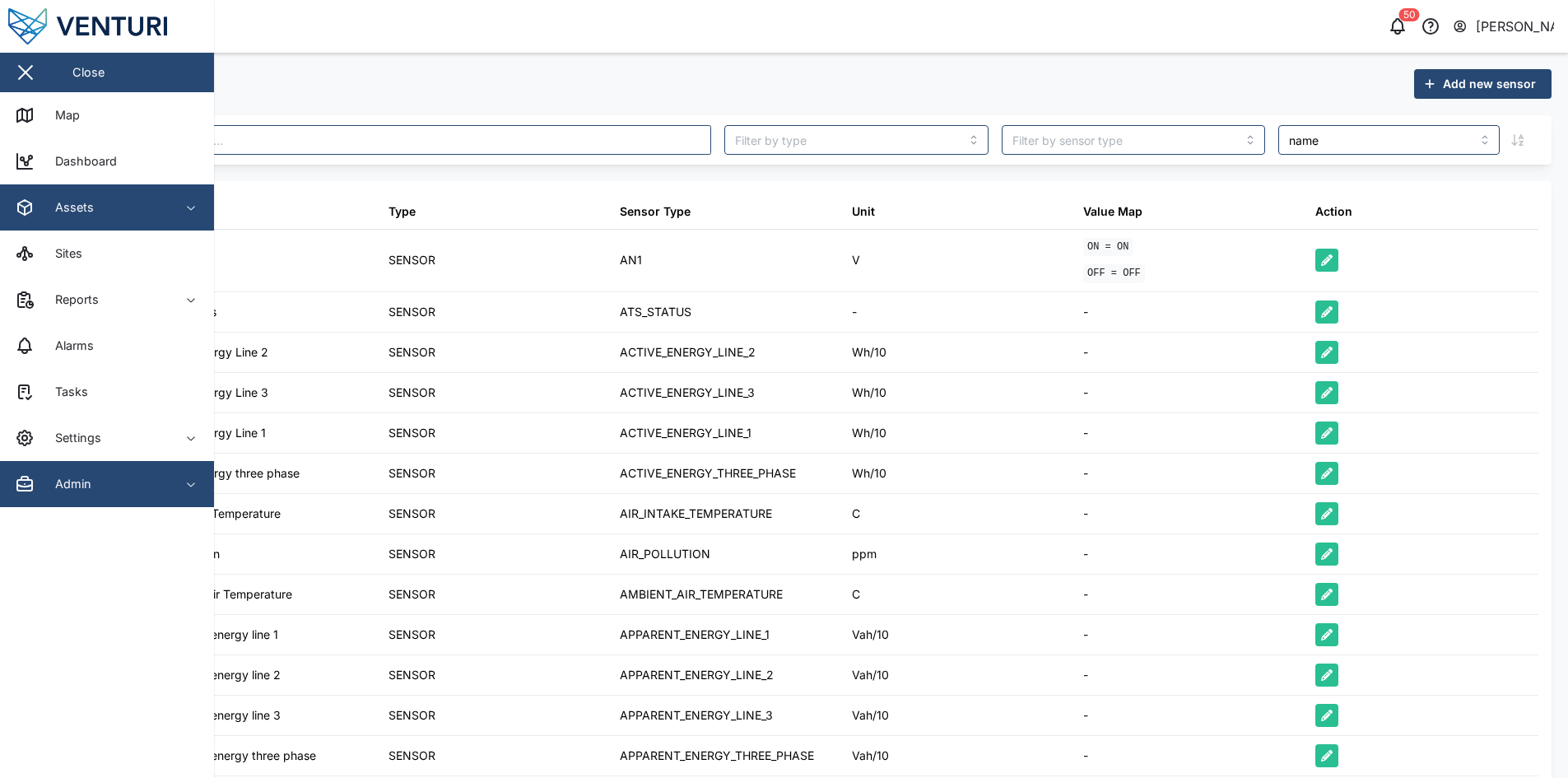
click at [86, 211] on div "Assets" at bounding box center [68, 208] width 51 height 19
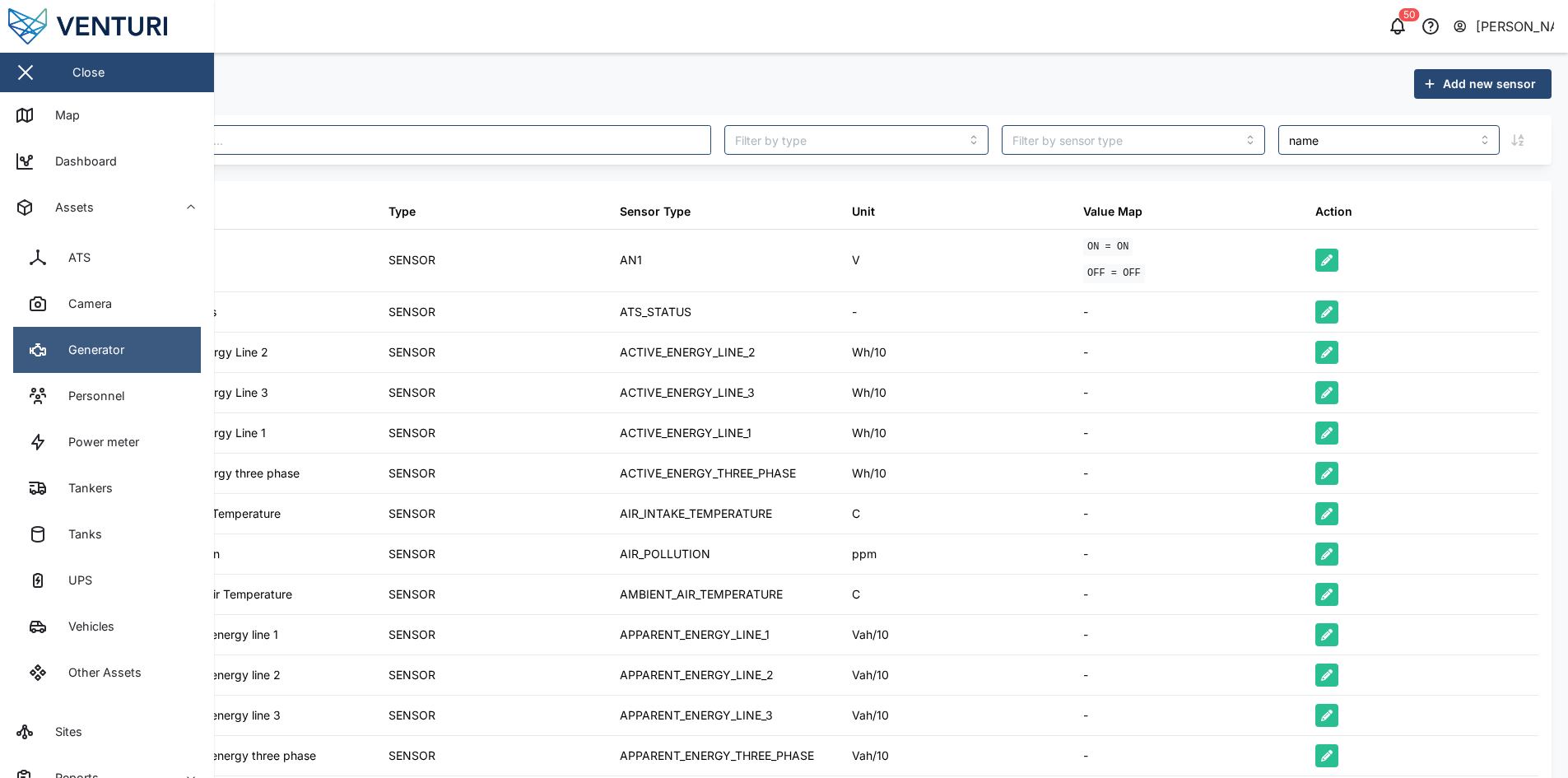
click at [123, 354] on div "Generator" at bounding box center [90, 351] width 69 height 19
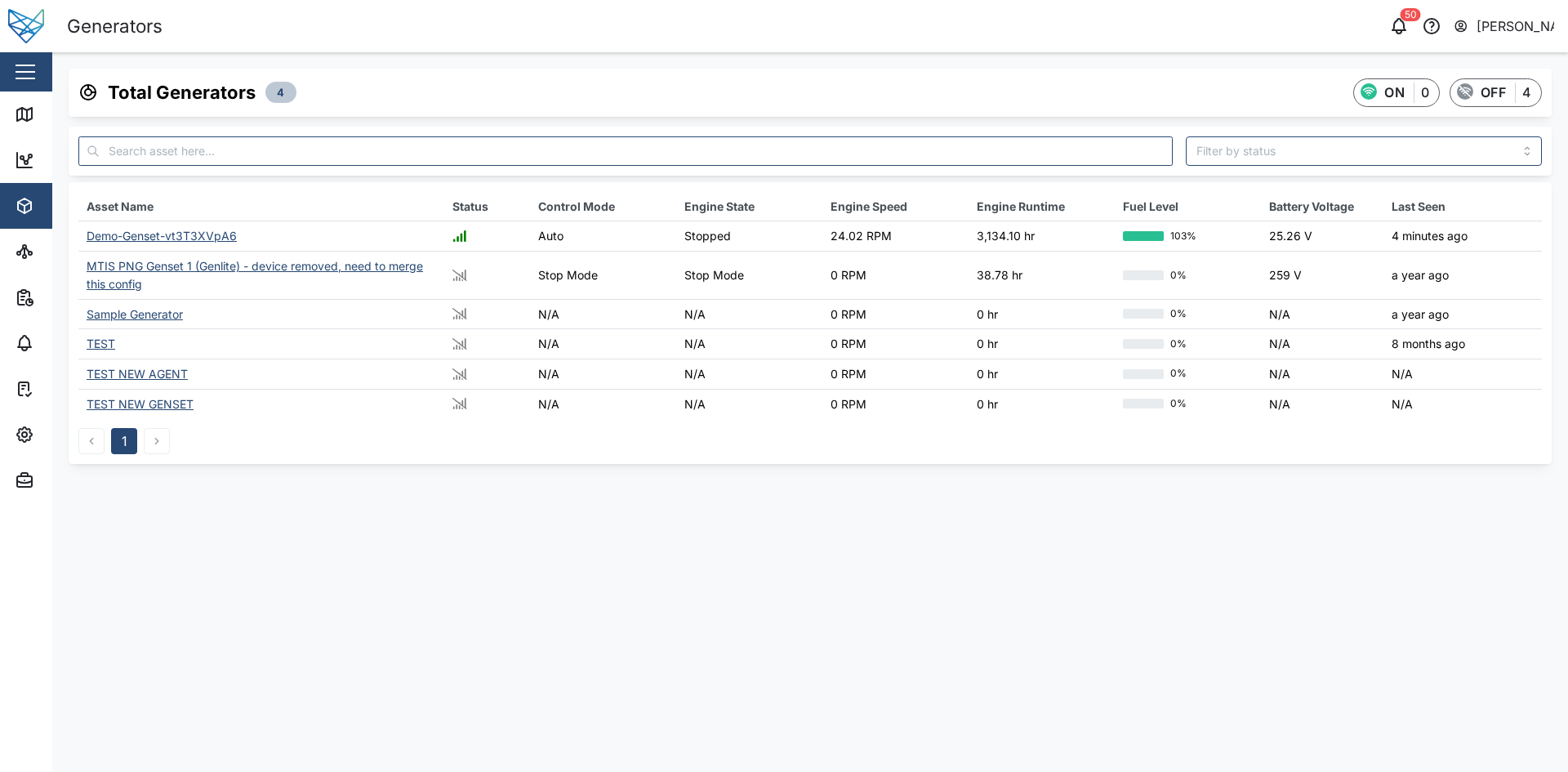
click at [175, 236] on div "Demo-Genset-vt3T3XVpA6" at bounding box center [161, 236] width 150 height 14
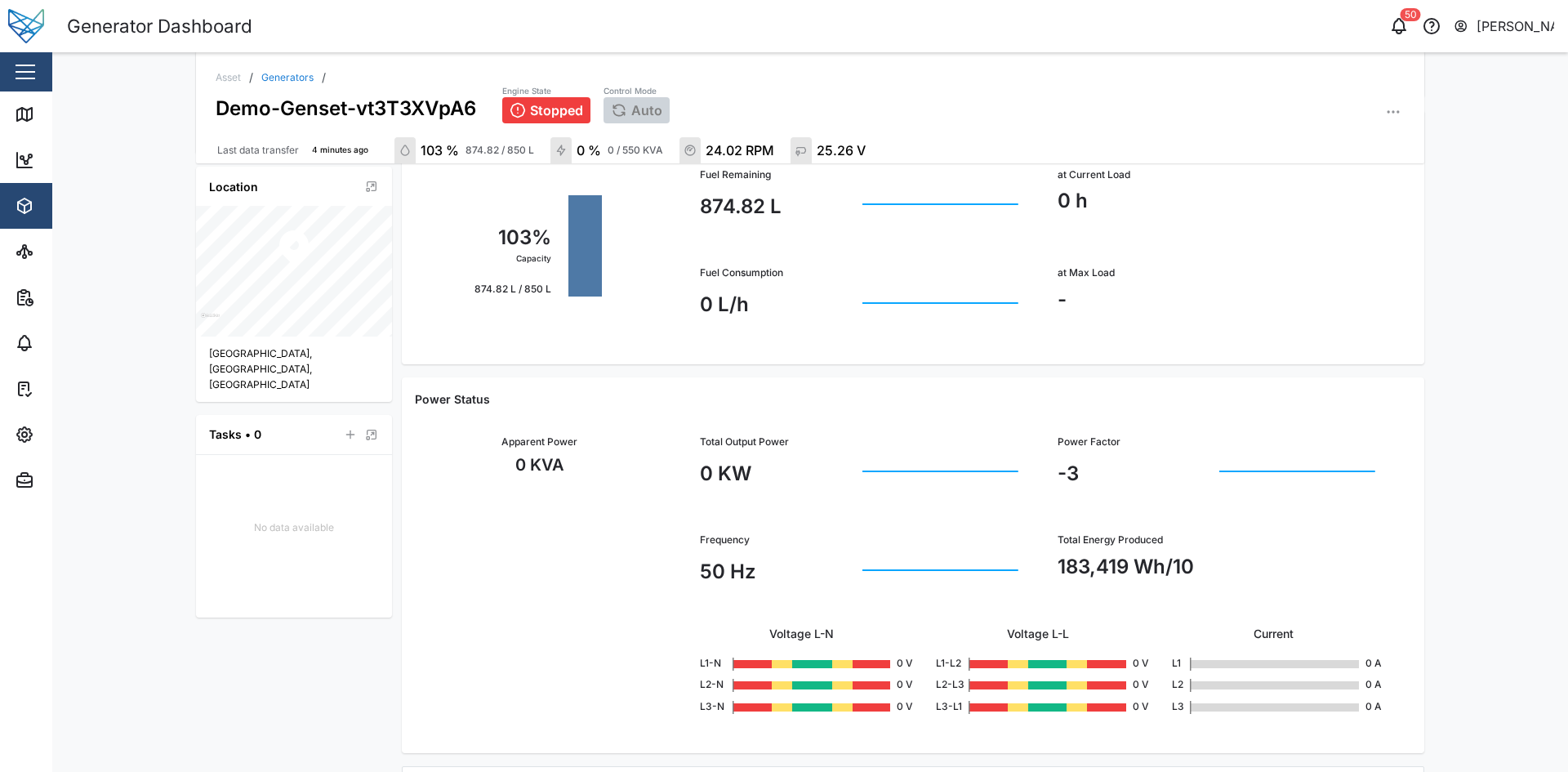
scroll to position [579, 0]
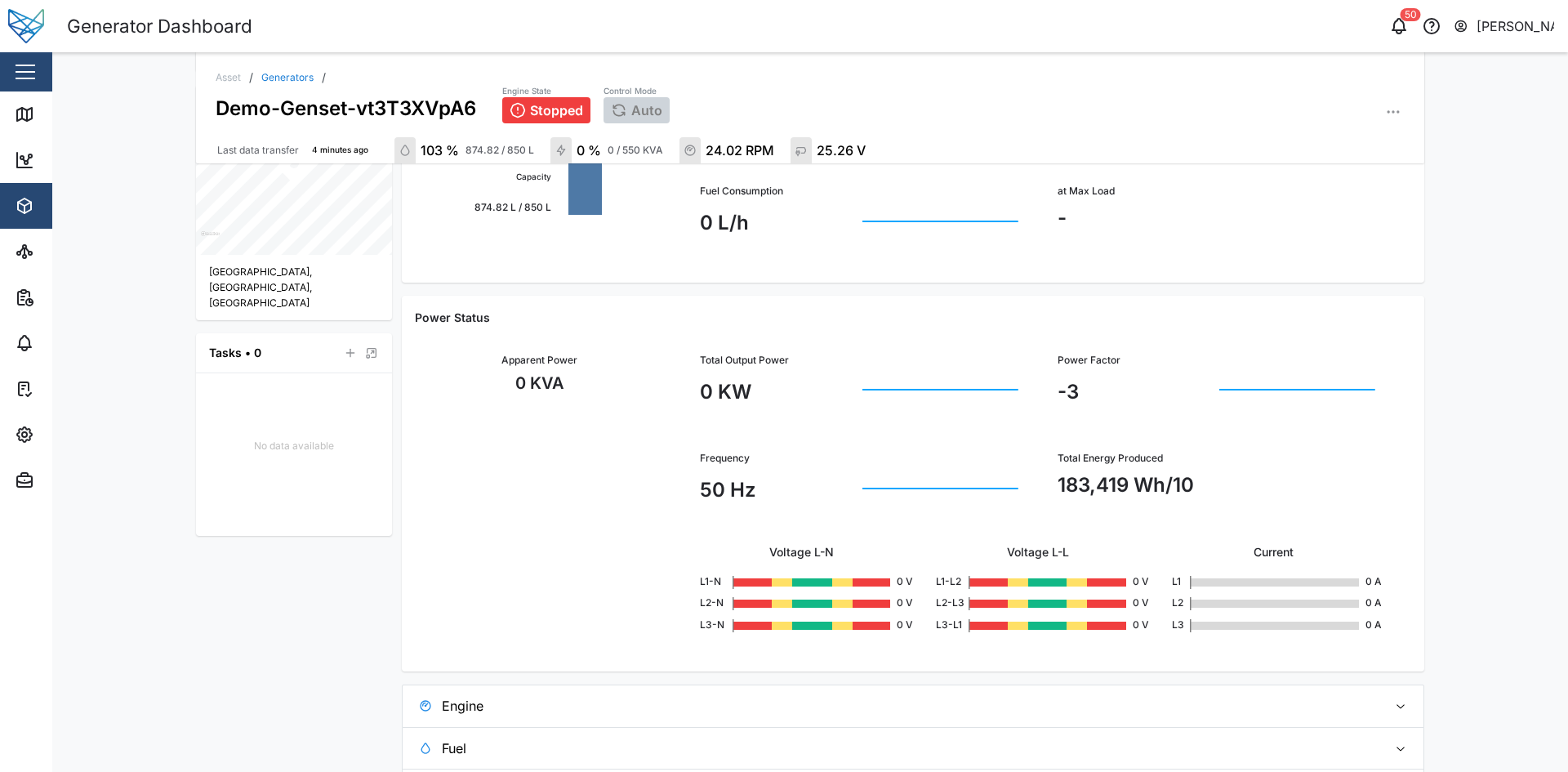
click at [29, 75] on button "button" at bounding box center [25, 72] width 28 height 28
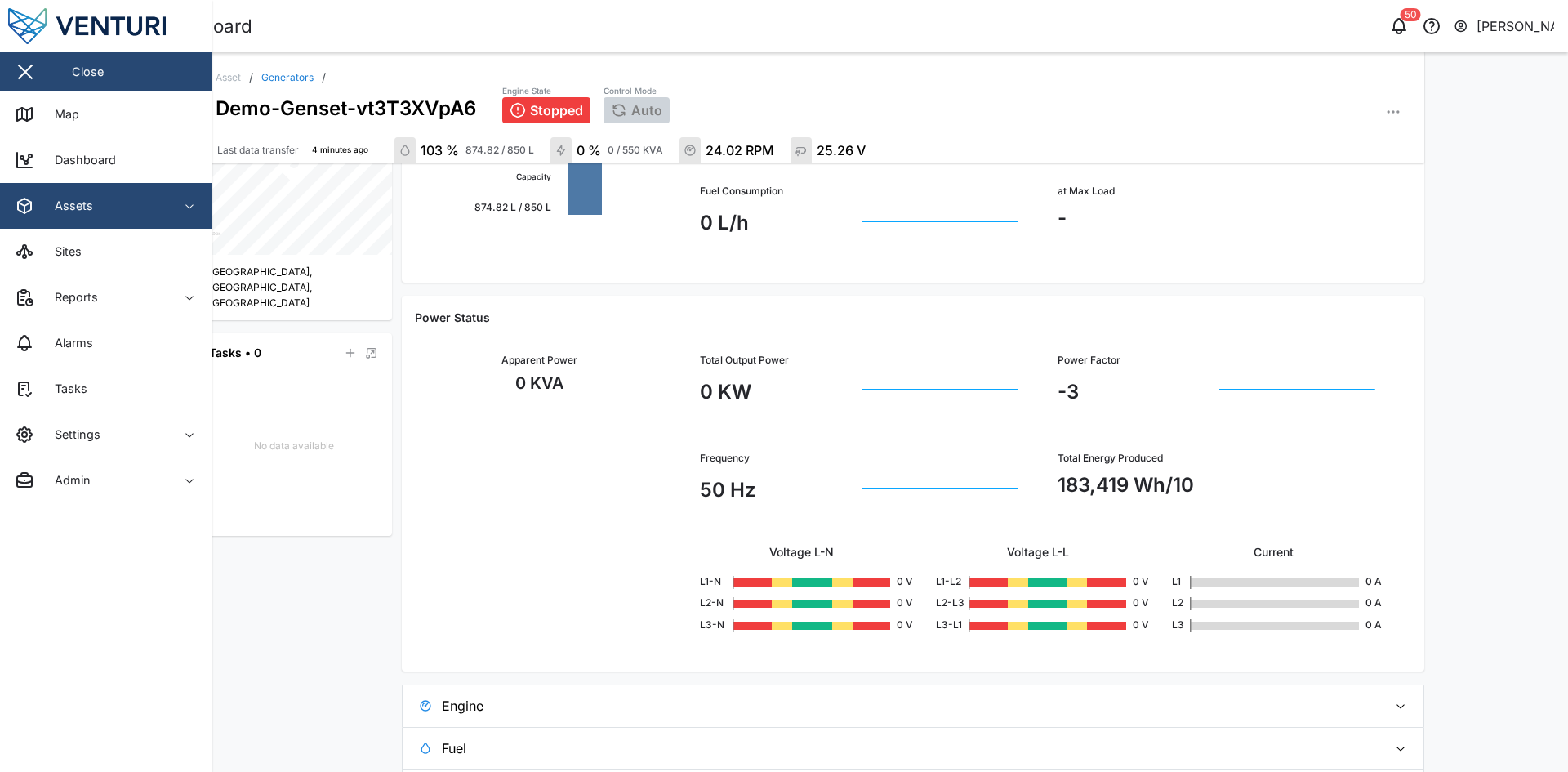
click at [98, 223] on span "Assets" at bounding box center [89, 206] width 149 height 46
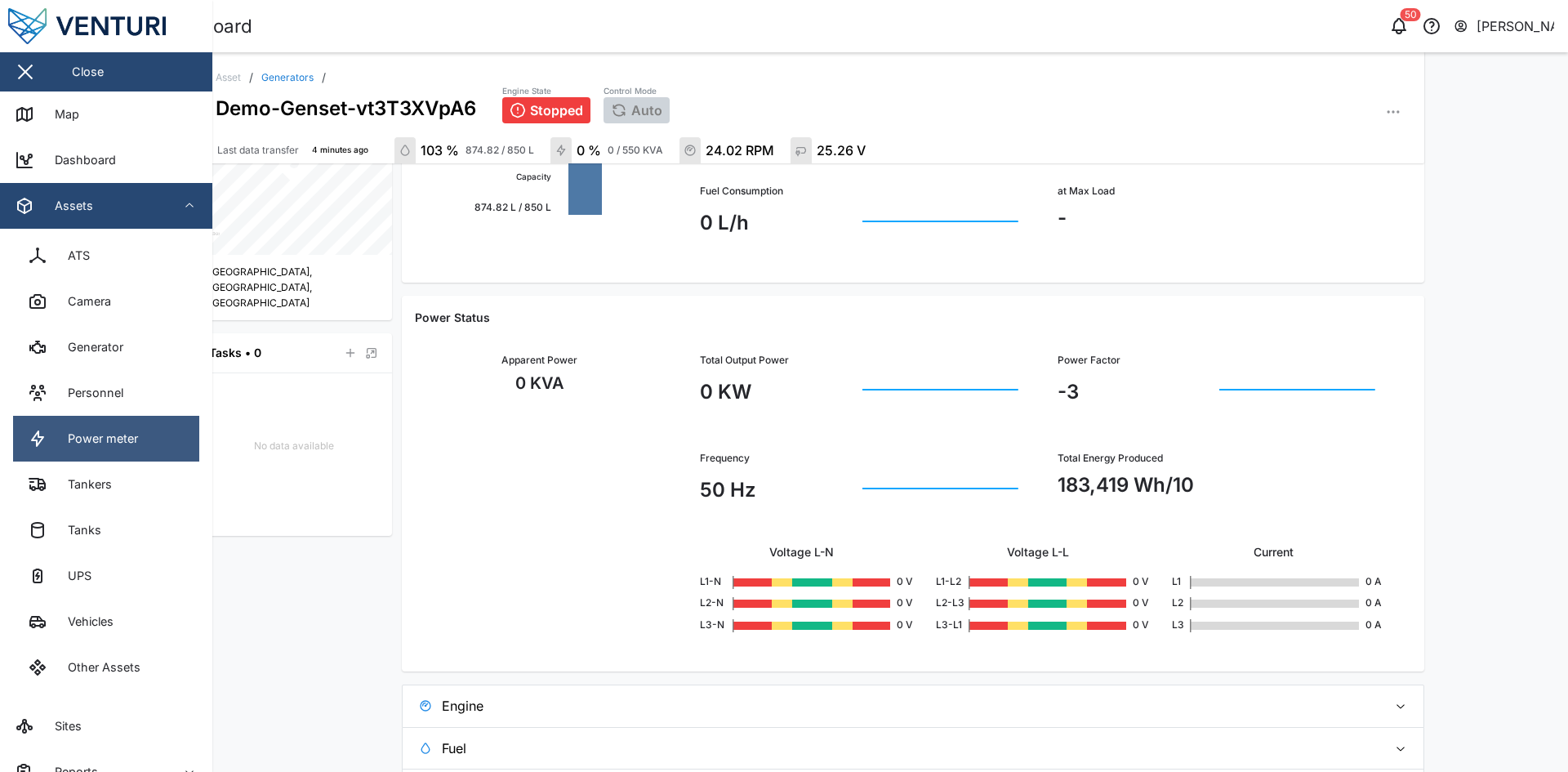
click at [126, 453] on link "Power meter" at bounding box center [106, 439] width 187 height 46
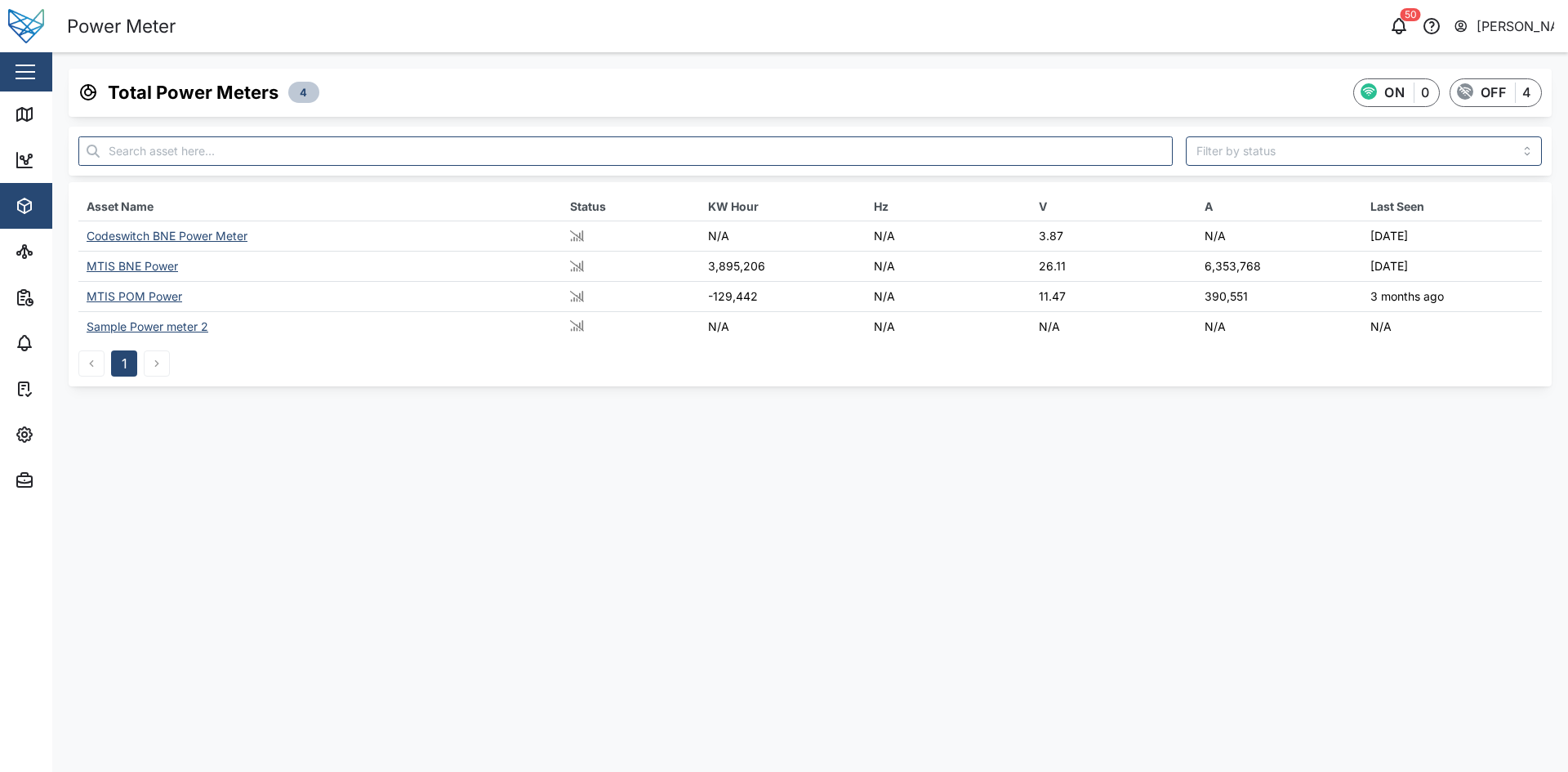
click at [150, 261] on div "MTIS BNE Power" at bounding box center [132, 266] width 91 height 14
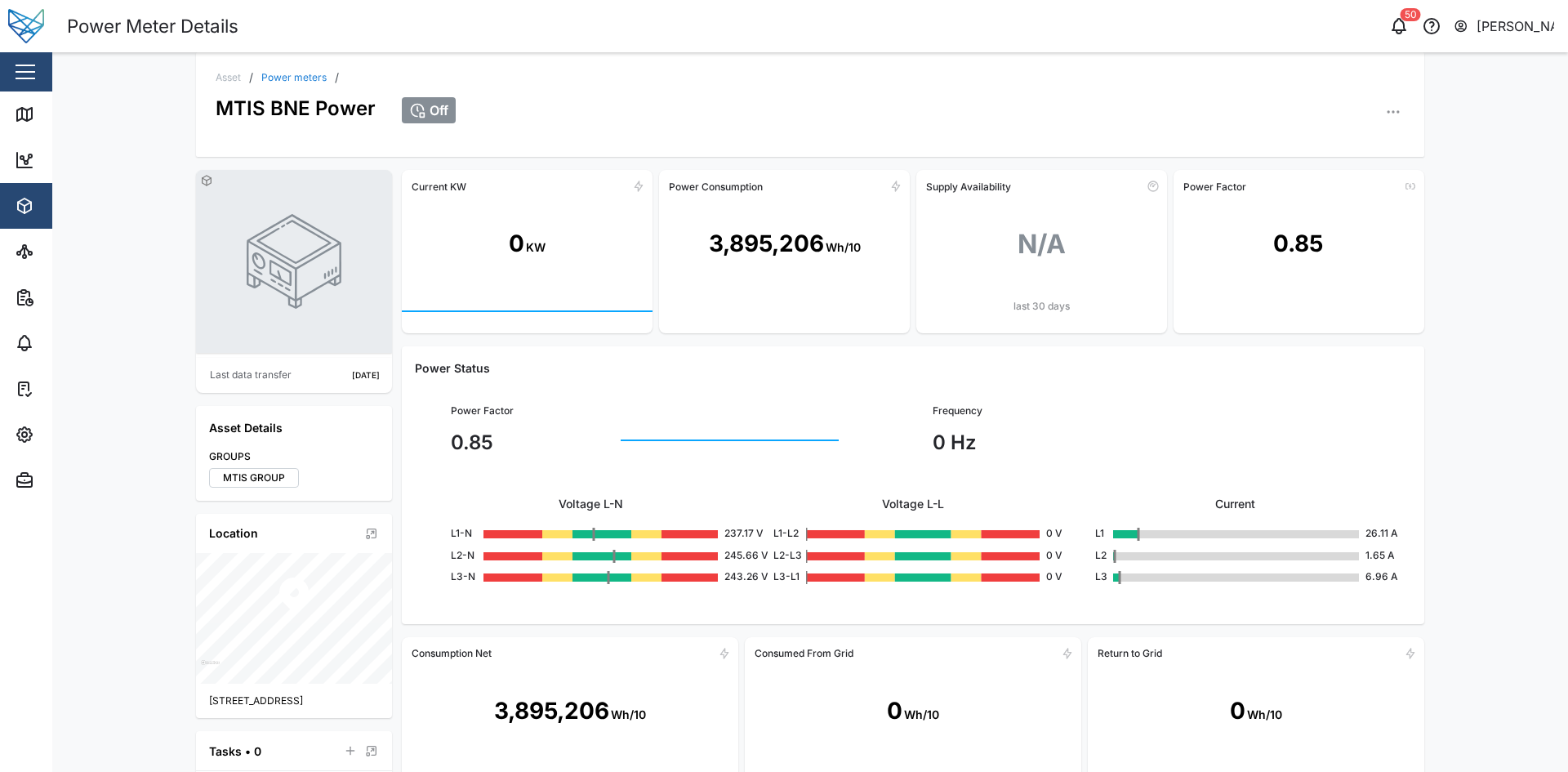
click at [732, 259] on div "3,895,206" at bounding box center [766, 244] width 115 height 35
click at [794, 275] on div "3,895,206 Wh/10" at bounding box center [784, 245] width 251 height 90
click at [792, 258] on div "3,895,206" at bounding box center [766, 244] width 115 height 35
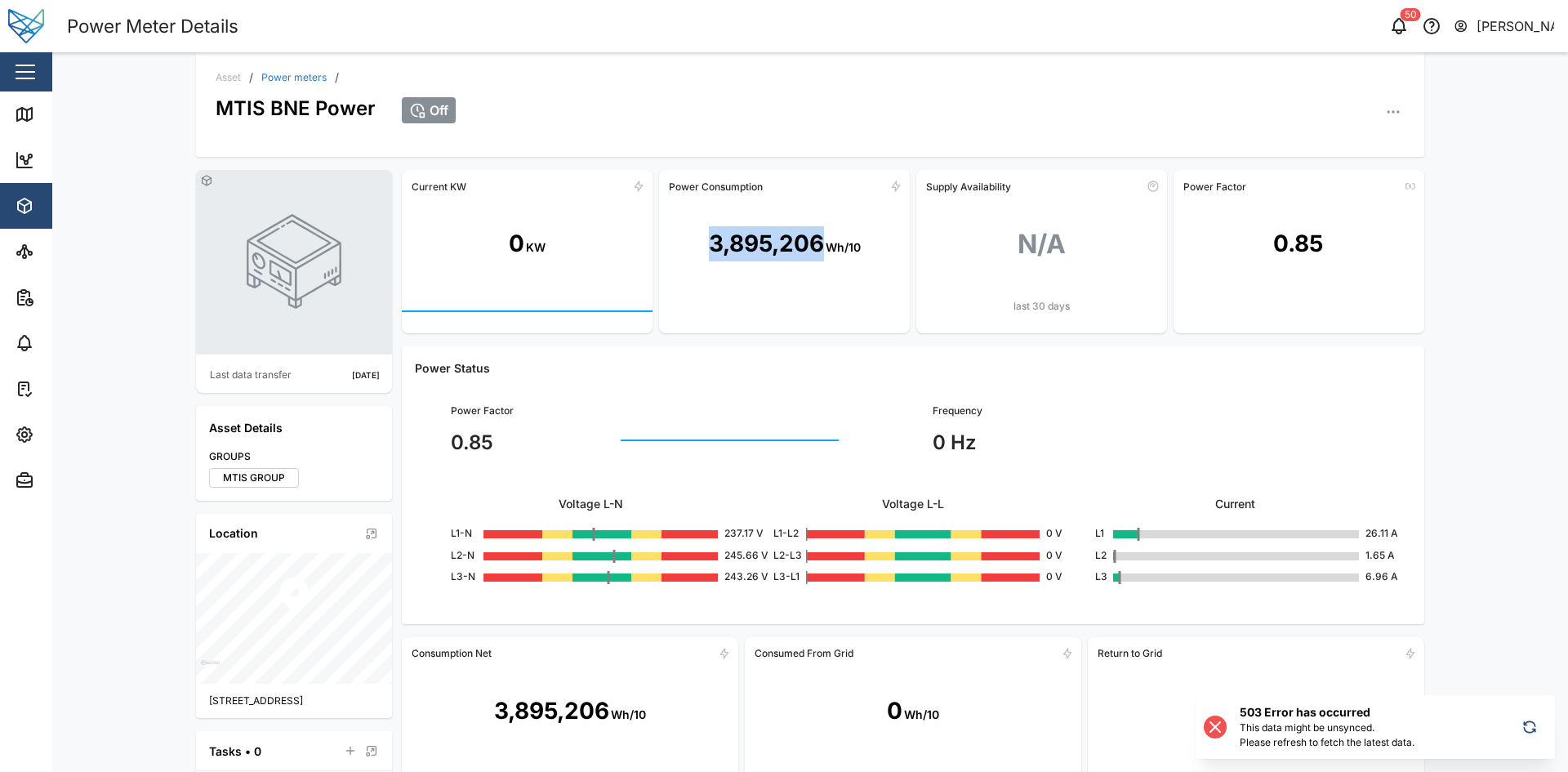
click at [792, 258] on div "3,895,206" at bounding box center [766, 244] width 115 height 35
click at [27, 224] on span "Assets" at bounding box center [89, 206] width 149 height 46
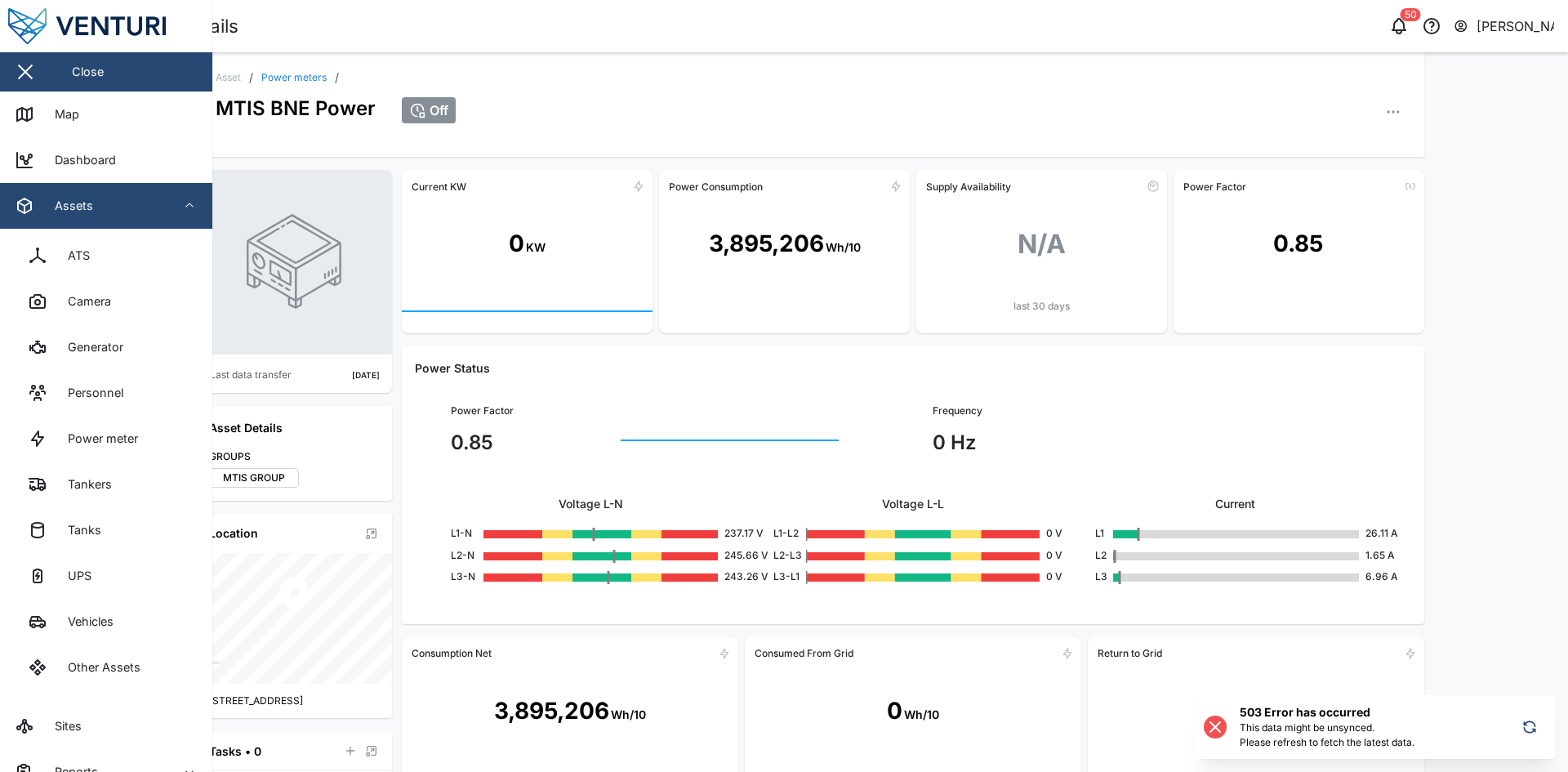
click at [831, 91] on div "Off" at bounding box center [903, 104] width 1003 height 40
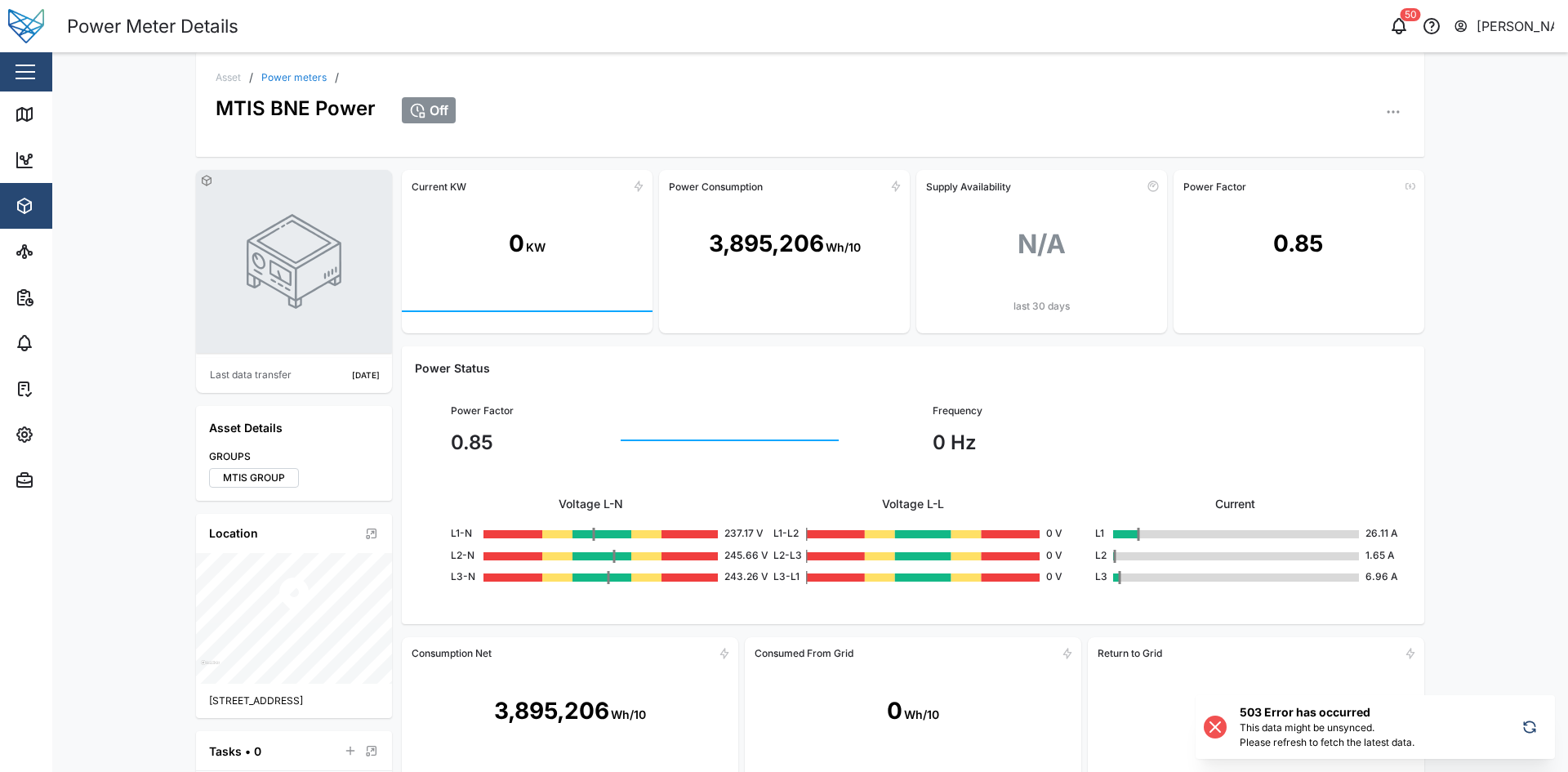
click at [1483, 574] on div "Asset / Power meters / MTIS BNE Power Off Last data transfer 2 years ago Asset …" at bounding box center [810, 412] width 1516 height 720
drag, startPoint x: 815, startPoint y: 241, endPoint x: 704, endPoint y: 241, distance: 111.0
click at [709, 241] on div "3,895,206" at bounding box center [766, 244] width 115 height 35
copy div "3,895,206"
click at [274, 78] on link "Power meters" at bounding box center [293, 77] width 65 height 10
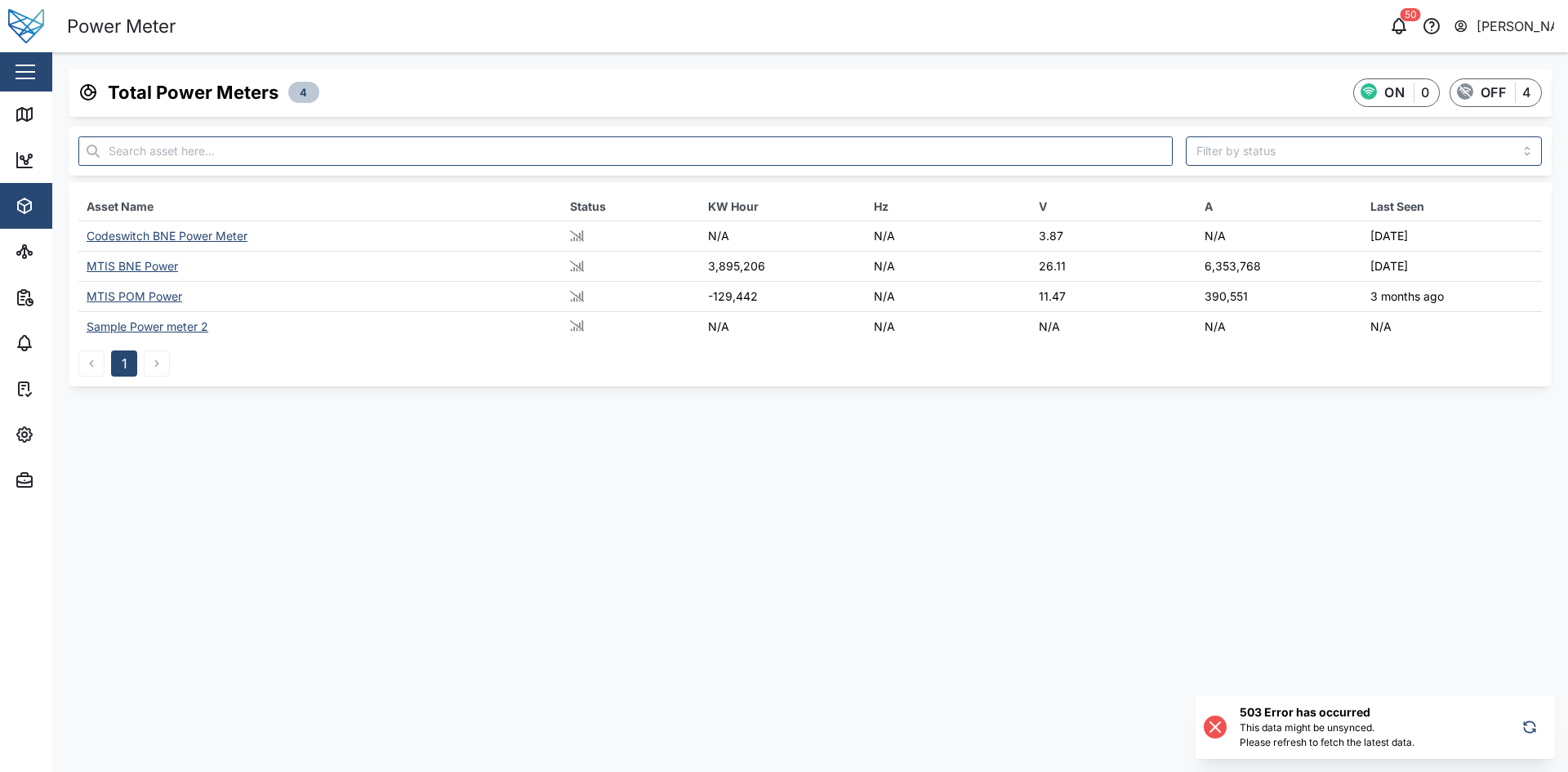
click at [143, 261] on div "MTIS BNE Power" at bounding box center [132, 266] width 91 height 14
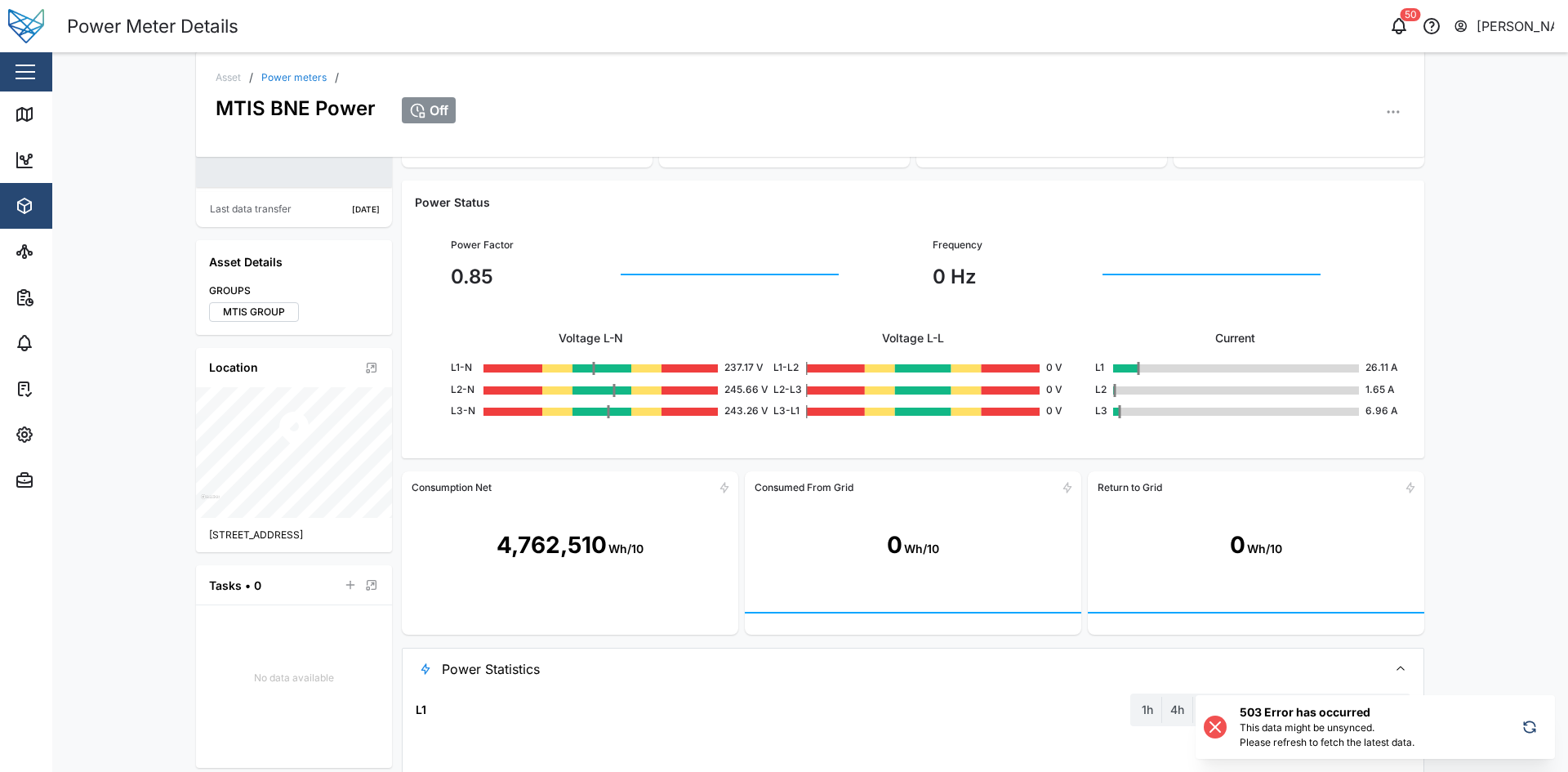
scroll to position [165, 0]
click at [1268, 545] on div "Wh/10" at bounding box center [1265, 551] width 35 height 18
click at [979, 554] on div "0 Wh/10" at bounding box center [913, 547] width 337 height 90
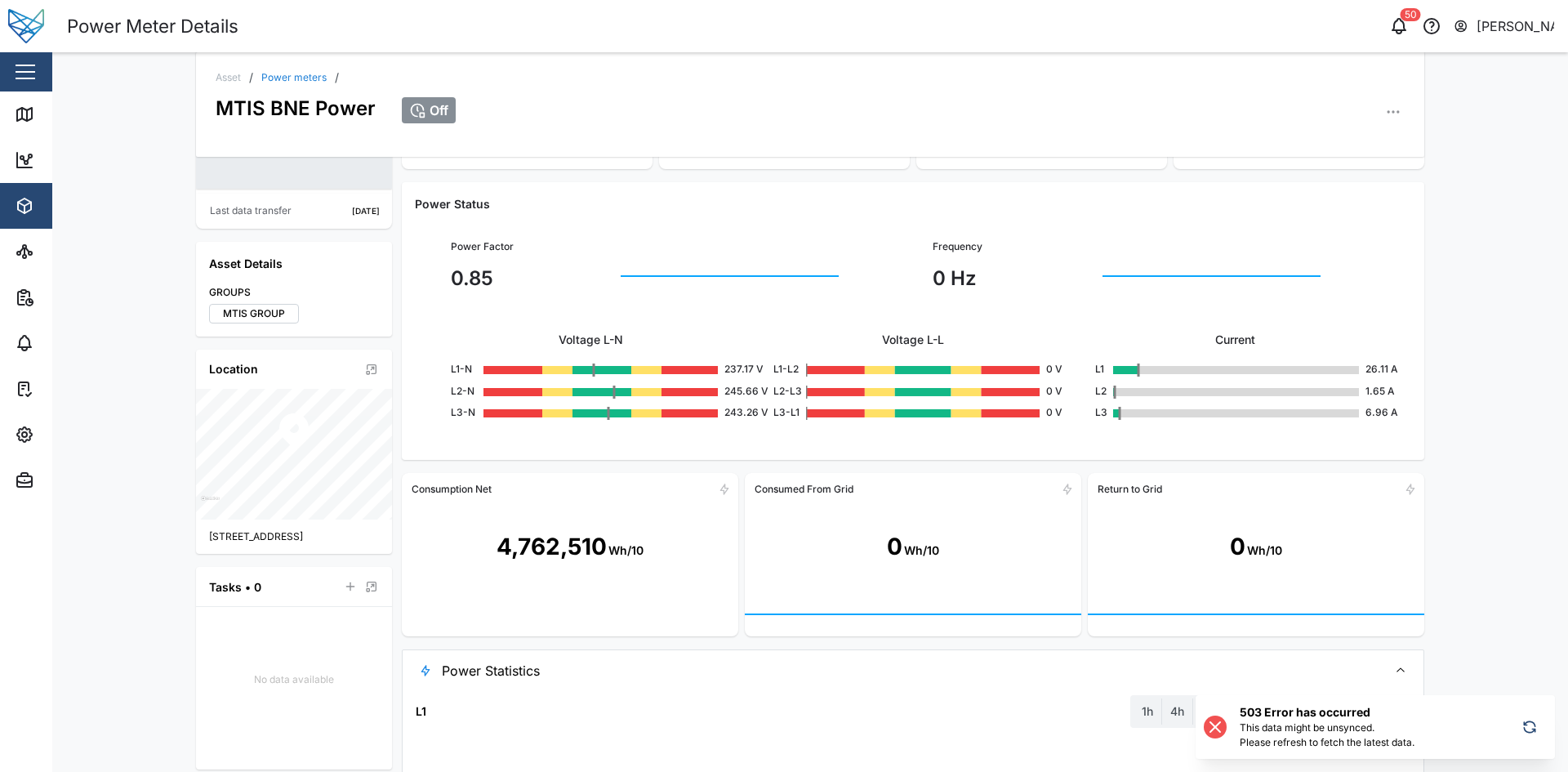
click at [924, 546] on div "Wh/10" at bounding box center [921, 551] width 35 height 18
drag, startPoint x: 1129, startPoint y: 550, endPoint x: 1224, endPoint y: 561, distance: 95.6
click at [1131, 551] on div "0 Wh/10" at bounding box center [1256, 547] width 337 height 90
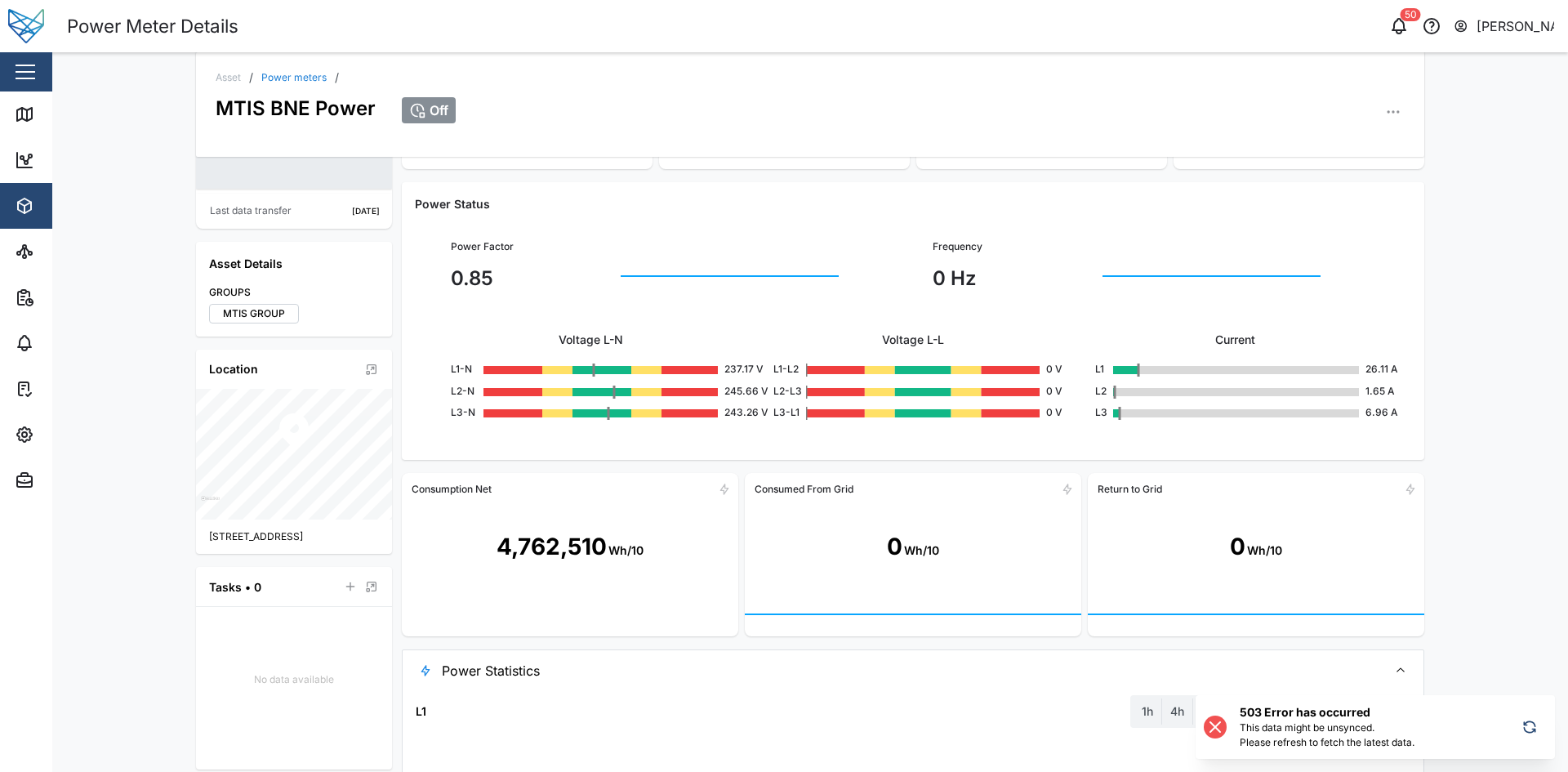
click at [1261, 562] on div "0 Wh/10" at bounding box center [1256, 547] width 52 height 35
click at [1404, 487] on icon at bounding box center [1411, 490] width 13 height 13
click at [530, 539] on div "4,762,510" at bounding box center [552, 547] width 110 height 35
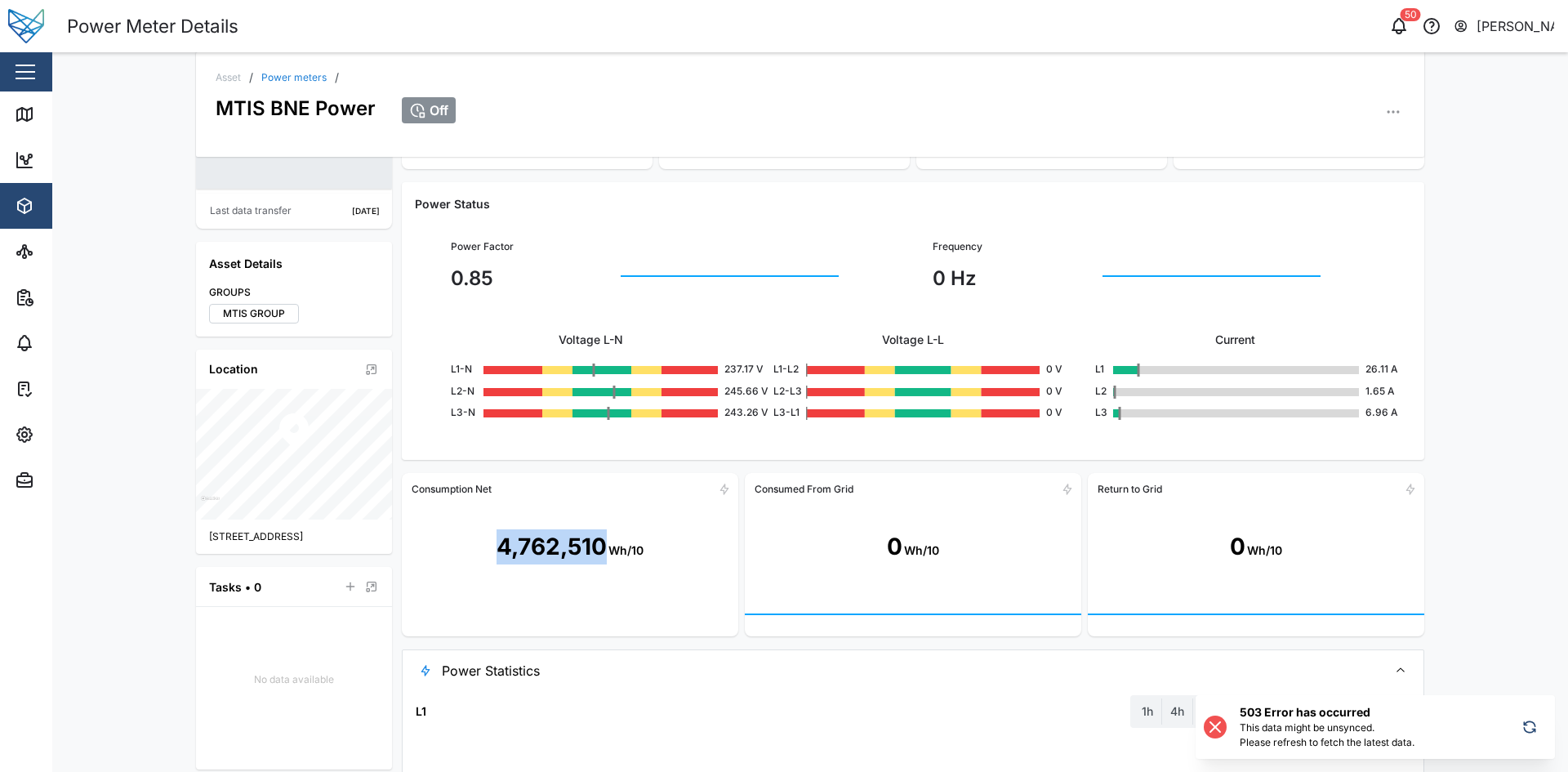
click at [530, 539] on div "4,762,510" at bounding box center [552, 547] width 110 height 35
click at [800, 537] on div "0 Wh/10" at bounding box center [913, 547] width 337 height 90
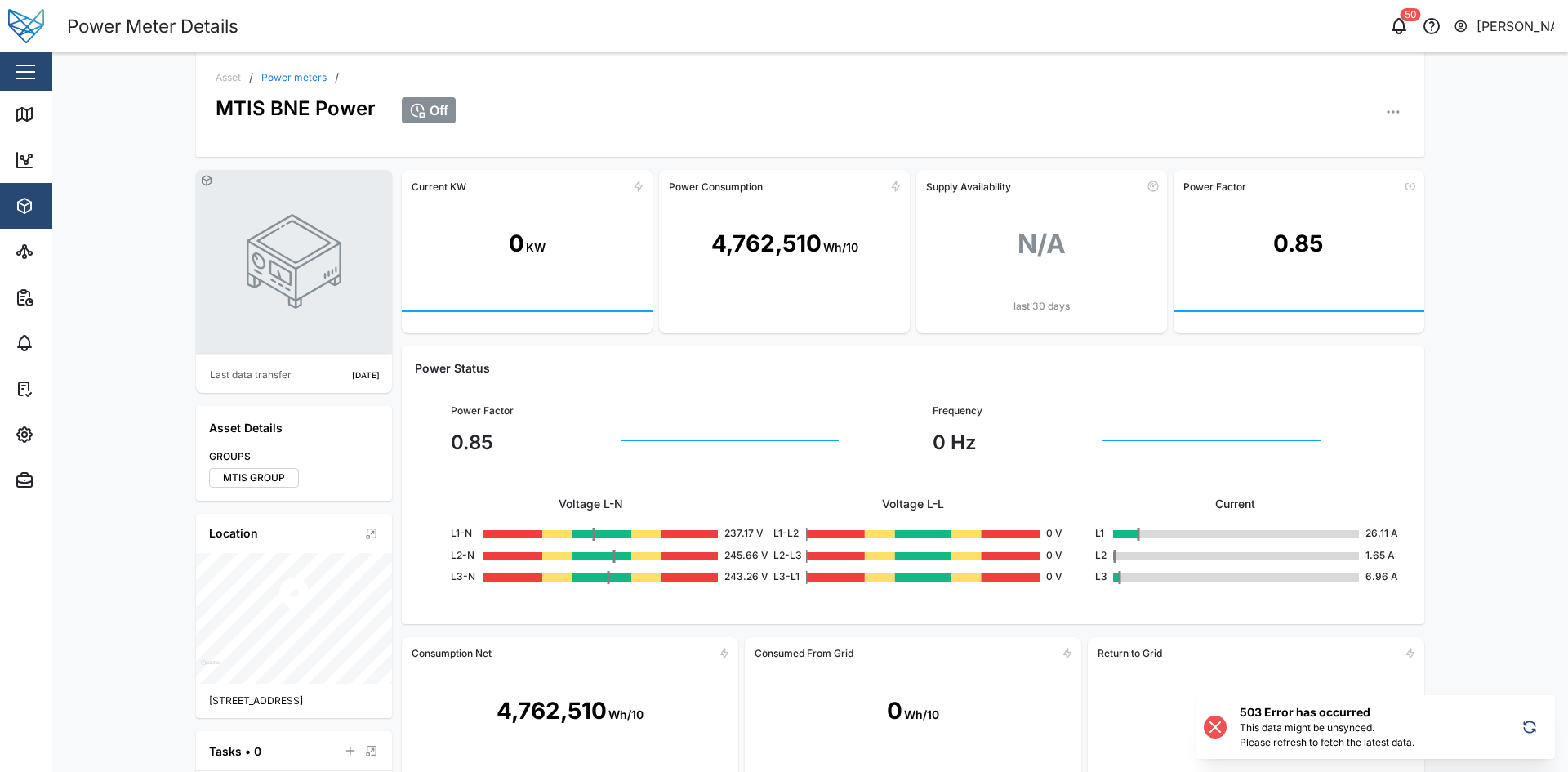
click at [280, 65] on div "Asset / Power meters / MTIS BNE Power Off" at bounding box center [810, 105] width 1229 height 105
click at [290, 77] on link "Power meters" at bounding box center [293, 77] width 65 height 10
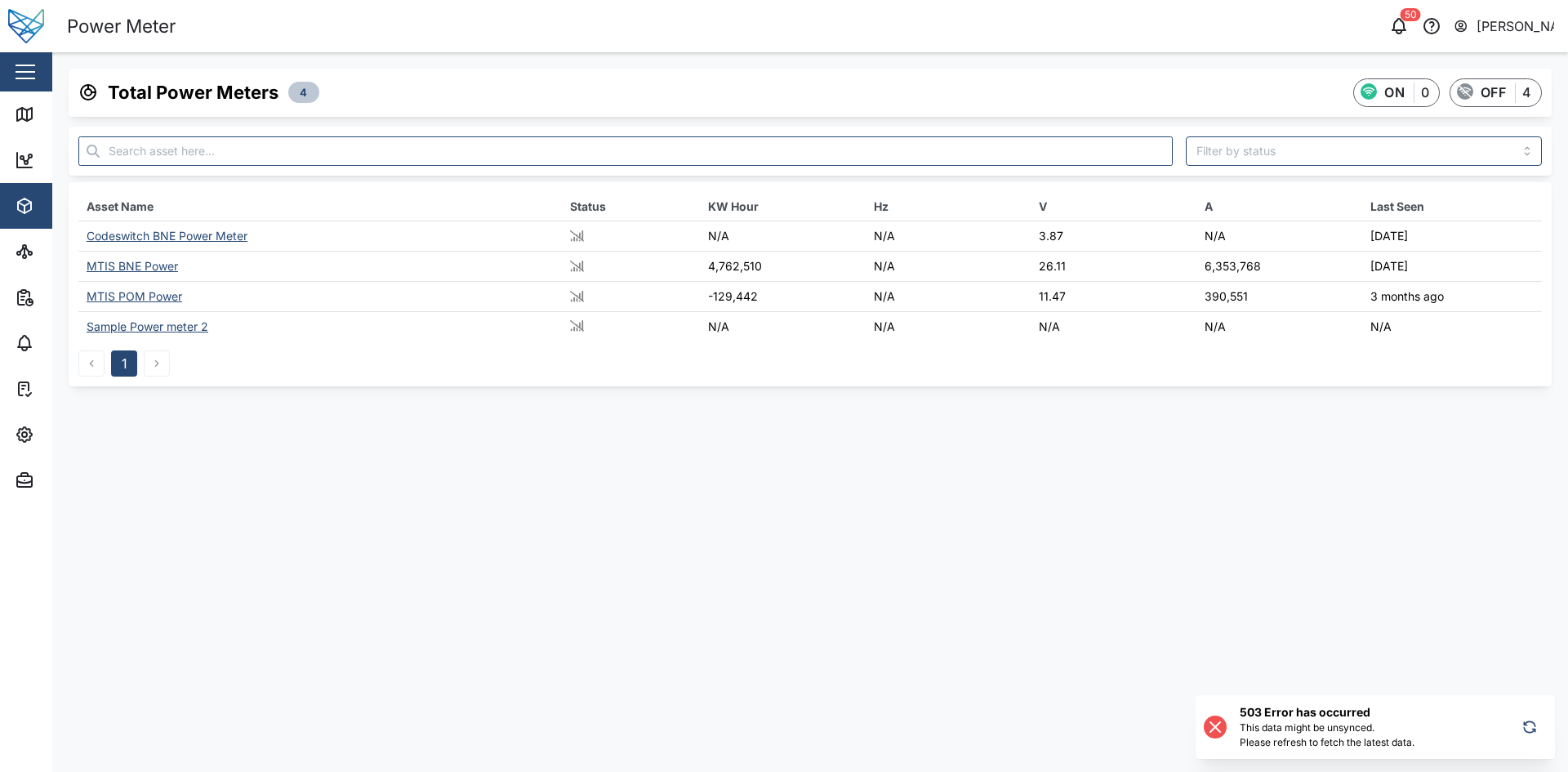
click at [139, 301] on div "MTIS POM Power" at bounding box center [134, 295] width 96 height 14
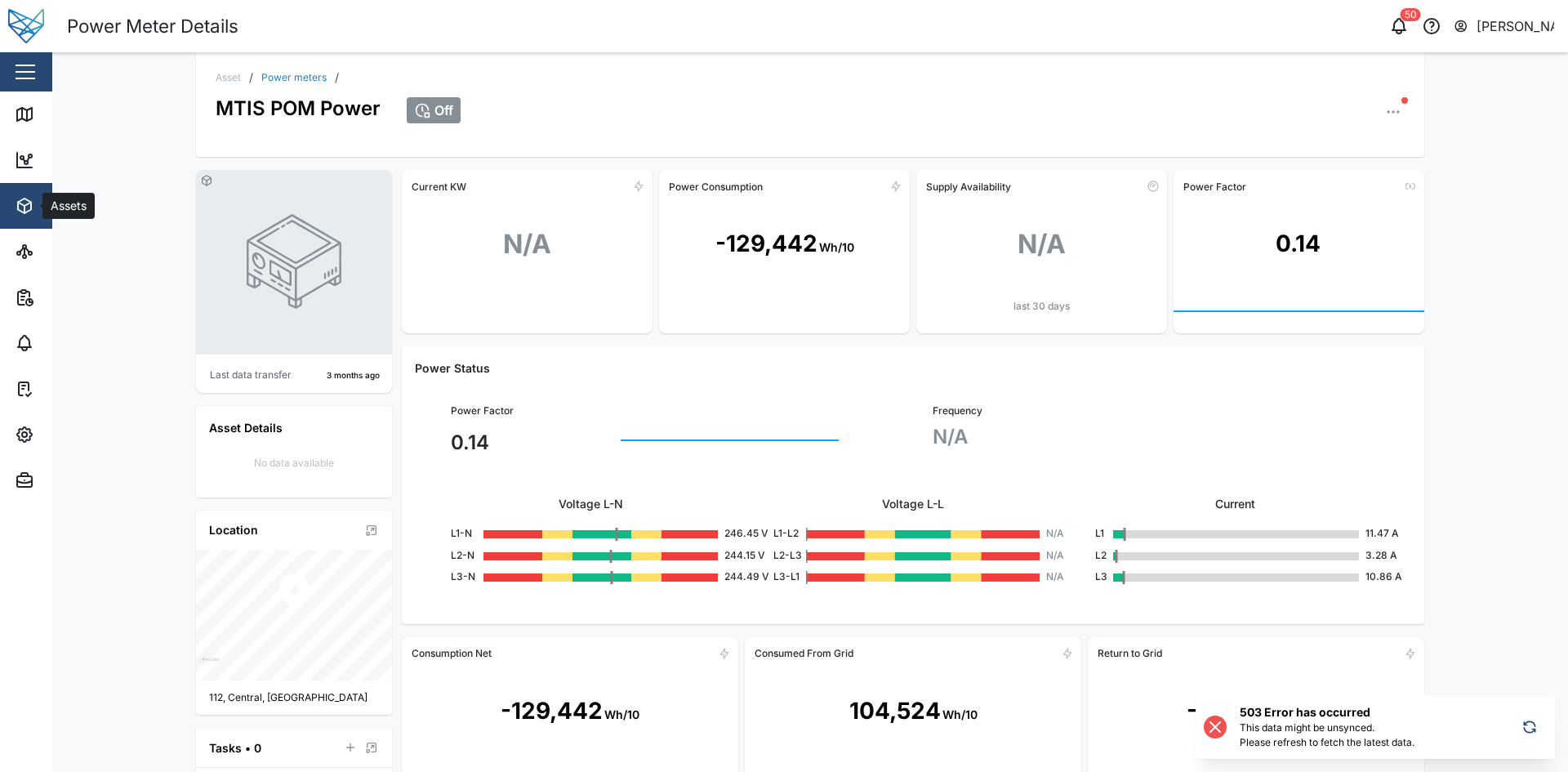
click at [40, 205] on div "Assets" at bounding box center [89, 205] width 149 height 19
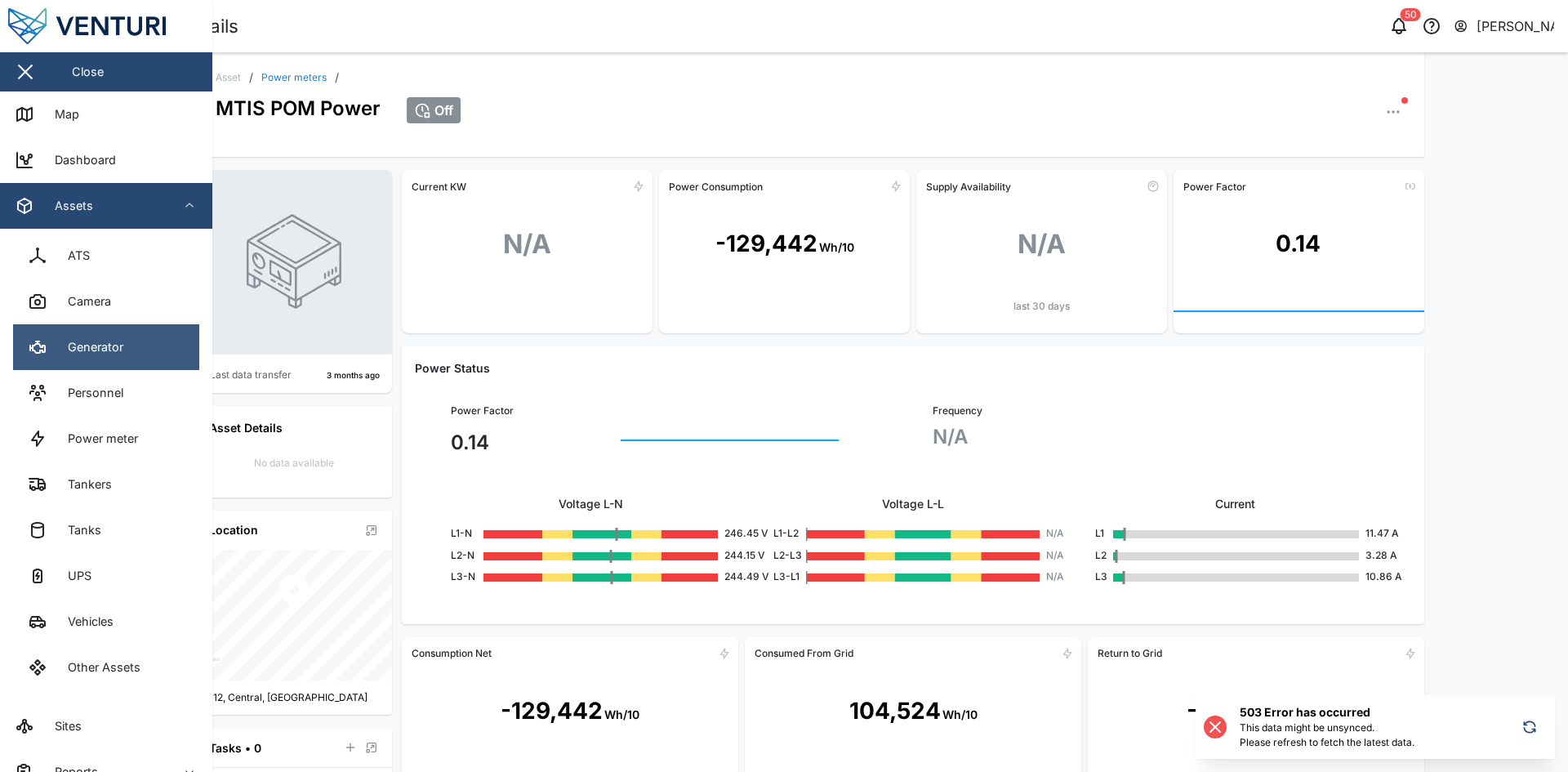
click at [128, 334] on link "Generator" at bounding box center [106, 348] width 187 height 46
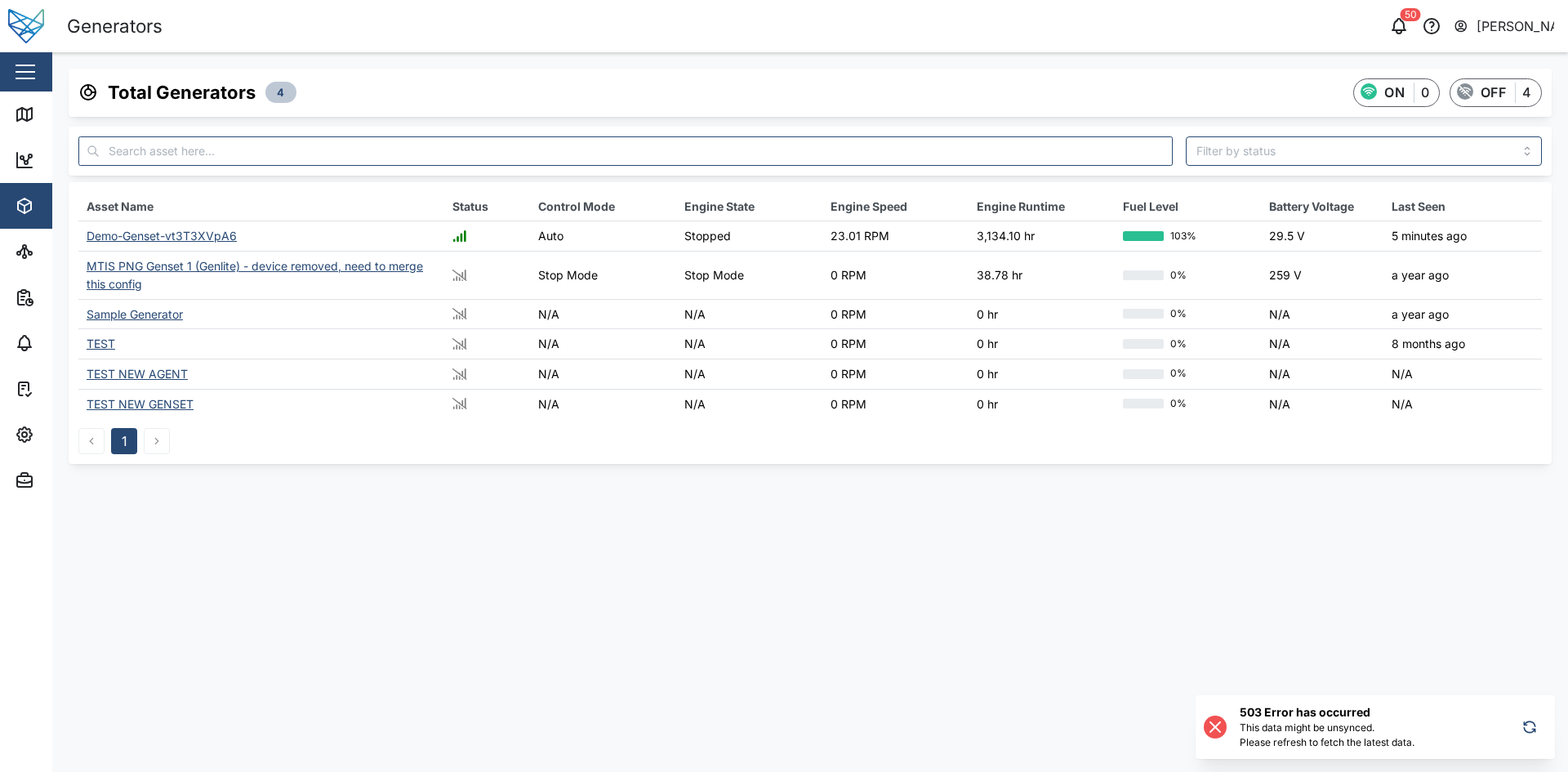
click at [143, 237] on div "Demo-Genset-vt3T3XVpA6" at bounding box center [161, 236] width 150 height 14
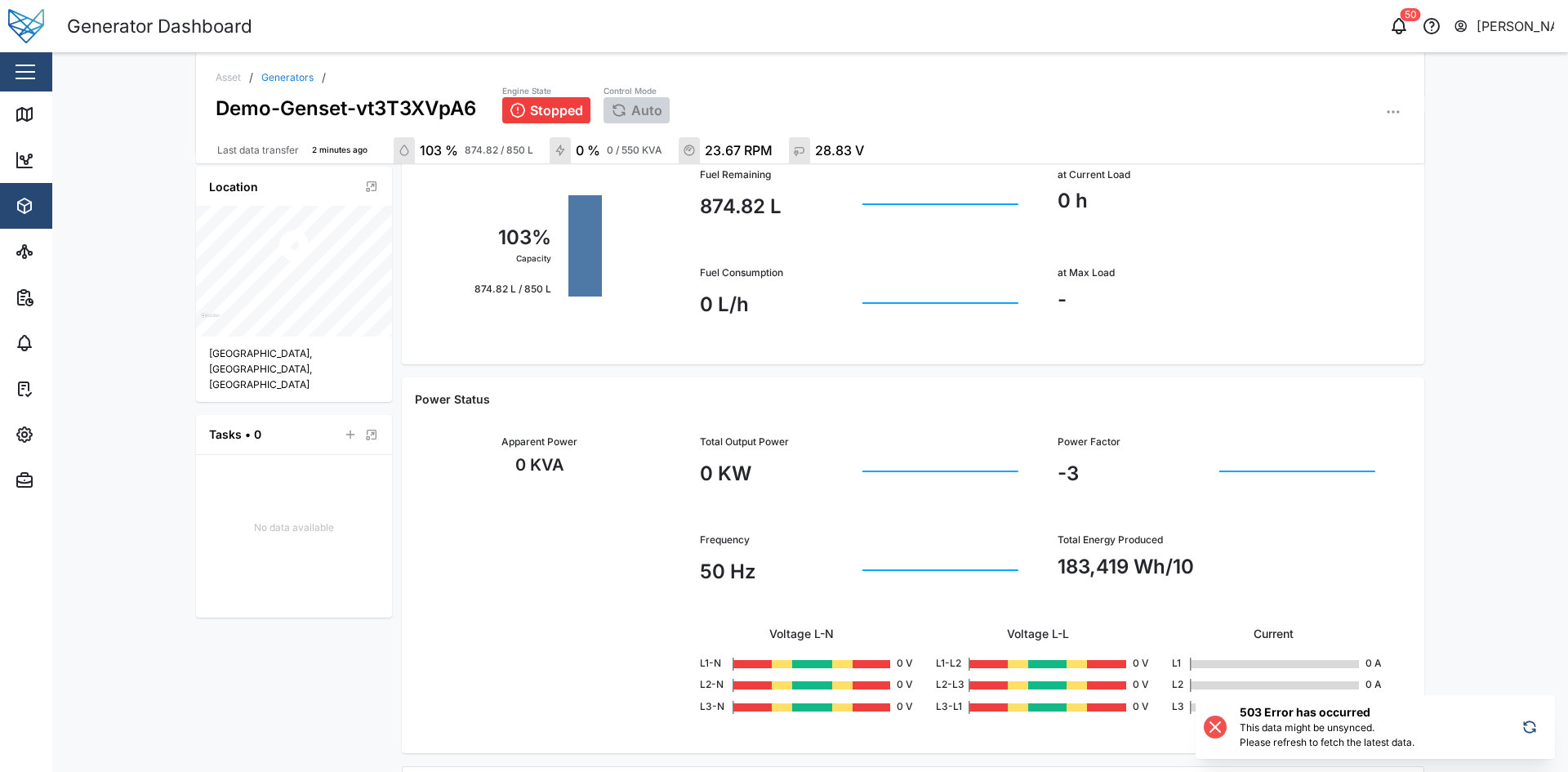
scroll to position [579, 0]
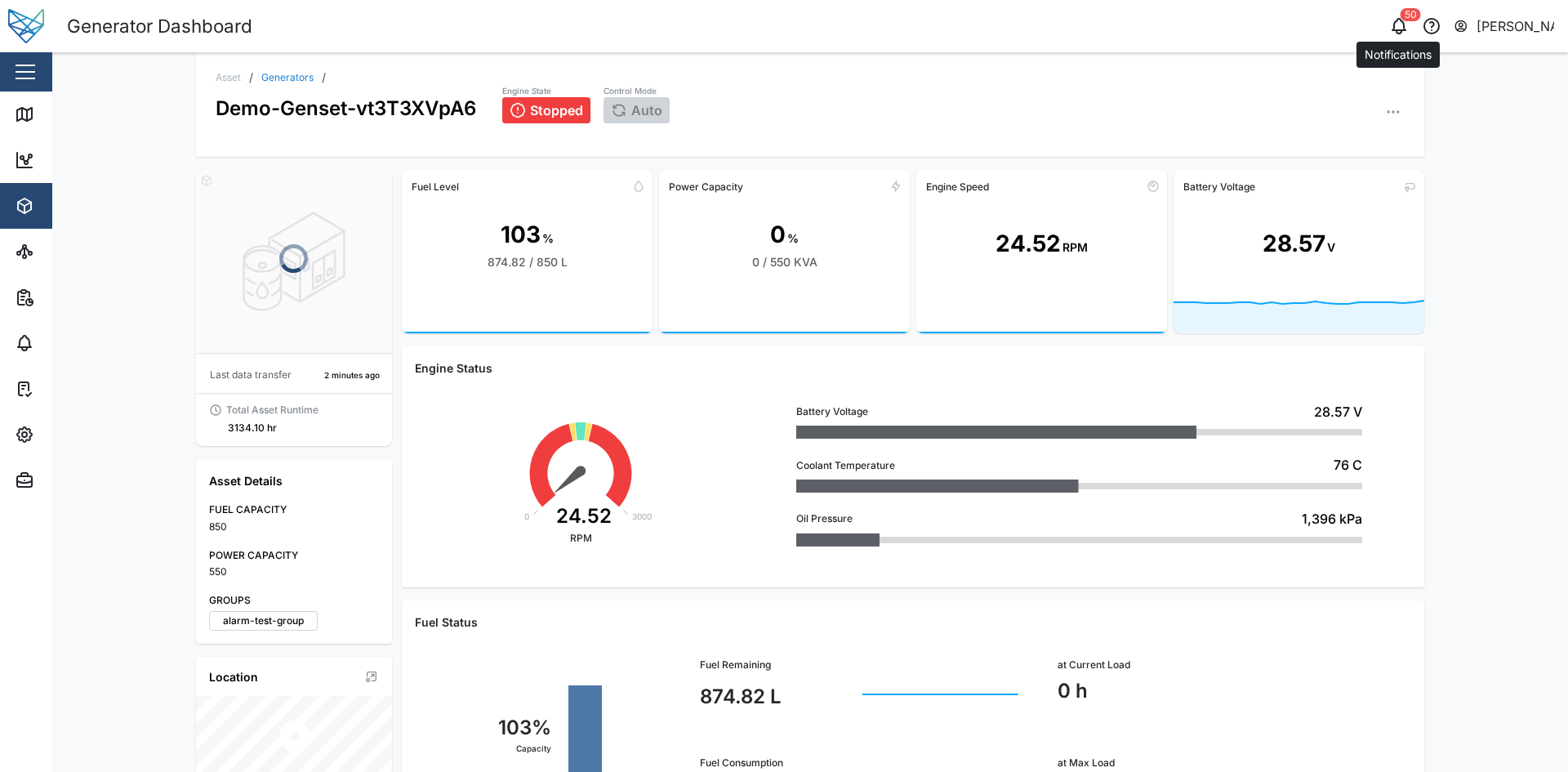
click at [1405, 33] on icon "button" at bounding box center [1399, 26] width 19 height 19
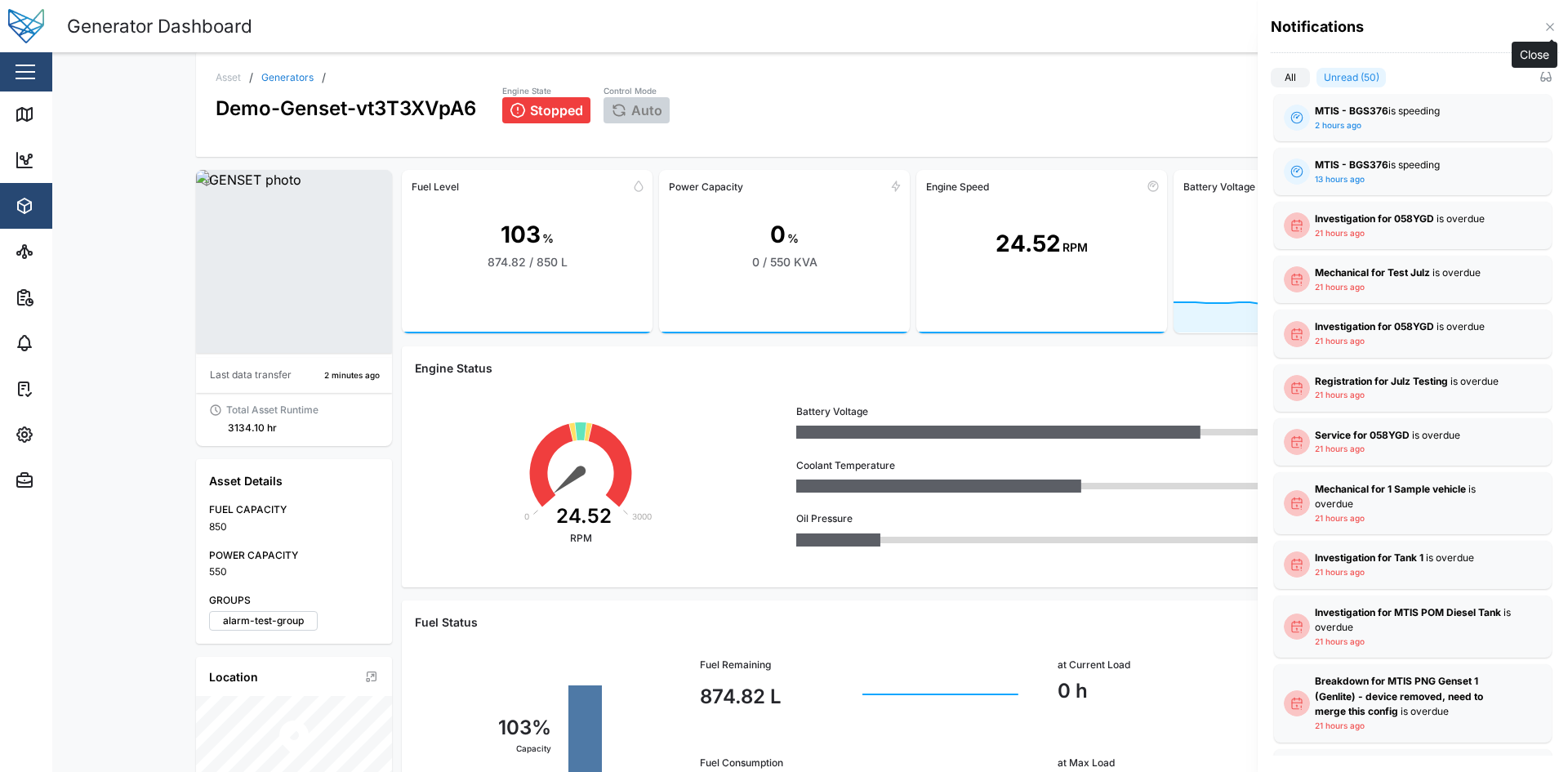
click at [1550, 29] on icon "button" at bounding box center [1550, 27] width 7 height 7
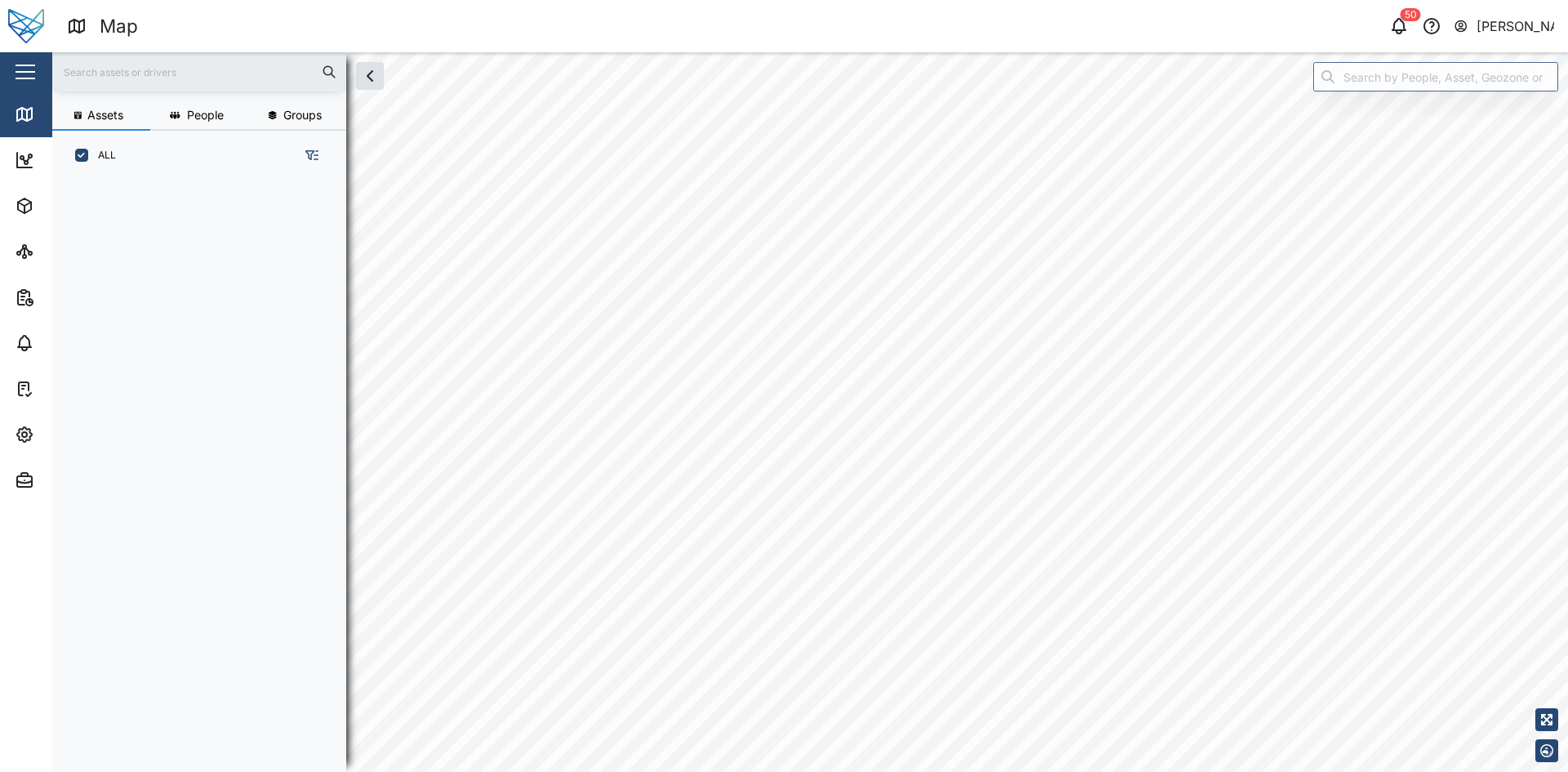
scroll to position [572, 256]
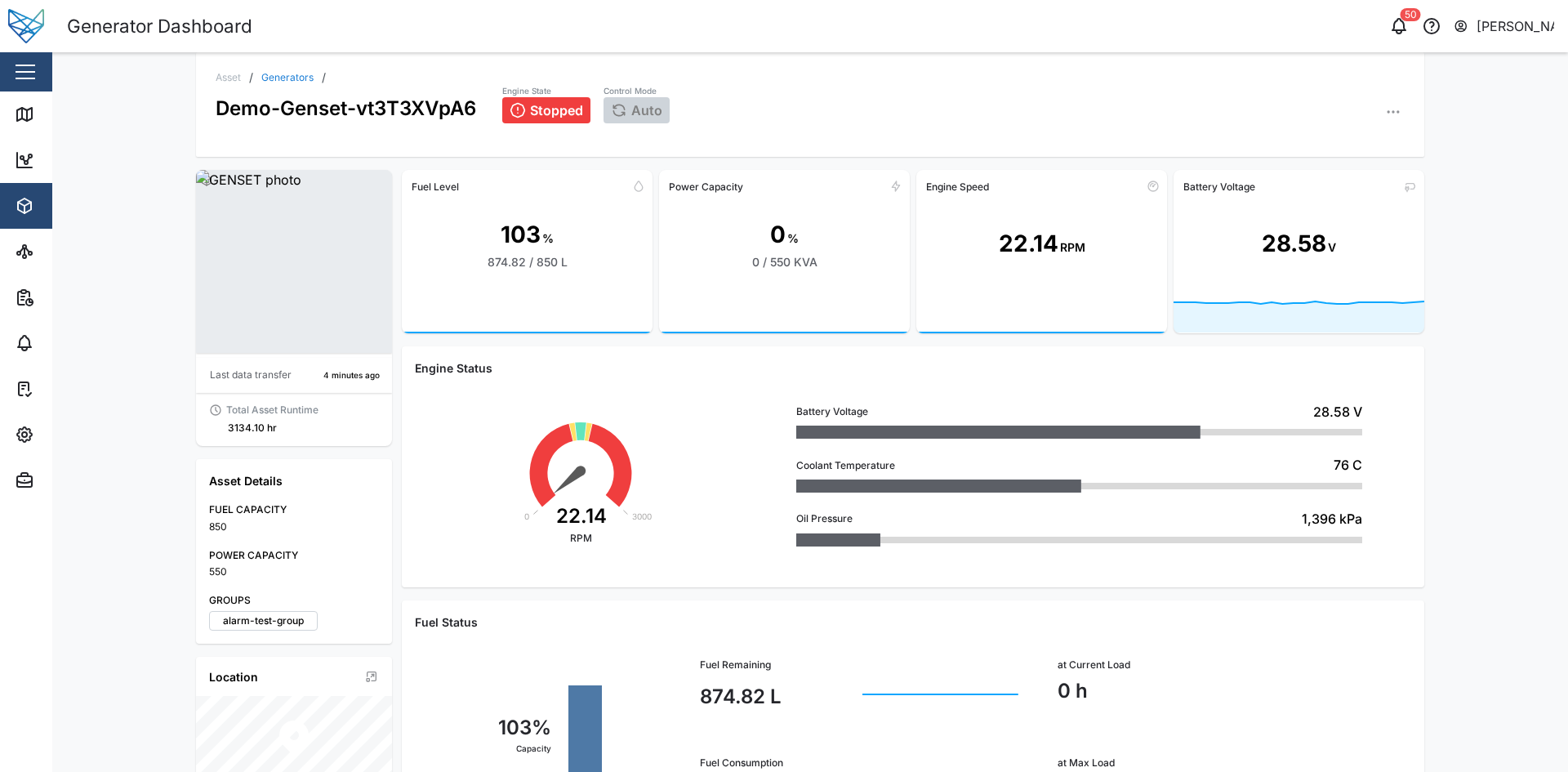
click at [1505, 29] on div "[PERSON_NAME]" at bounding box center [1516, 27] width 78 height 20
click at [1425, 116] on link "Sign Out" at bounding box center [1453, 105] width 196 height 36
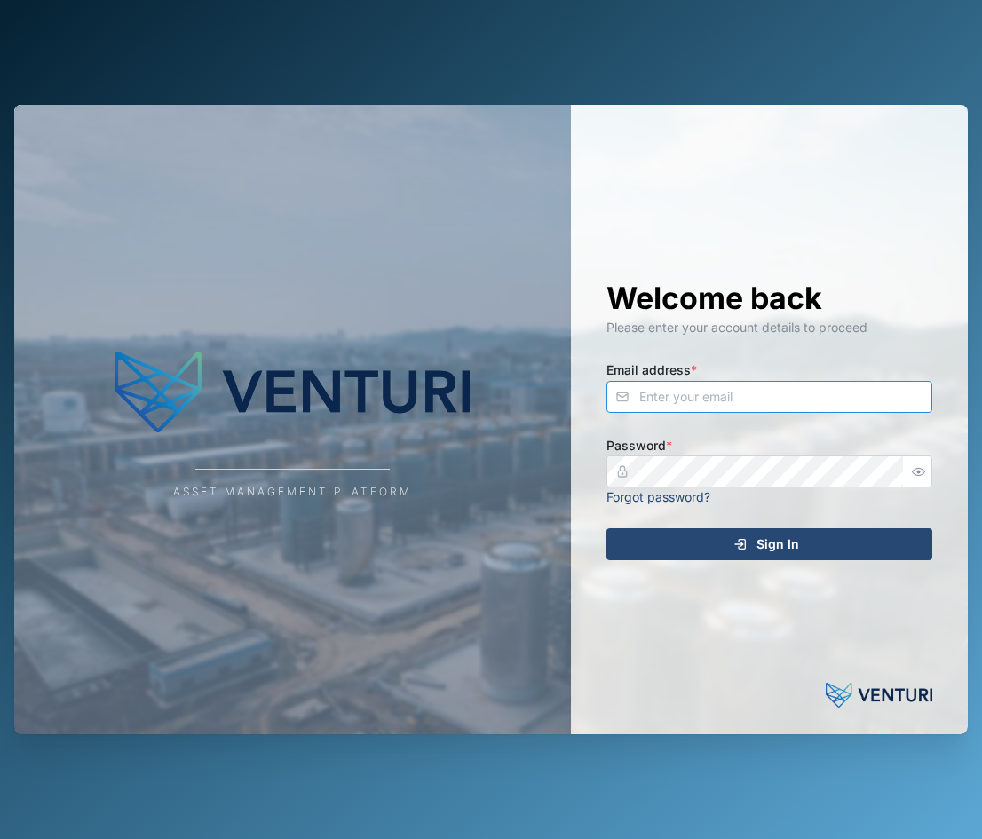
click at [719, 401] on input "Email address *" at bounding box center [770, 397] width 327 height 32
type input "sam.gopez@venturi.io"
click at [858, 548] on div "Sign In" at bounding box center [767, 544] width 298 height 30
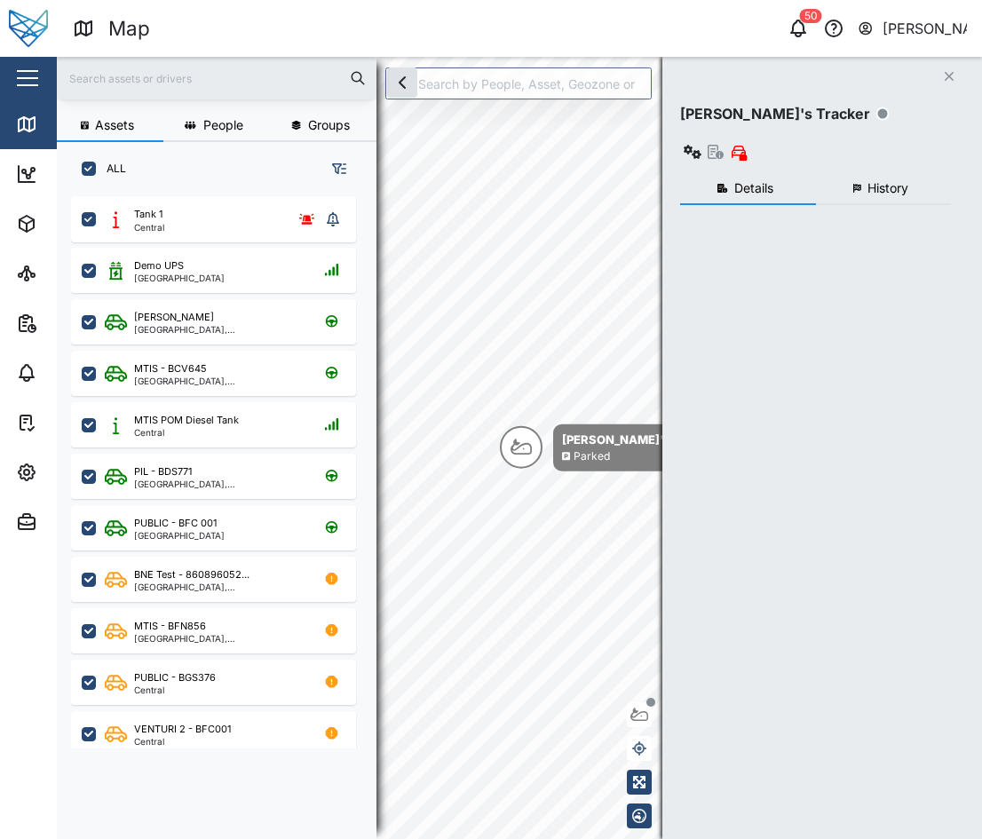
scroll to position [622, 278]
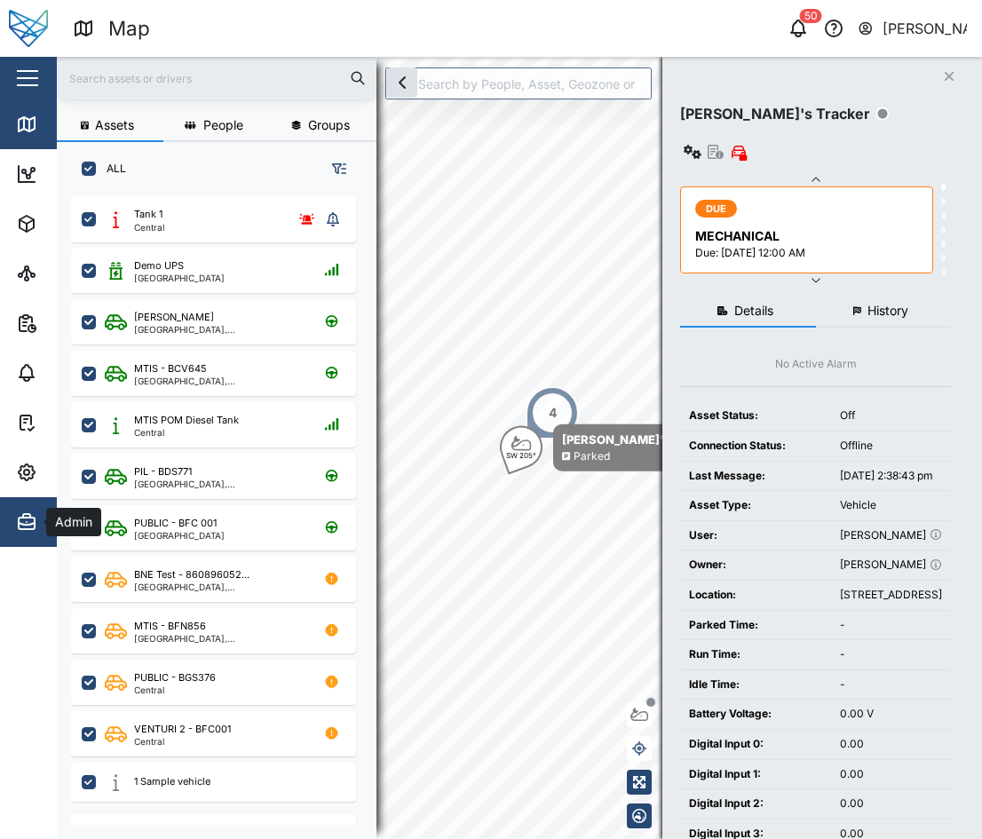
click at [28, 507] on span "Admin" at bounding box center [97, 522] width 162 height 50
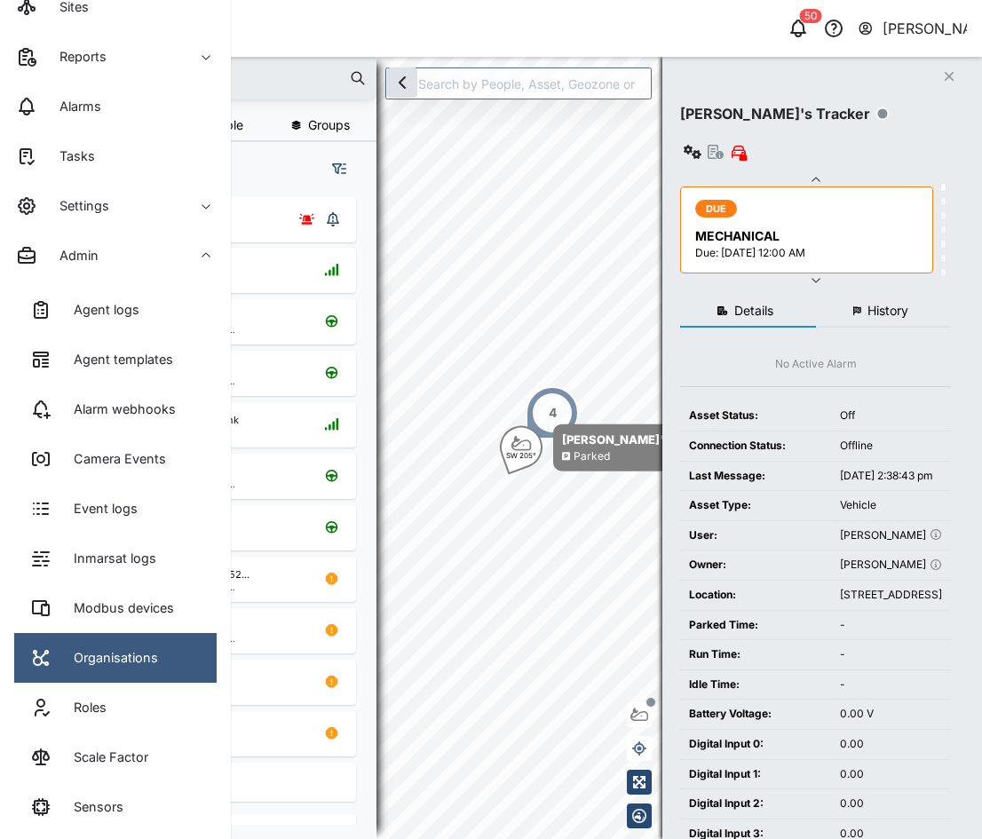
scroll to position [323, 0]
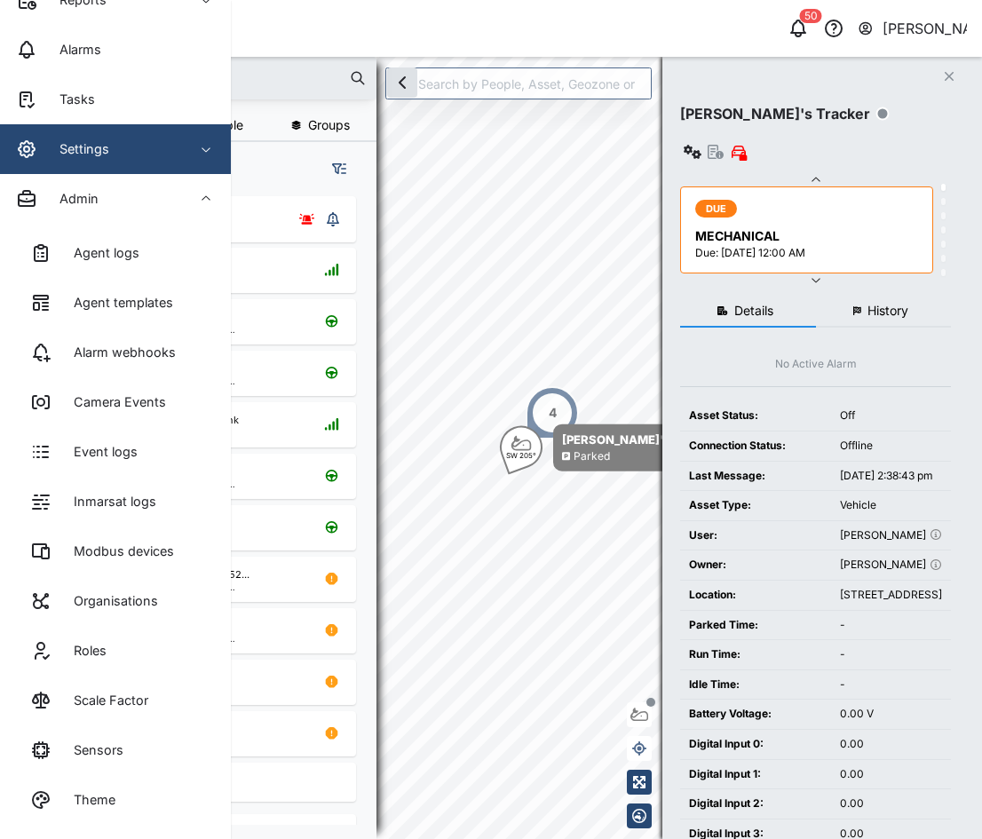
click at [142, 167] on span "Settings" at bounding box center [97, 149] width 162 height 50
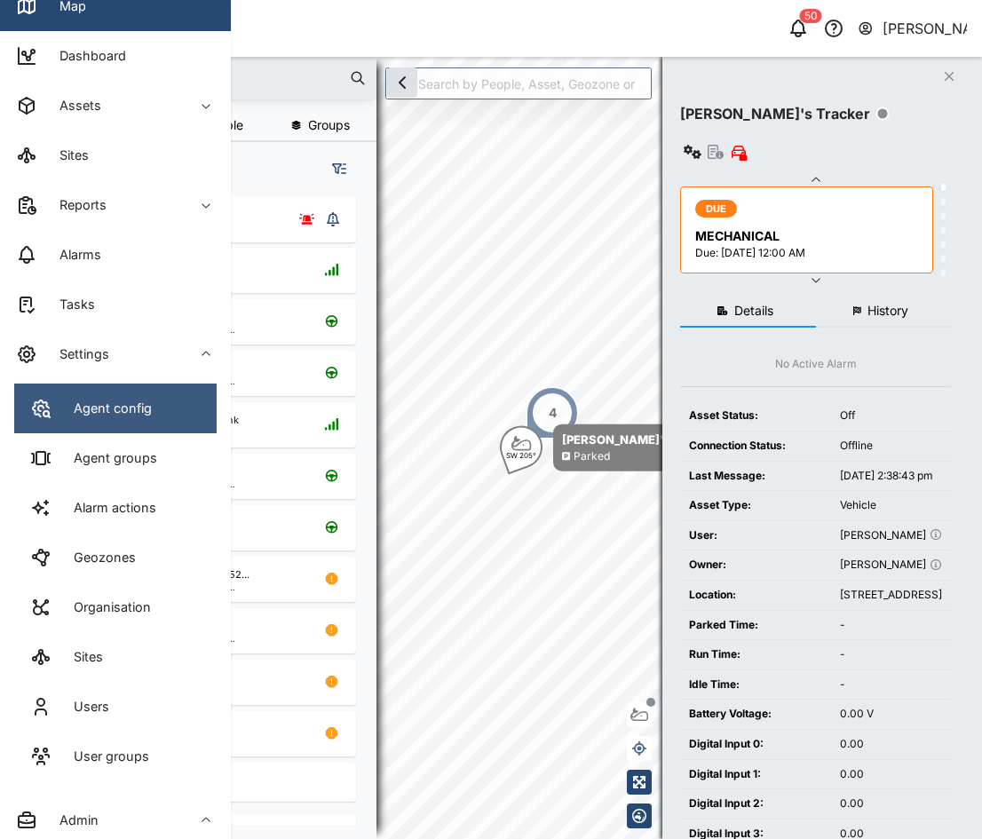
scroll to position [29, 0]
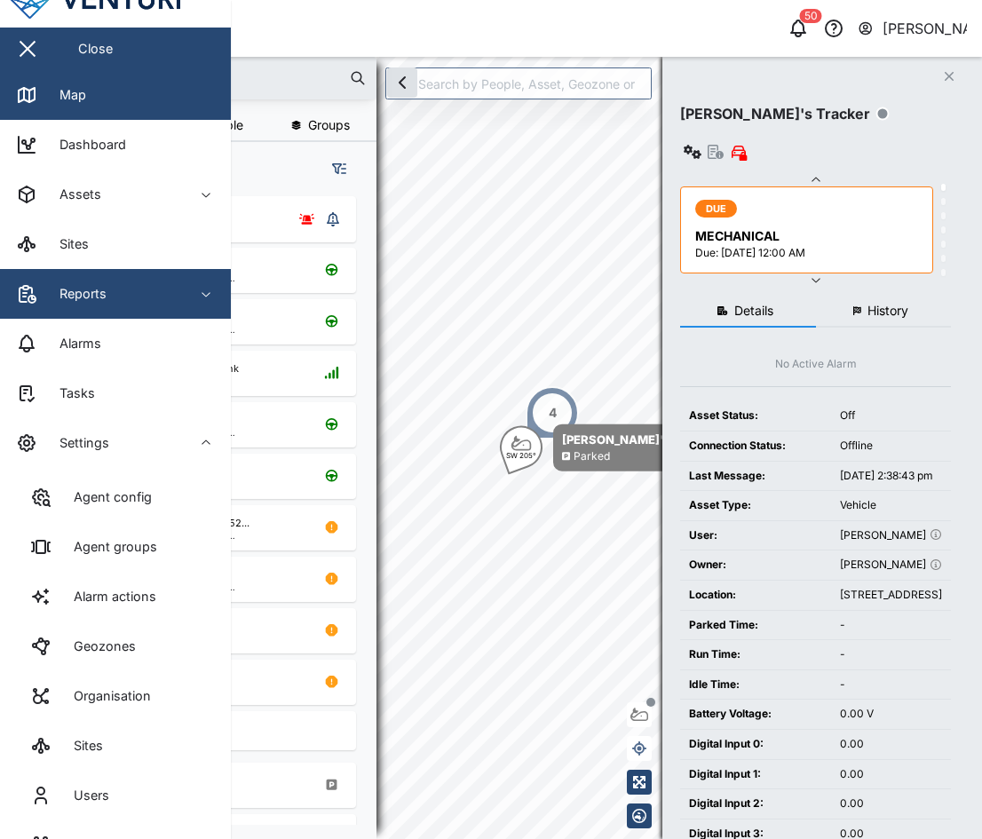
click at [111, 288] on div "Reports" at bounding box center [97, 293] width 162 height 21
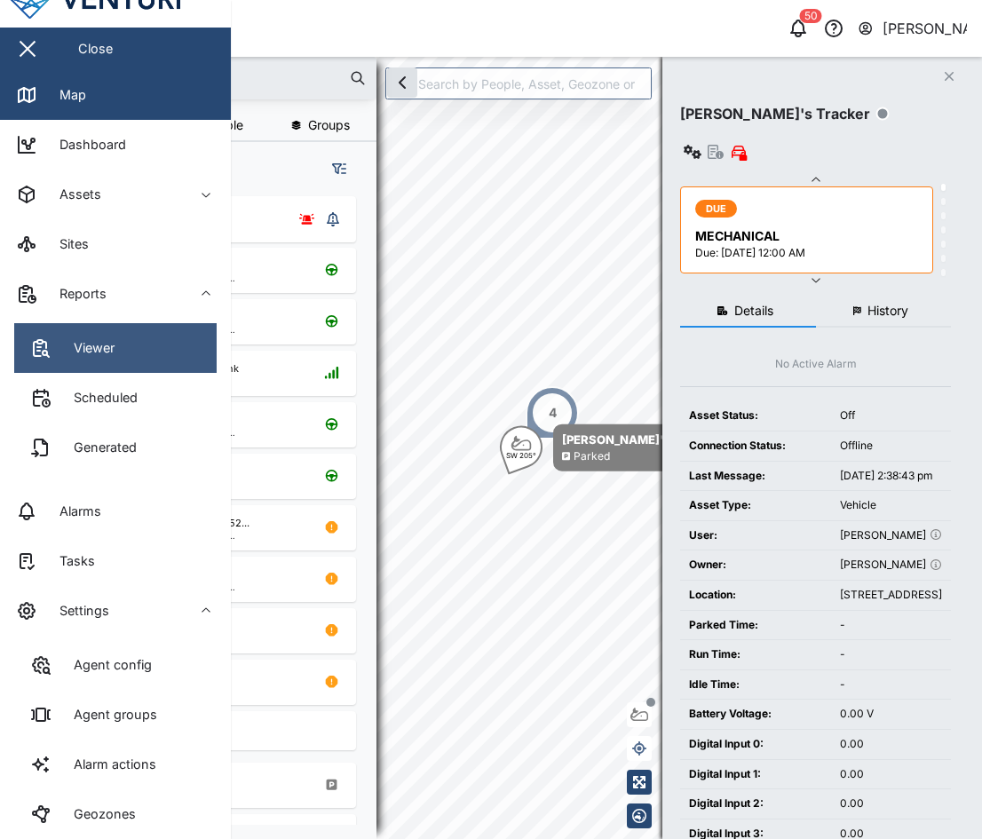
click at [125, 342] on link "Viewer" at bounding box center [115, 348] width 203 height 50
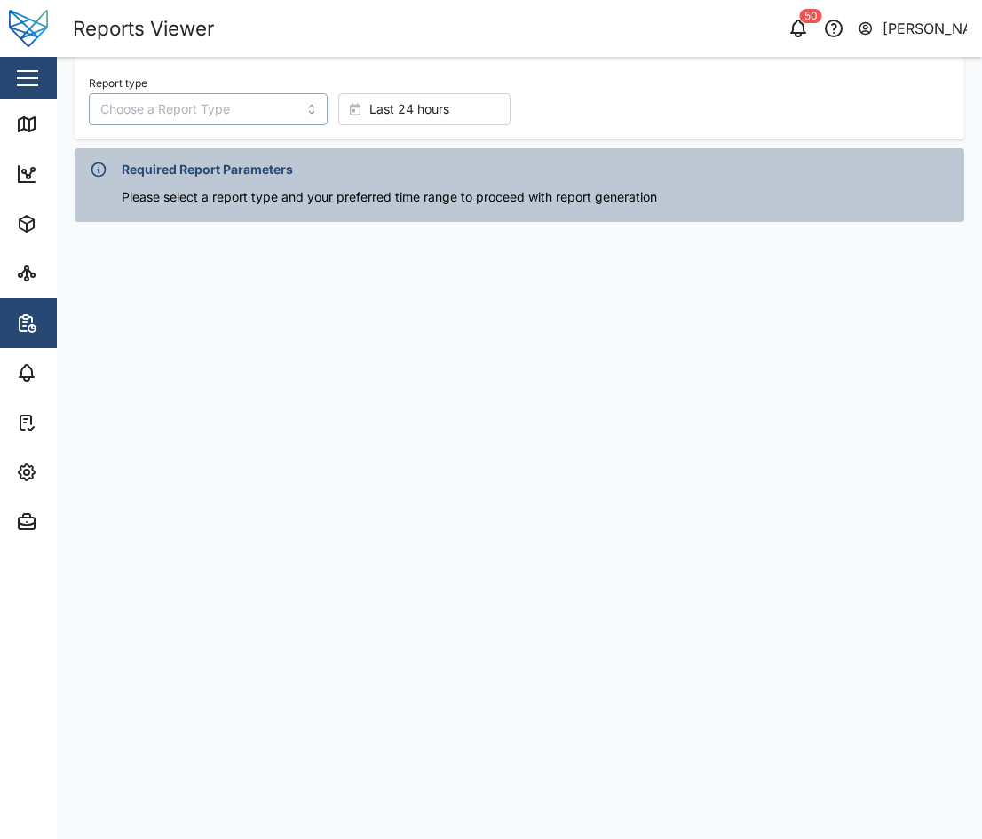
click at [247, 109] on input "Report type" at bounding box center [208, 109] width 239 height 32
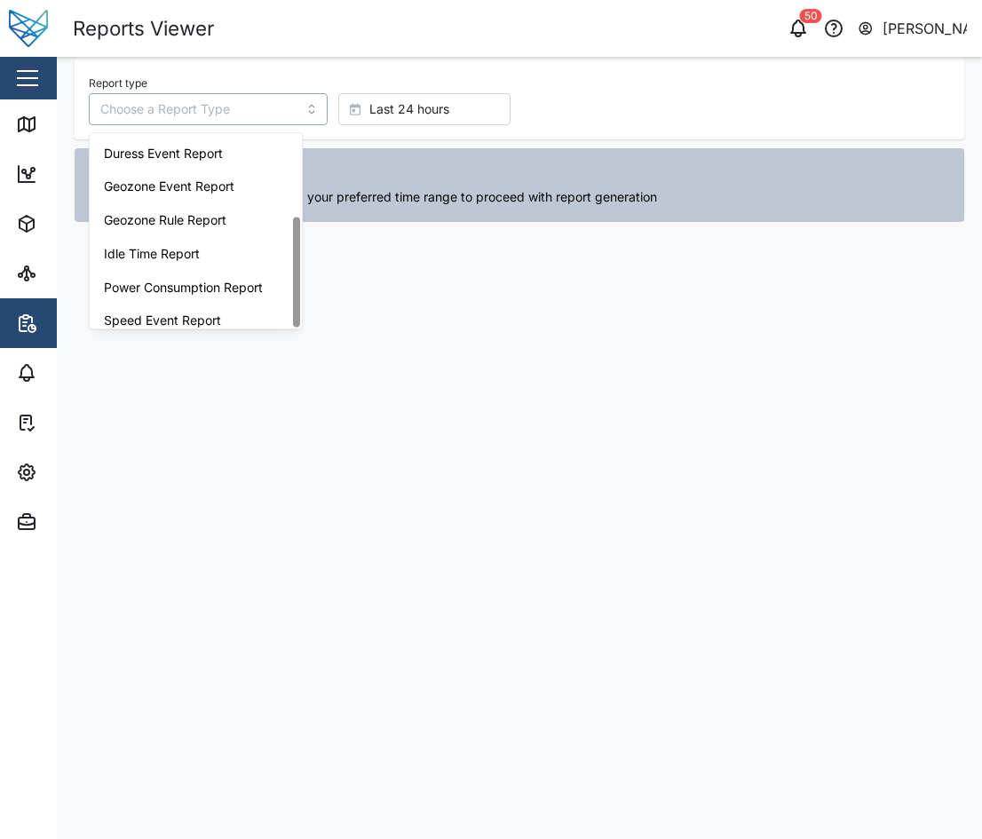
scroll to position [147, 0]
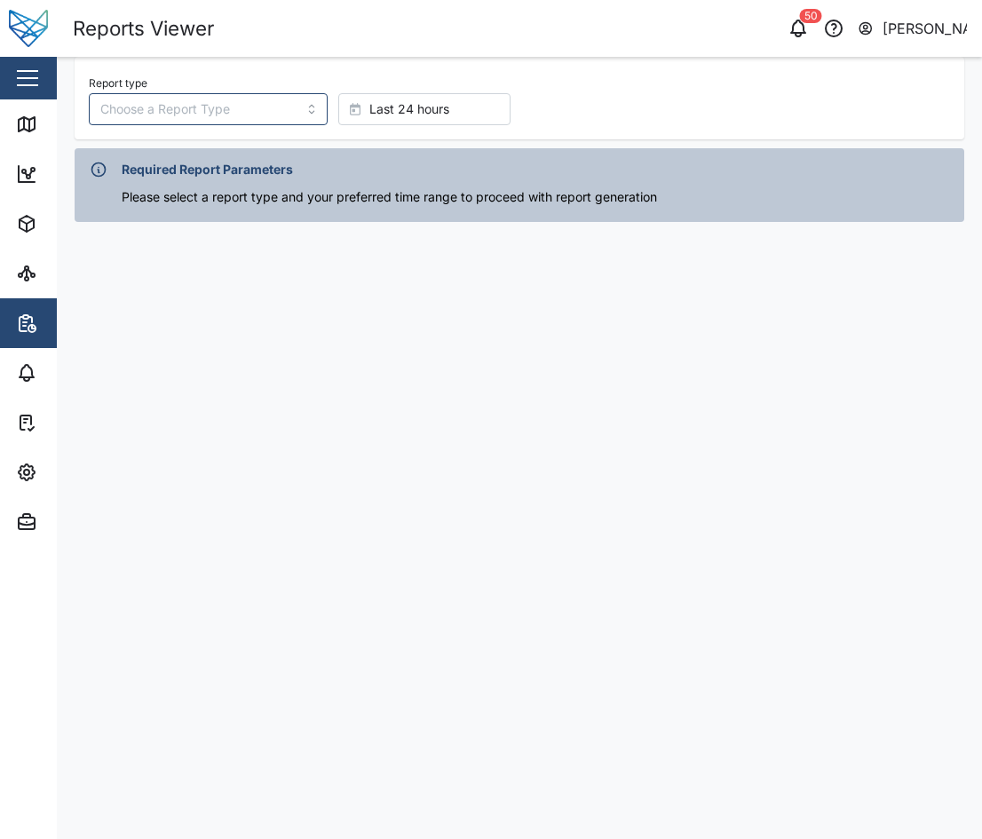
drag, startPoint x: 781, startPoint y: 57, endPoint x: 574, endPoint y: 130, distance: 219.4
click at [574, 130] on div "Report type Last 24 hours" at bounding box center [520, 98] width 890 height 83
